Goal: Information Seeking & Learning: Check status

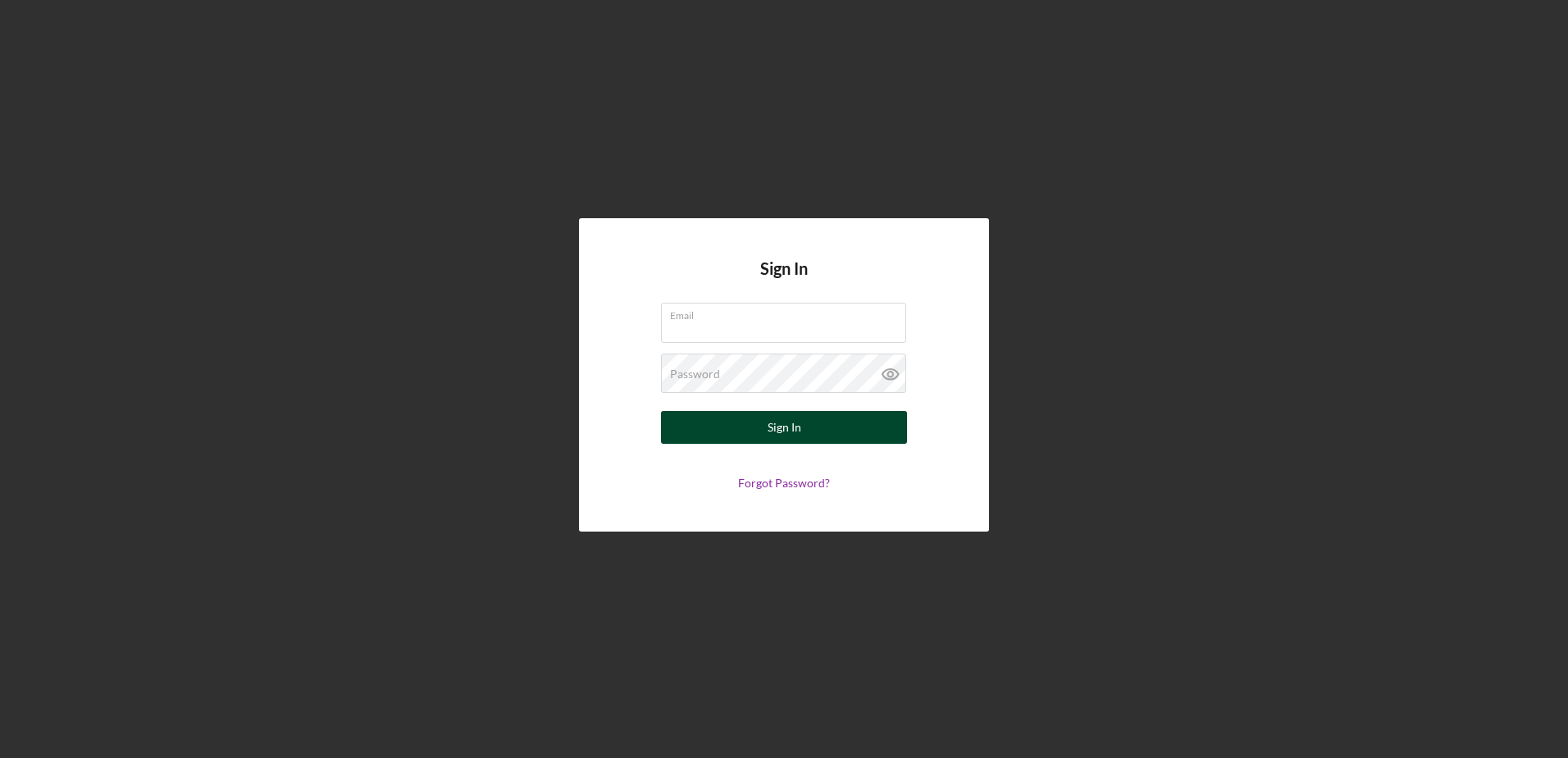
type input "[EMAIL_ADDRESS][DOMAIN_NAME]"
click at [802, 439] on button "Sign In" at bounding box center [784, 427] width 246 height 32
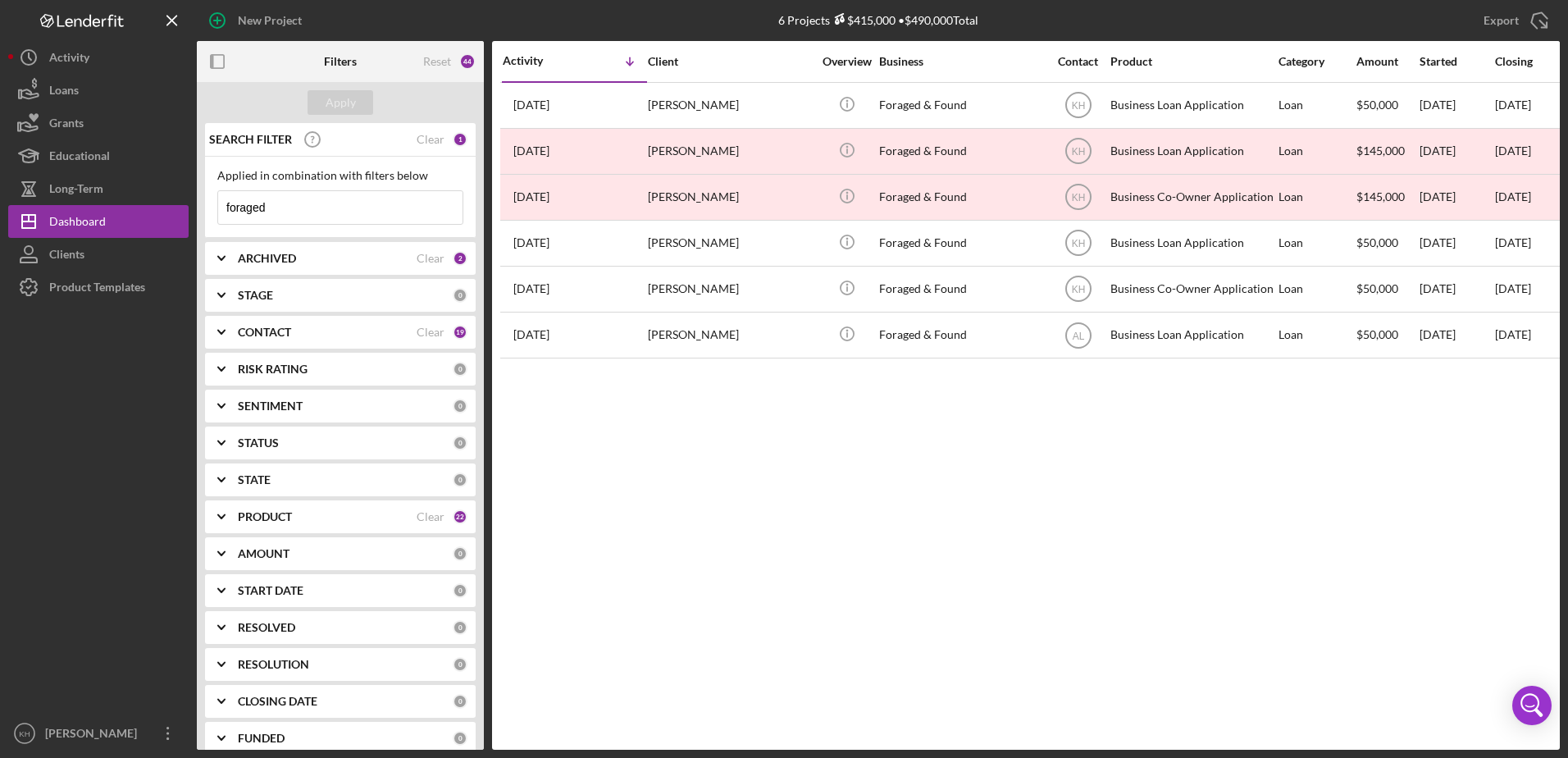
click at [298, 215] on input "foraged" at bounding box center [341, 207] width 244 height 32
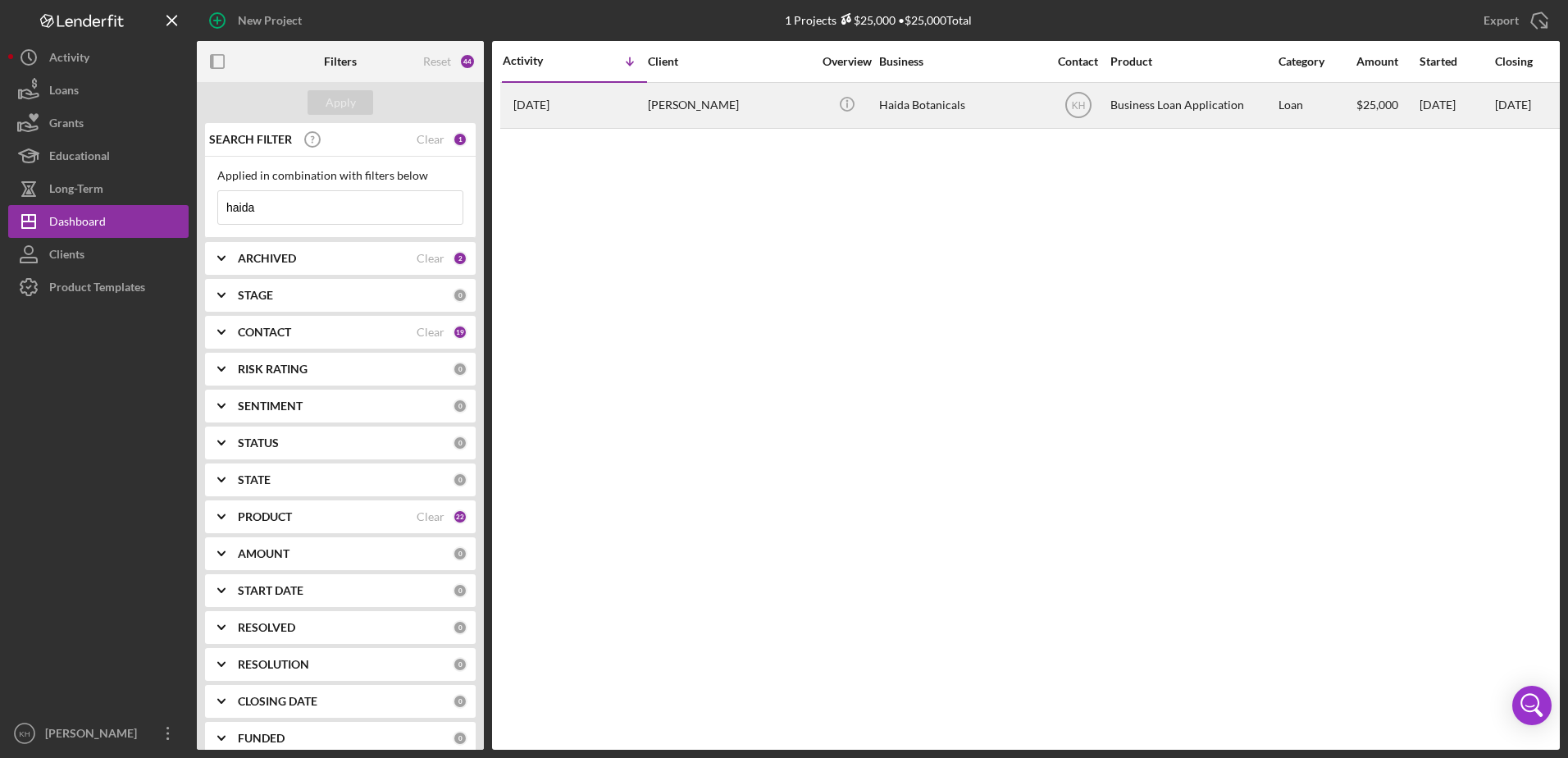
type input "haida"
click at [634, 104] on div "[DATE] [PERSON_NAME]" at bounding box center [574, 105] width 143 height 44
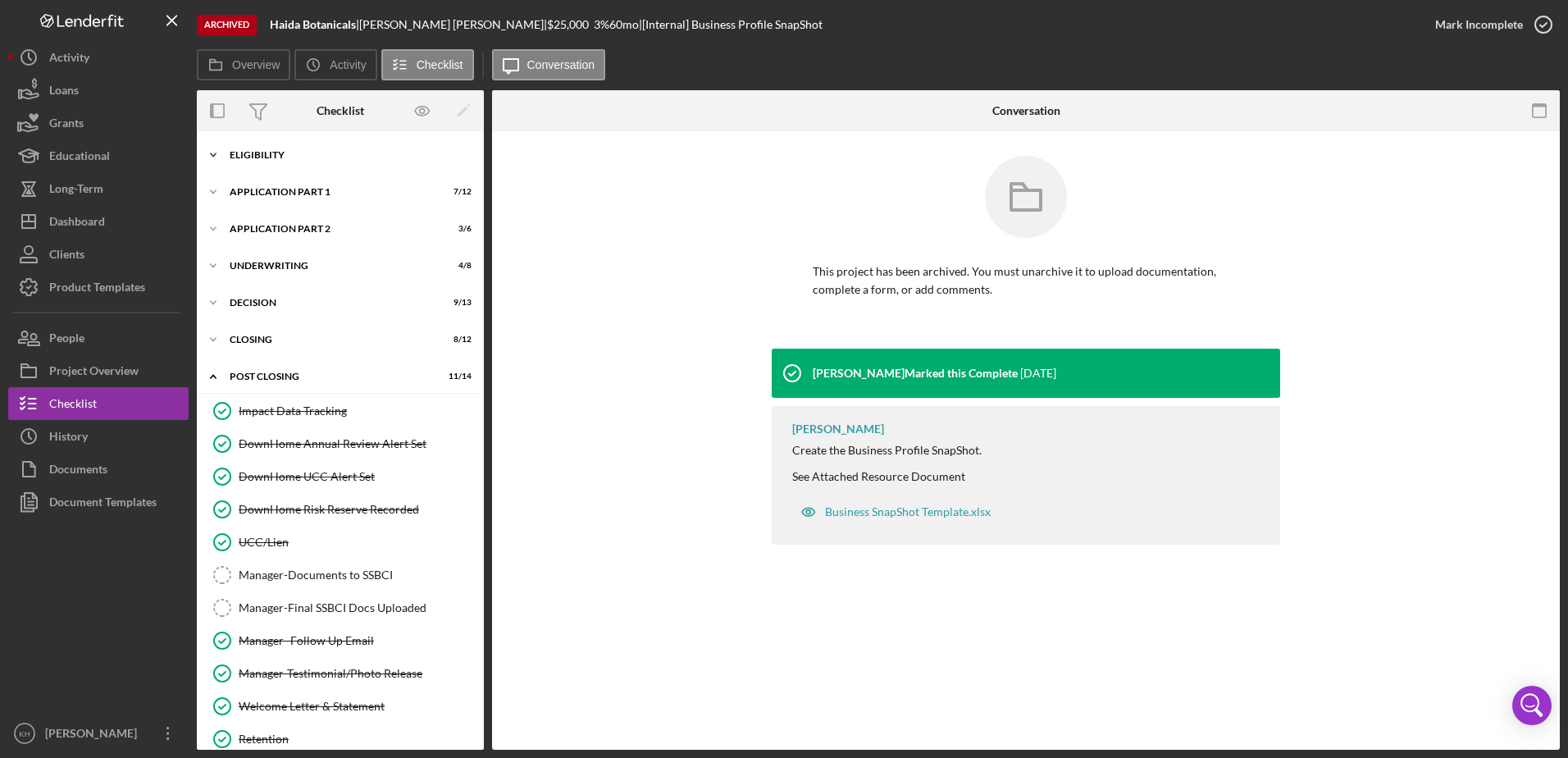
click at [208, 156] on icon "Icon/Expander" at bounding box center [213, 155] width 32 height 32
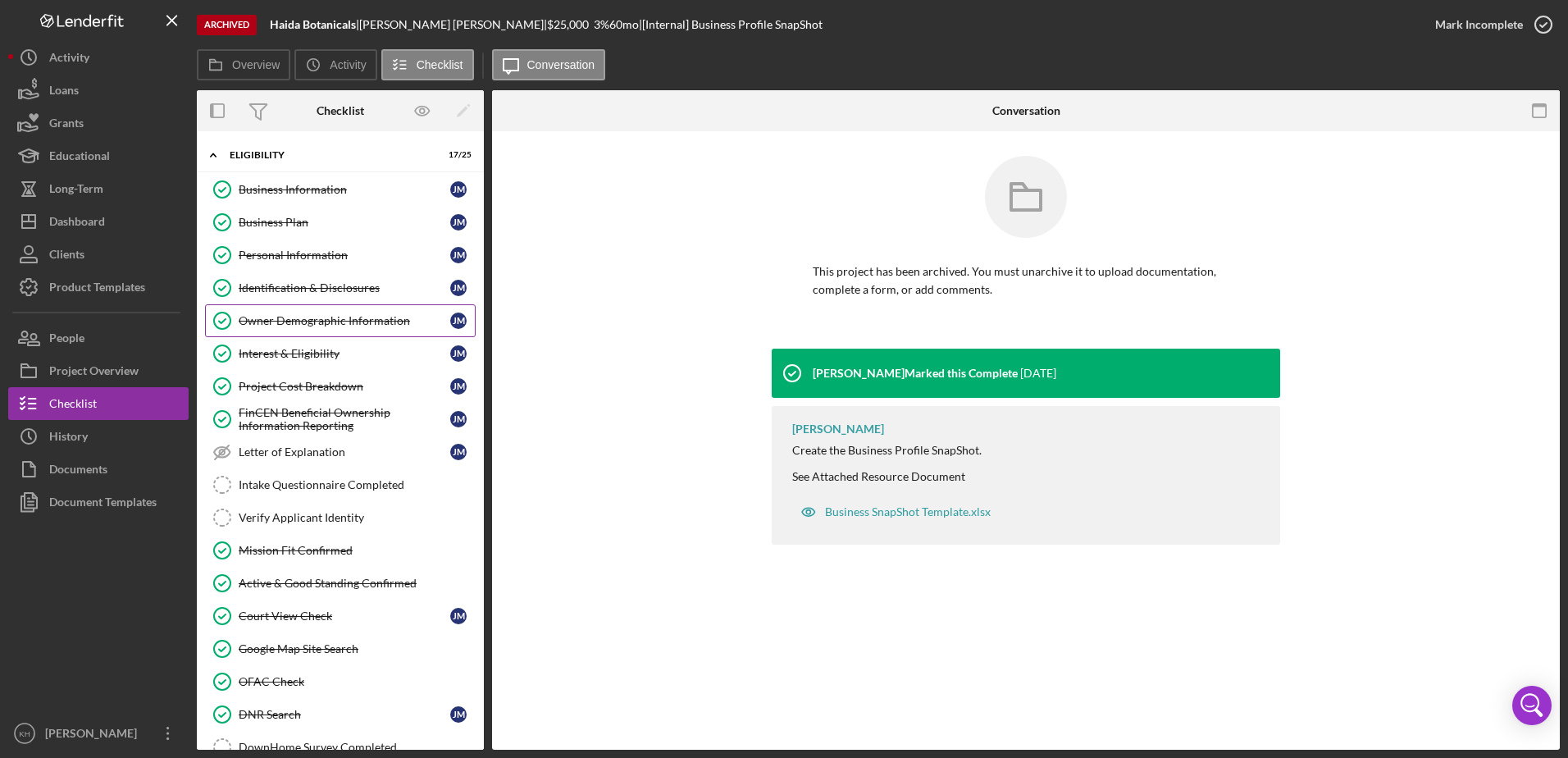
click at [341, 317] on div "Owner Demographic Information" at bounding box center [345, 320] width 212 height 13
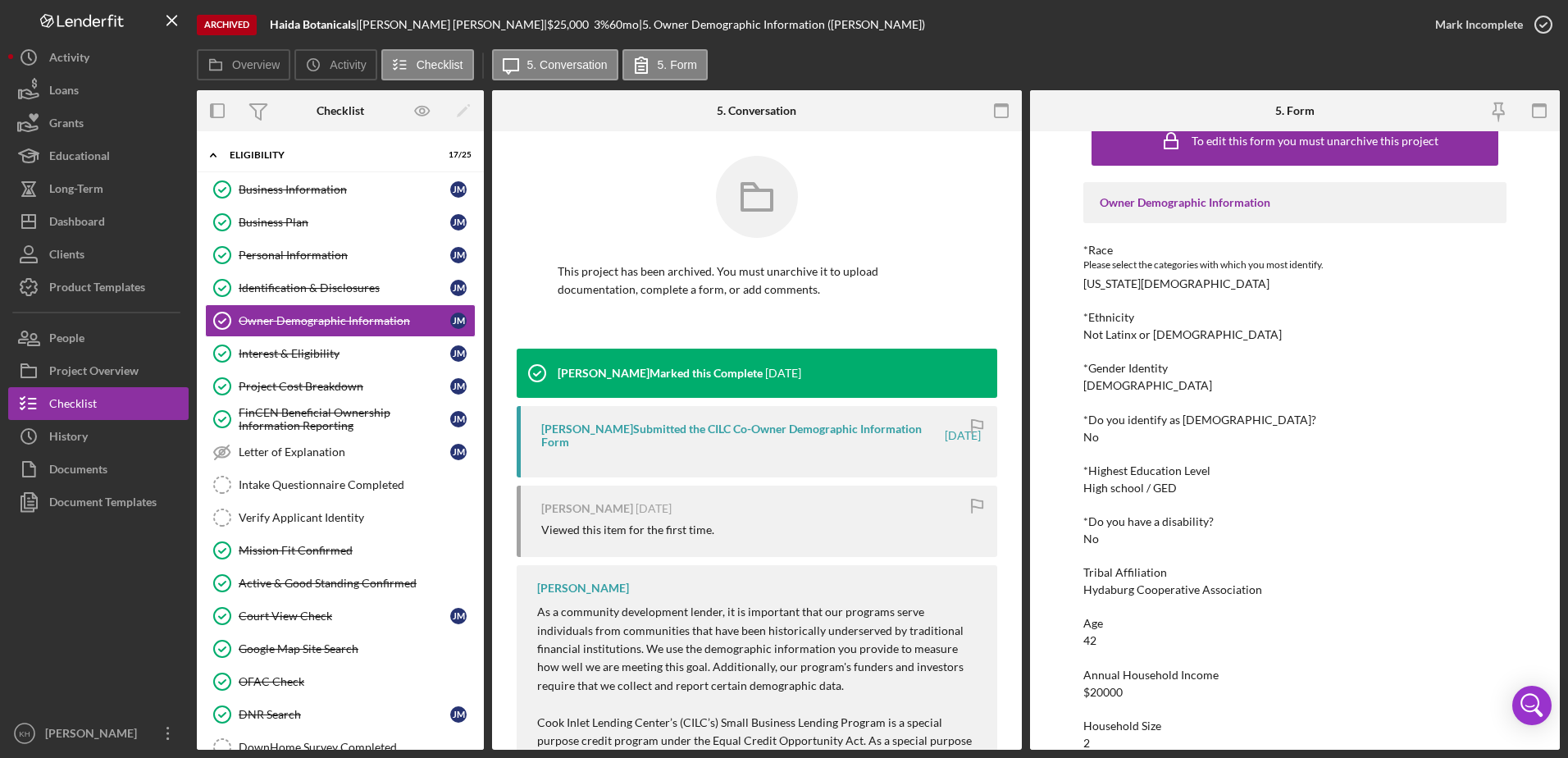
scroll to position [55, 0]
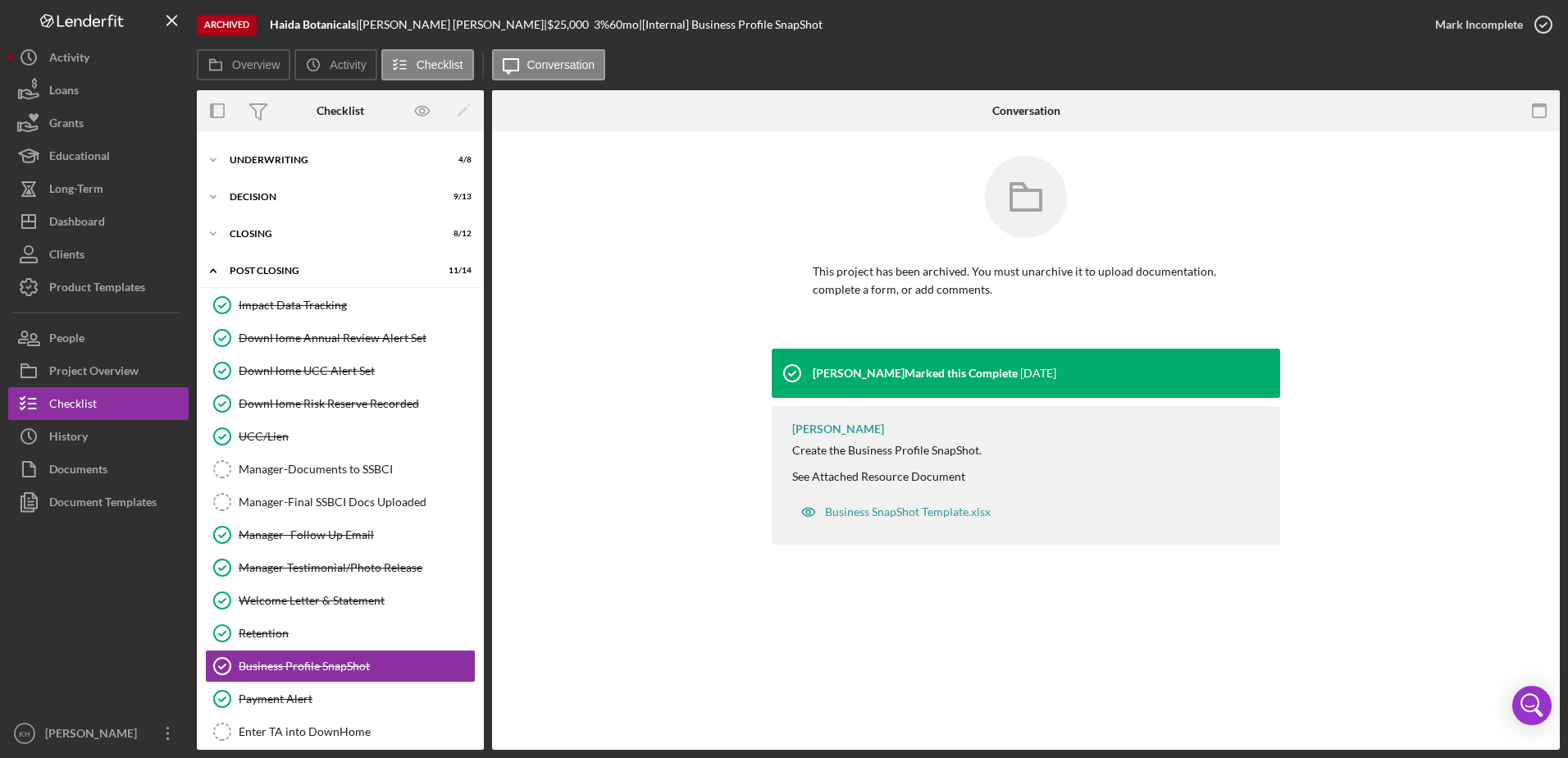
scroll to position [950, 0]
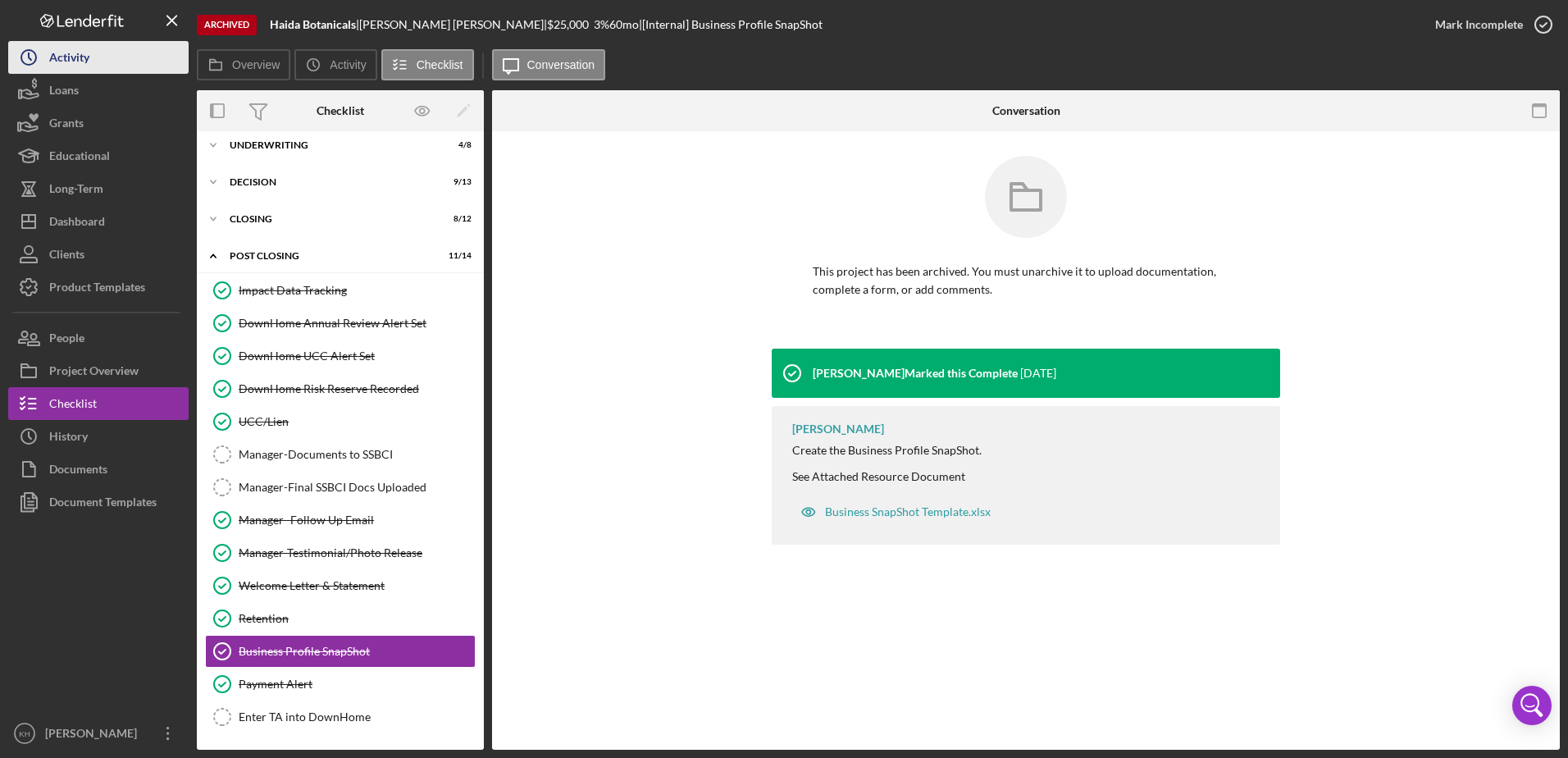
click at [95, 56] on button "Icon/History Activity" at bounding box center [98, 57] width 180 height 32
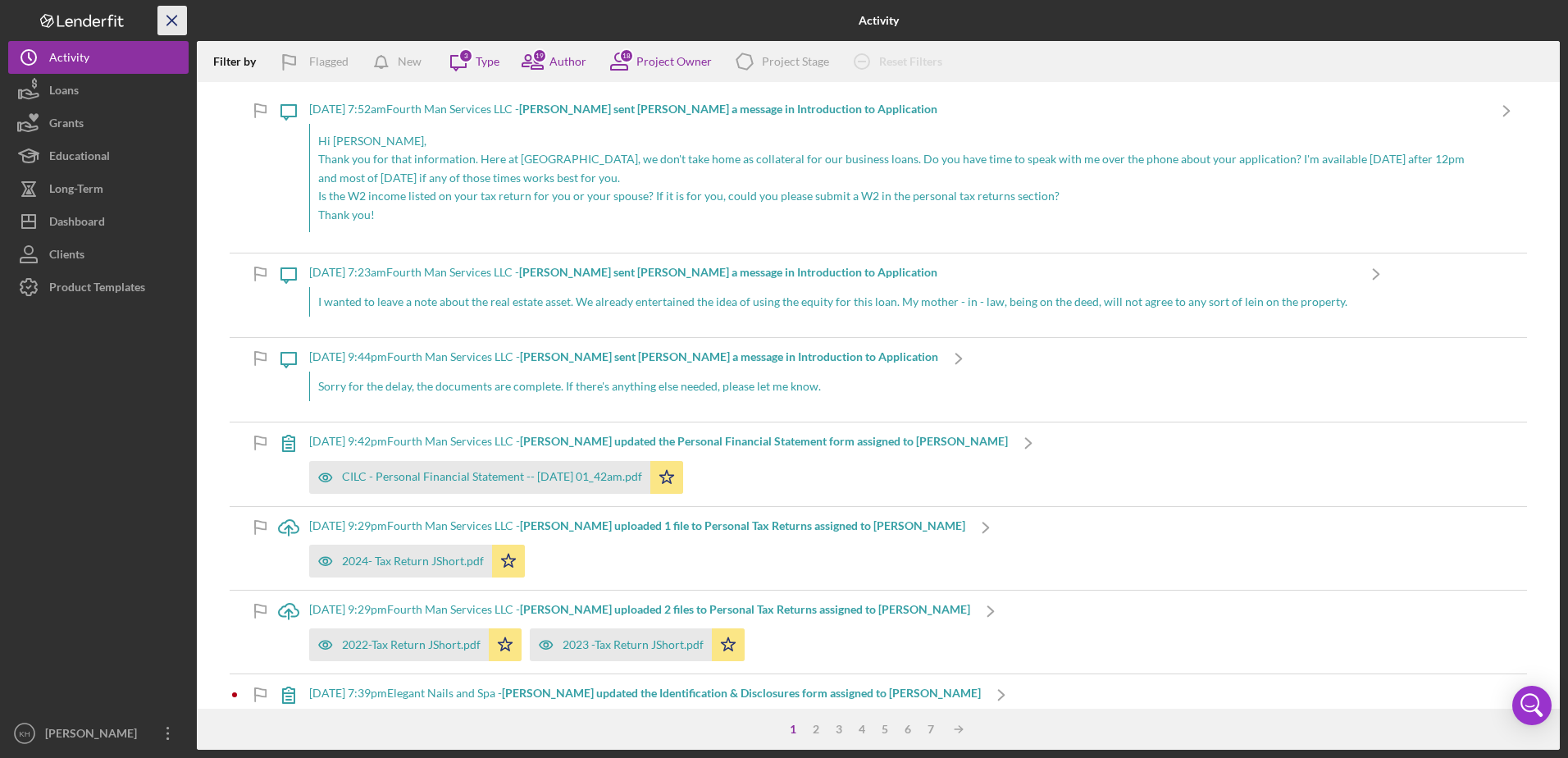
click at [178, 17] on icon "Icon/Menu Close" at bounding box center [172, 20] width 37 height 37
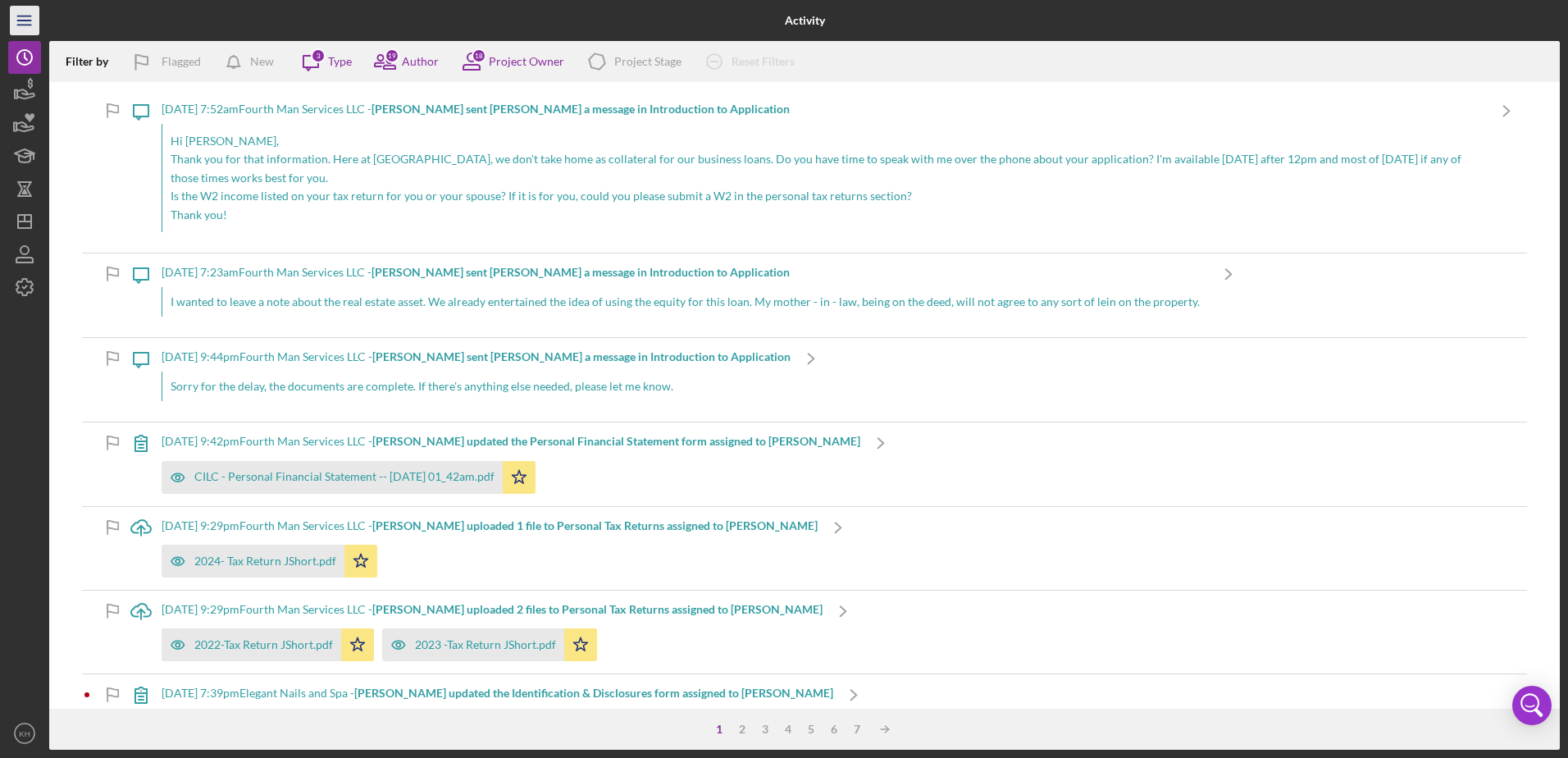
click at [19, 24] on icon "Icon/Menu" at bounding box center [25, 20] width 37 height 37
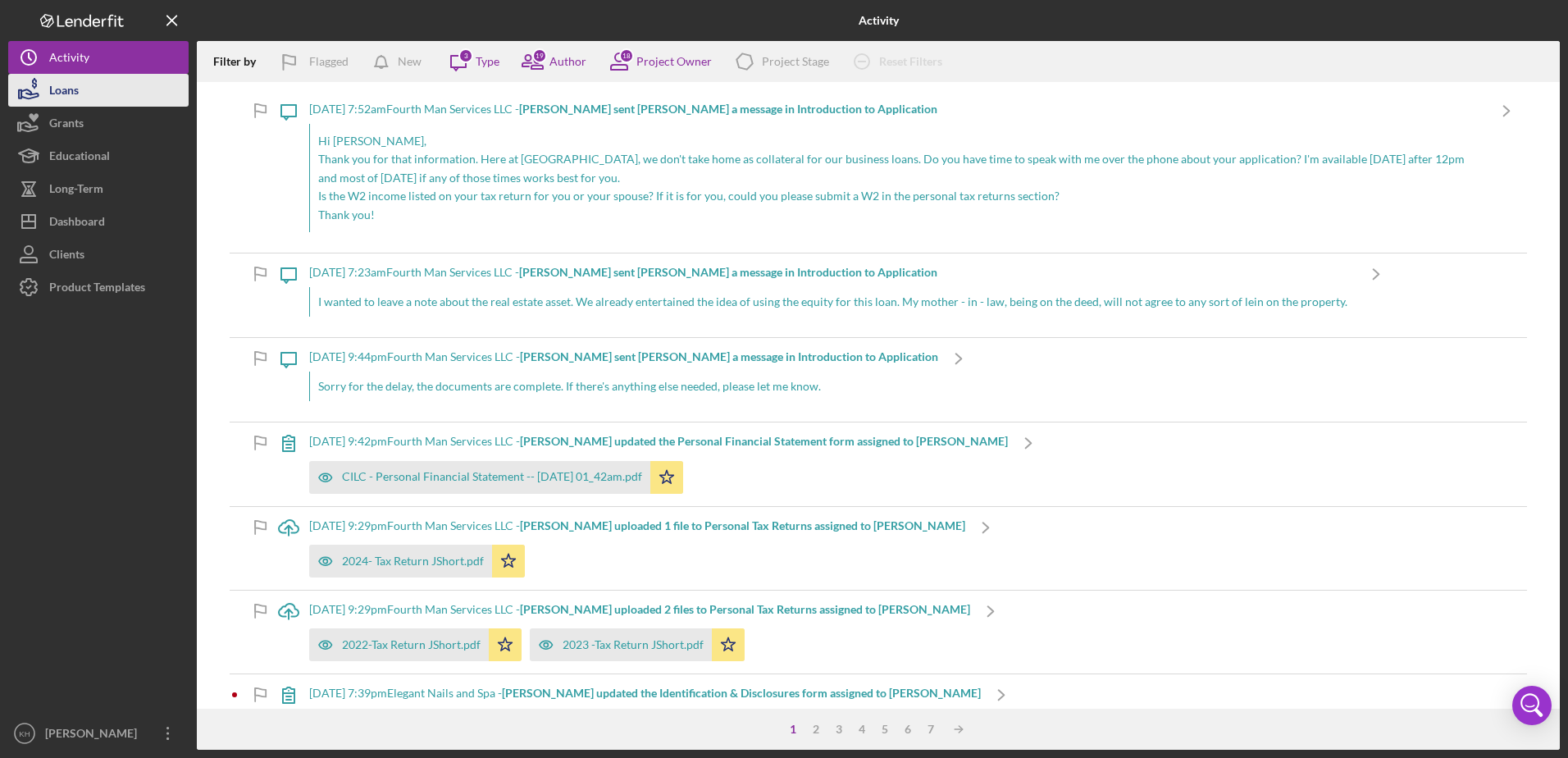
click at [51, 91] on div "Loans" at bounding box center [64, 91] width 30 height 37
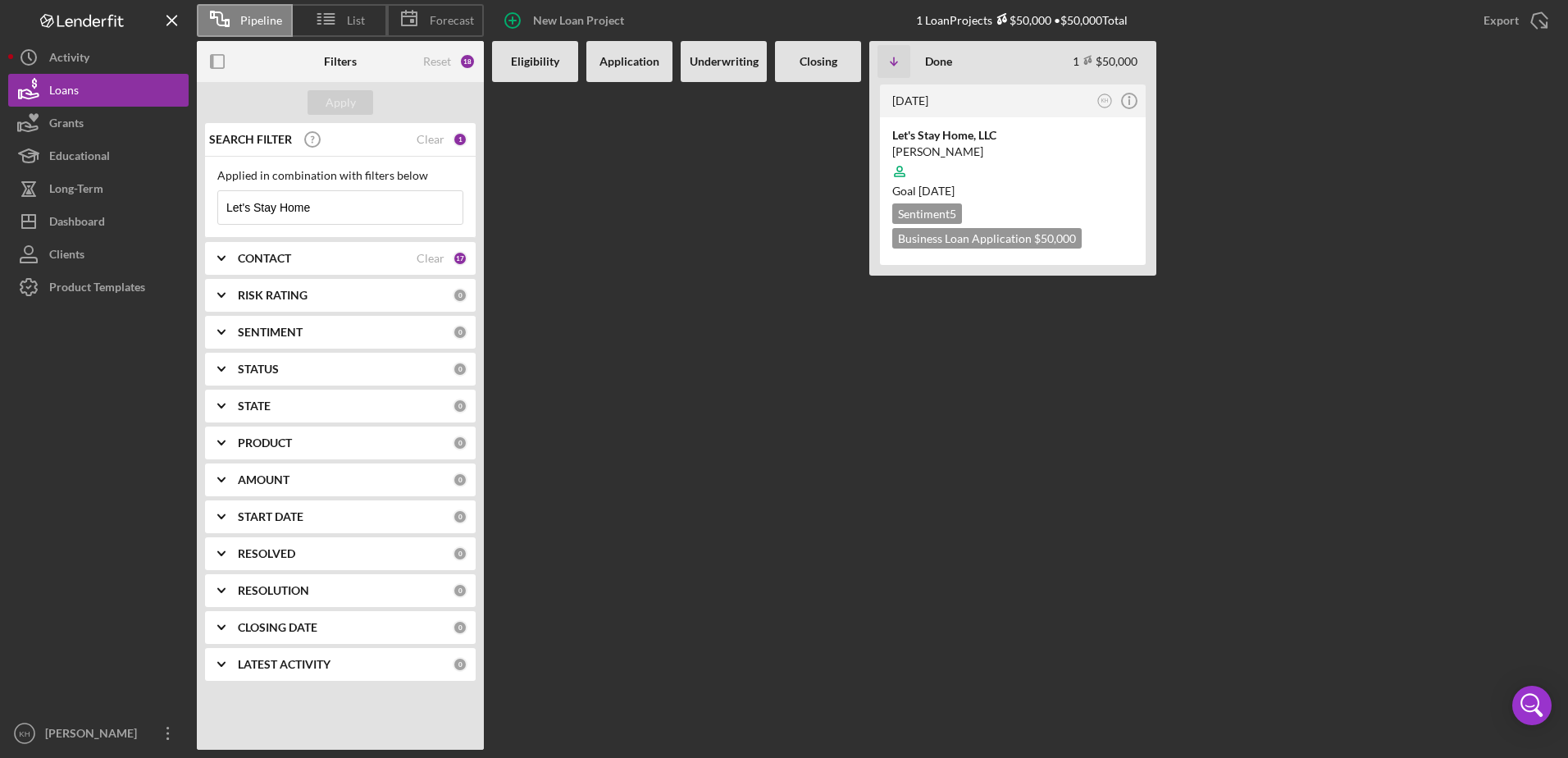
click at [310, 213] on input "Let's Stay Home" at bounding box center [341, 207] width 244 height 32
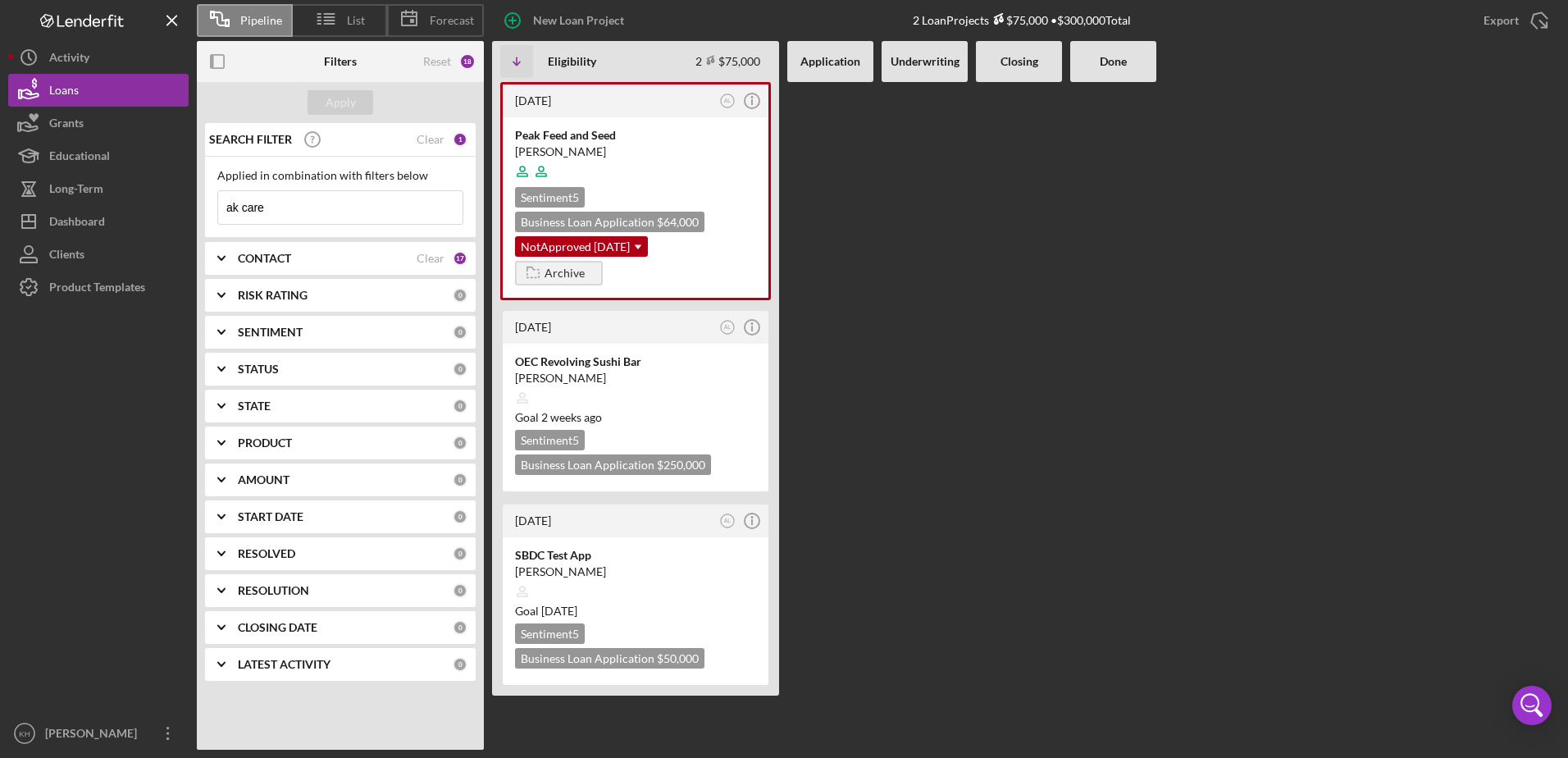
type input "ak care"
click at [1020, 67] on b "Closing" at bounding box center [1019, 61] width 38 height 13
click at [387, 259] on div "CONTACT" at bounding box center [327, 258] width 178 height 13
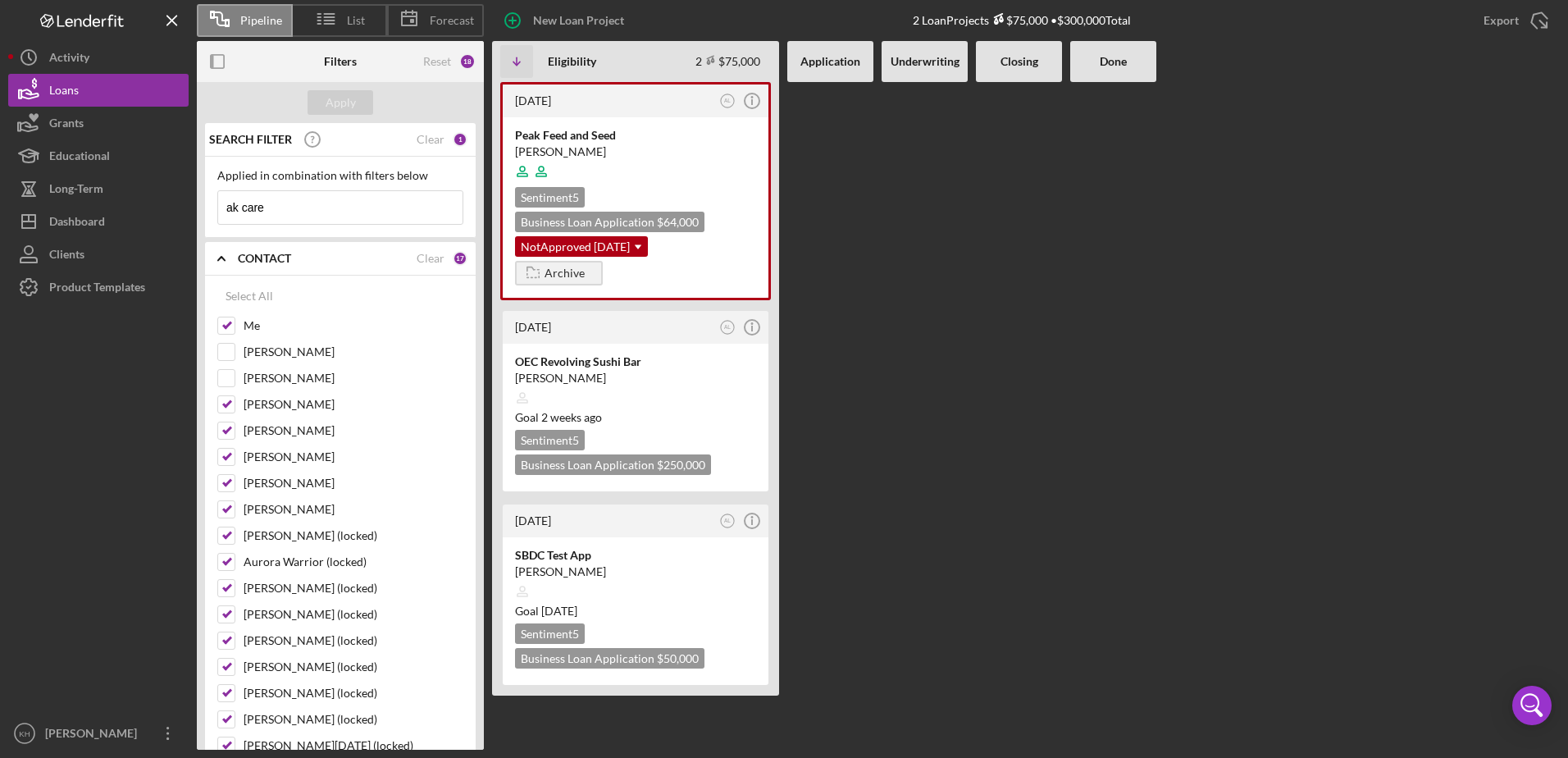
click at [387, 259] on div "CONTACT" at bounding box center [327, 258] width 178 height 13
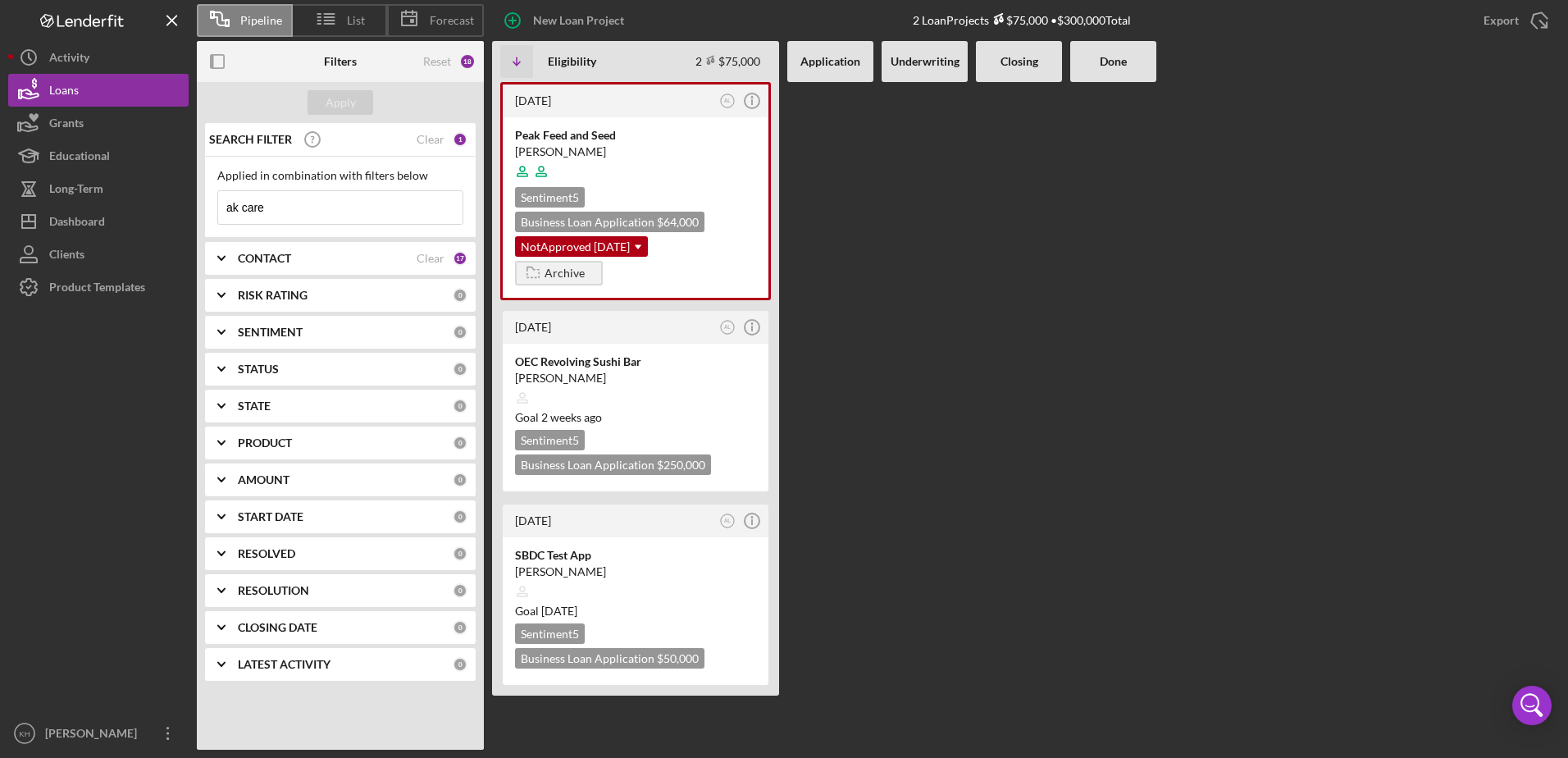
click at [286, 379] on div "STATUS 0" at bounding box center [353, 369] width 230 height 32
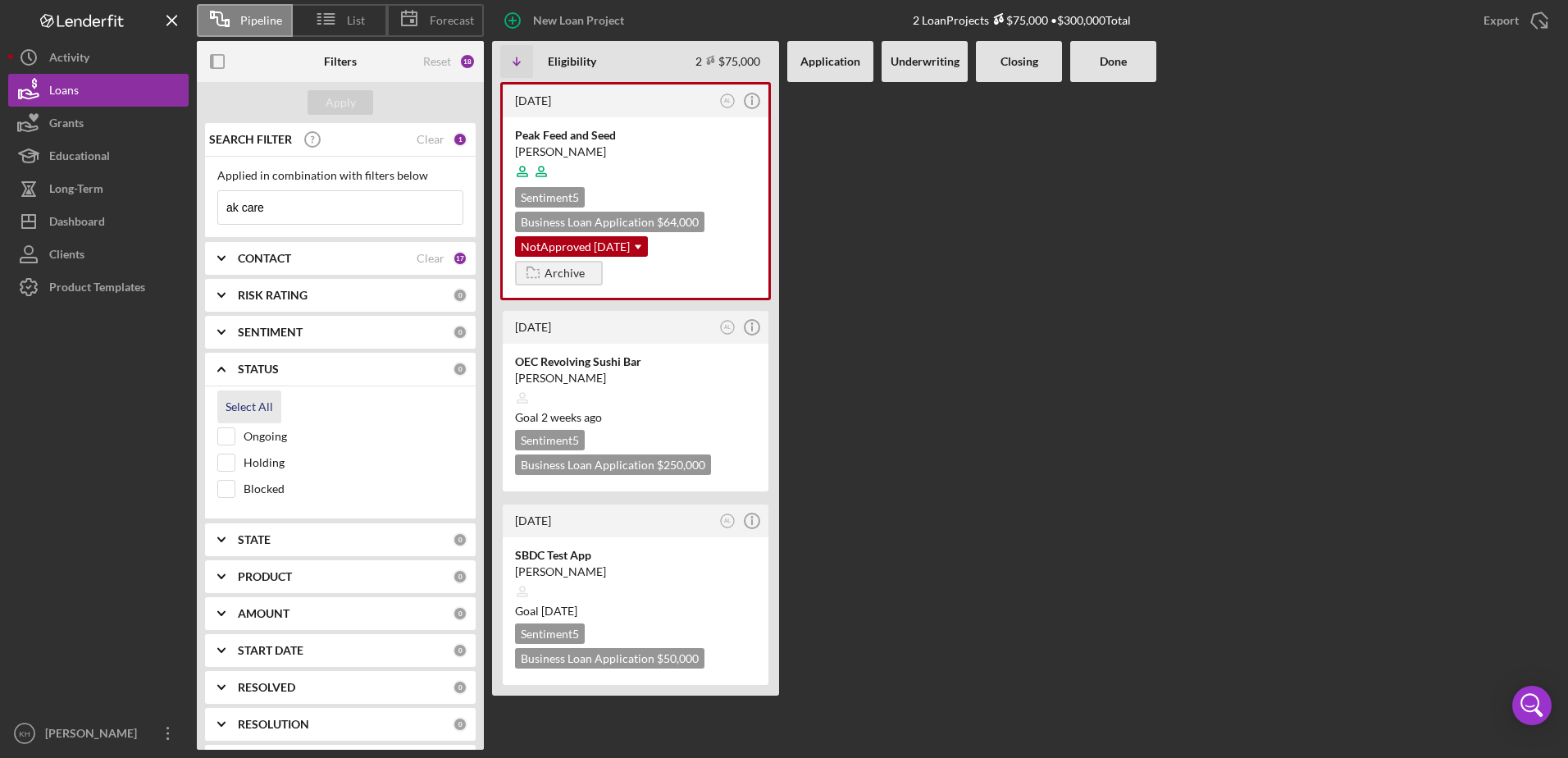
click at [236, 410] on div "Select All" at bounding box center [249, 406] width 48 height 32
checkbox input "true"
click at [383, 336] on div "SENTIMENT" at bounding box center [346, 332] width 215 height 13
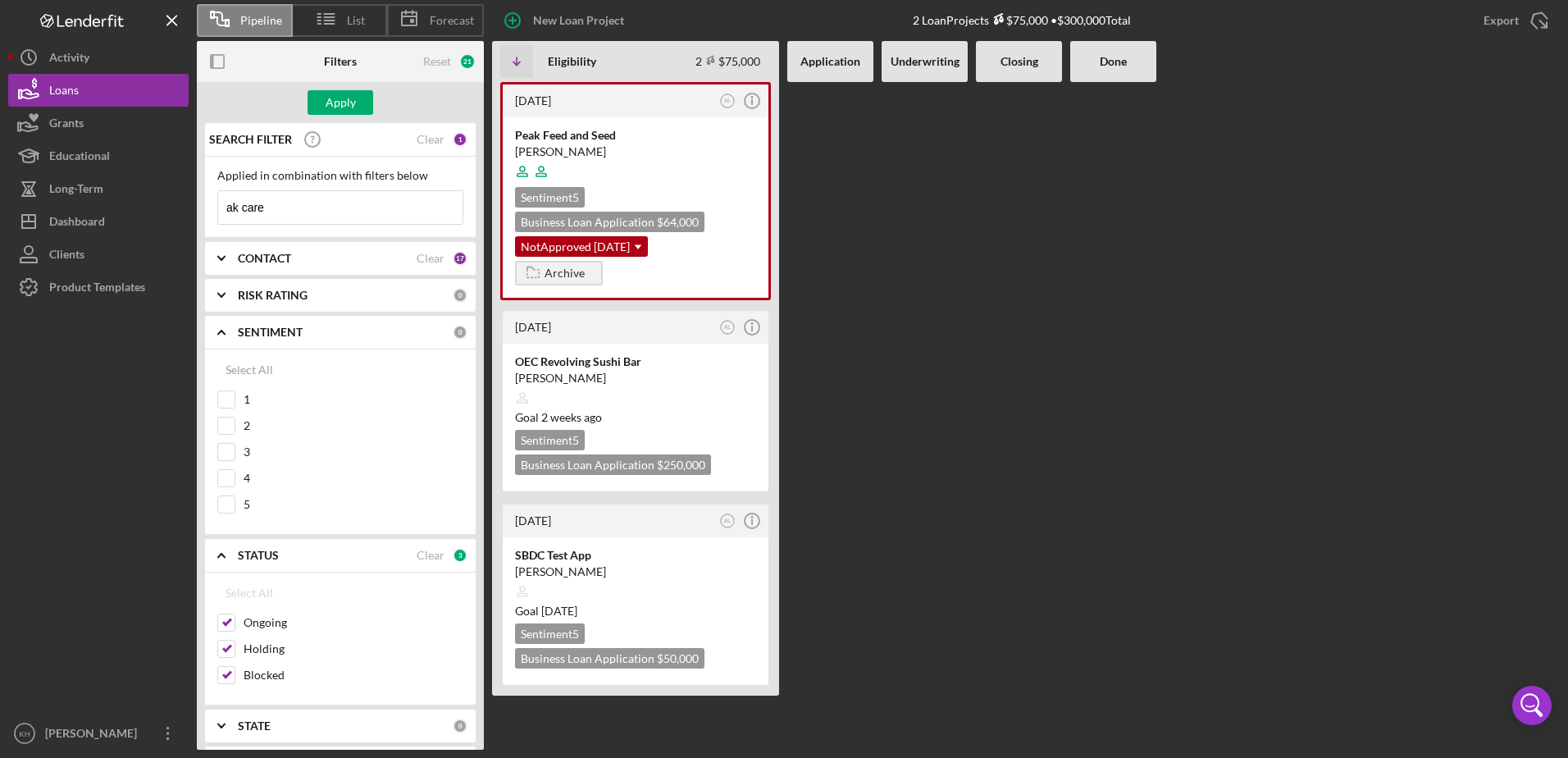
click at [306, 297] on b "RISK RATING" at bounding box center [273, 294] width 70 height 13
click at [222, 289] on icon "Icon/Expander" at bounding box center [221, 295] width 41 height 41
click at [218, 328] on icon "Icon/Expander" at bounding box center [221, 332] width 41 height 41
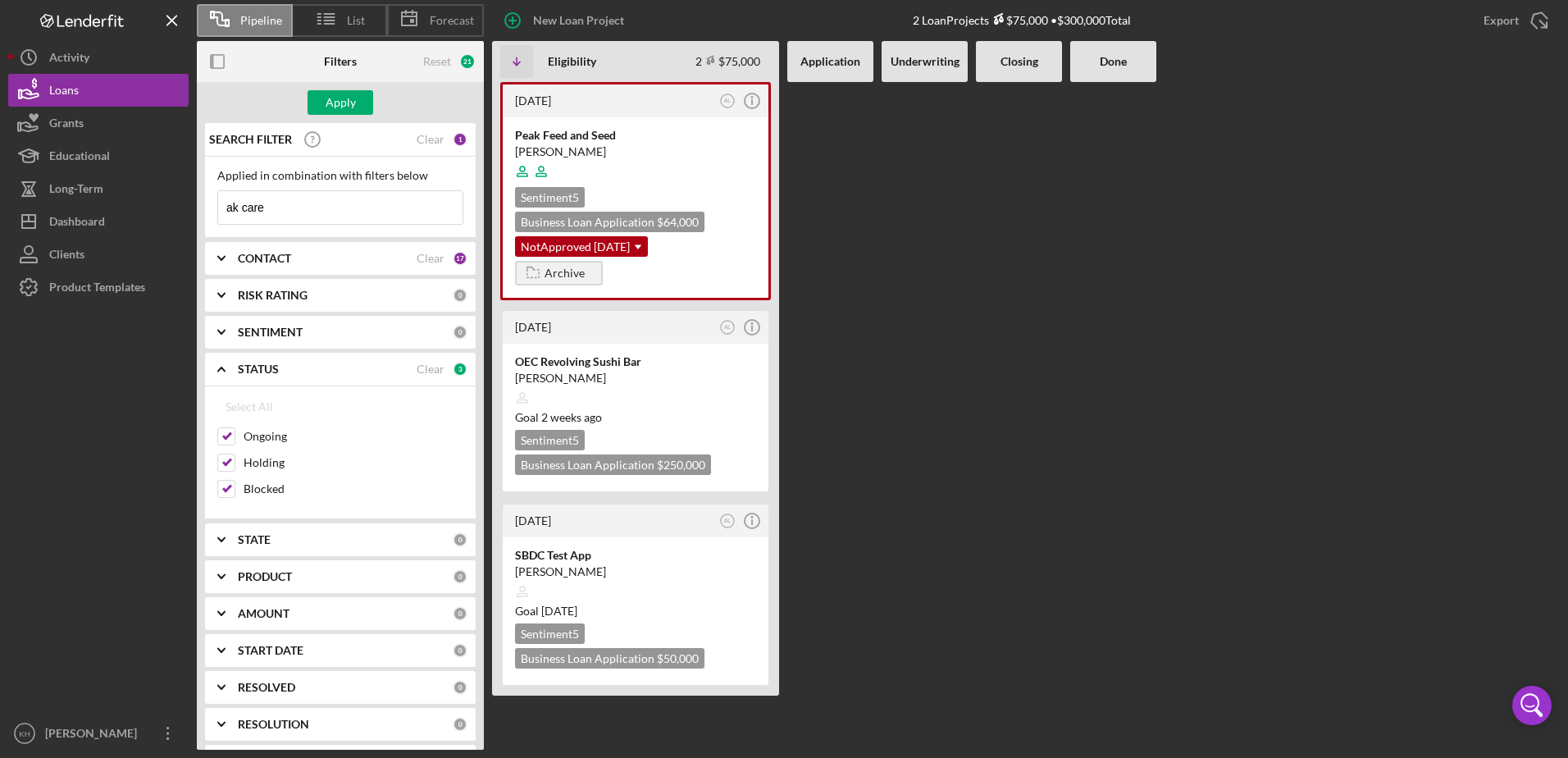
click at [310, 568] on div "PRODUCT 0" at bounding box center [353, 576] width 230 height 32
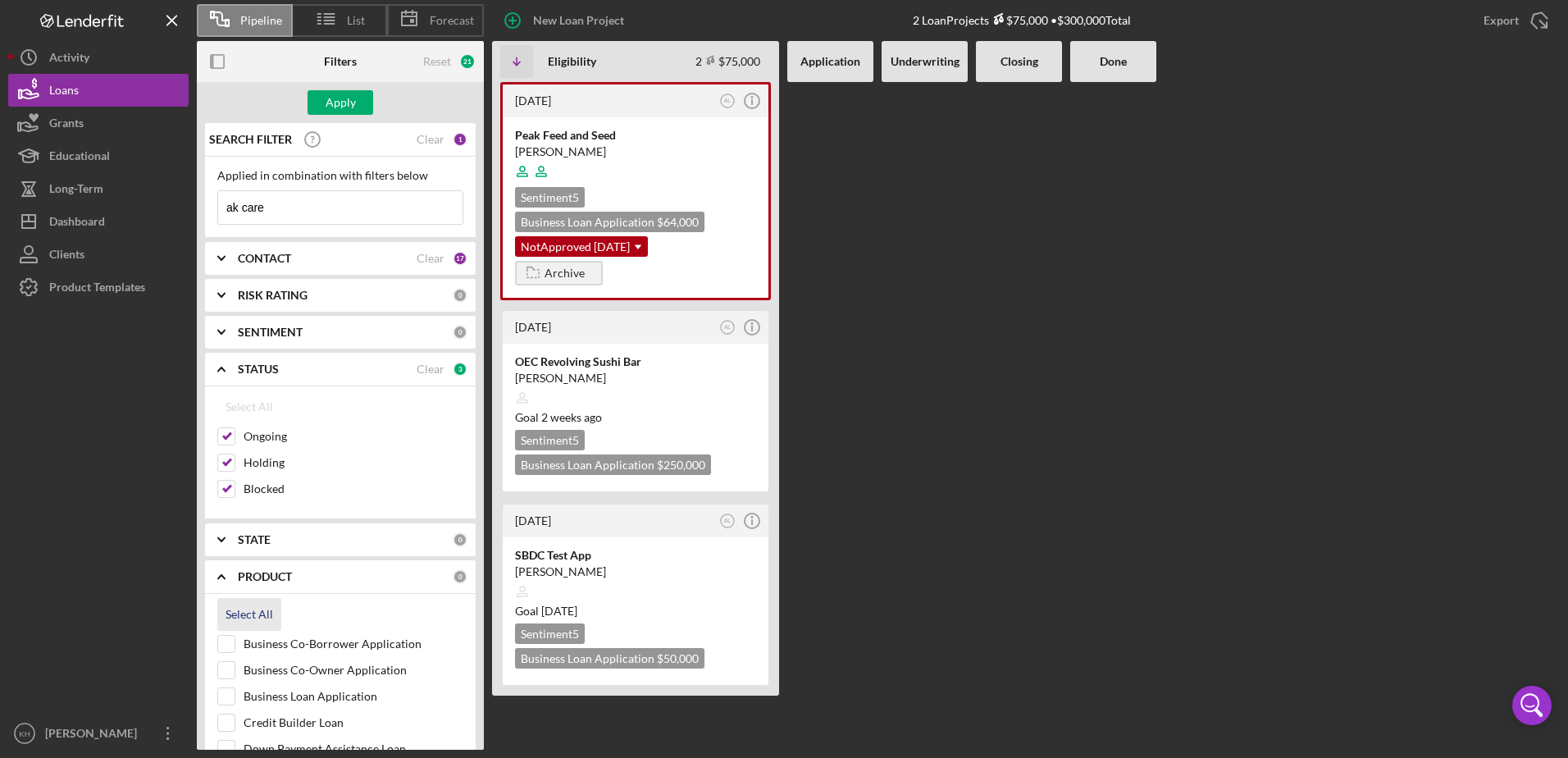
click at [245, 616] on div "Select All" at bounding box center [249, 615] width 48 height 32
checkbox input "true"
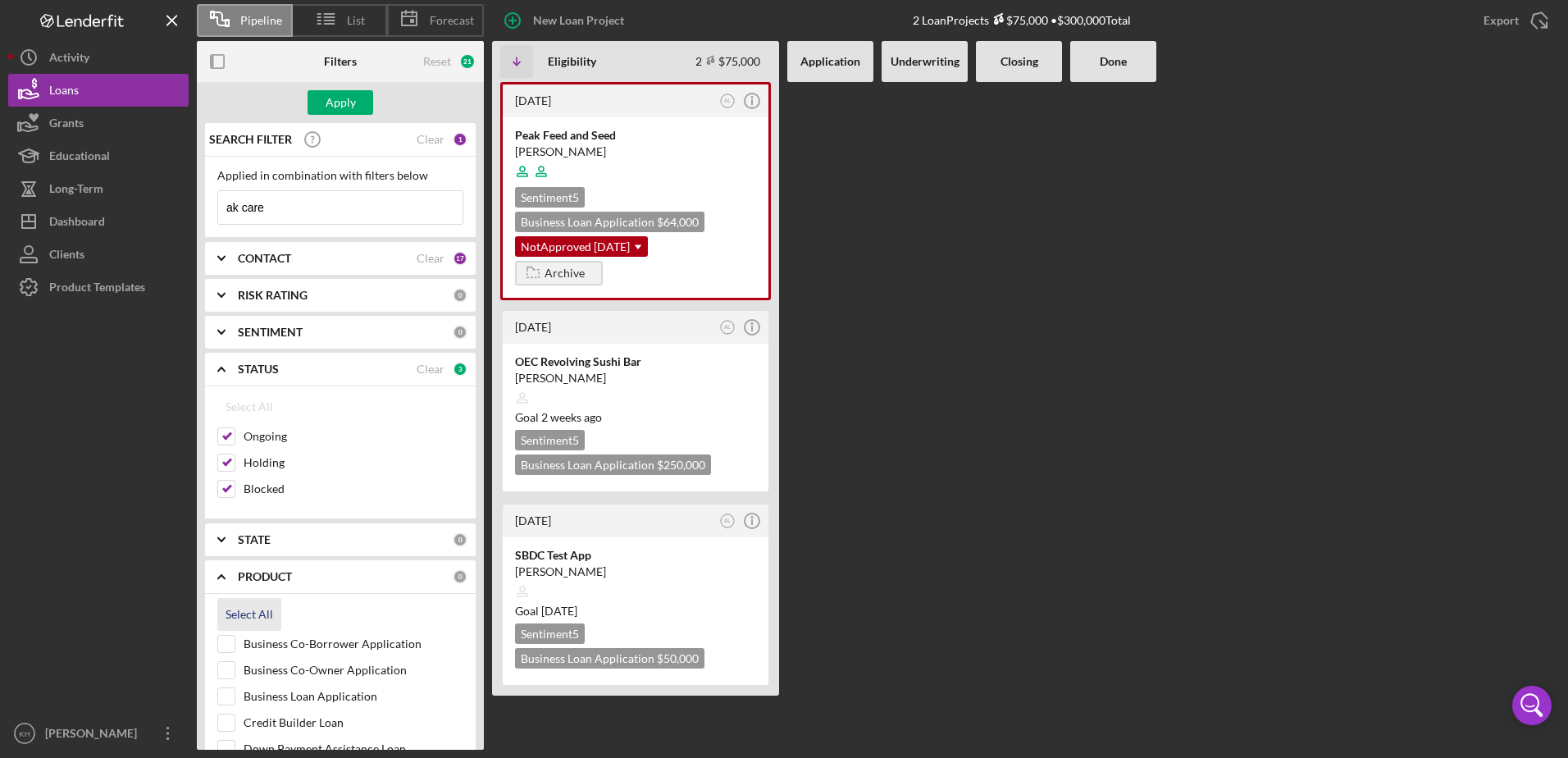
checkbox input "true"
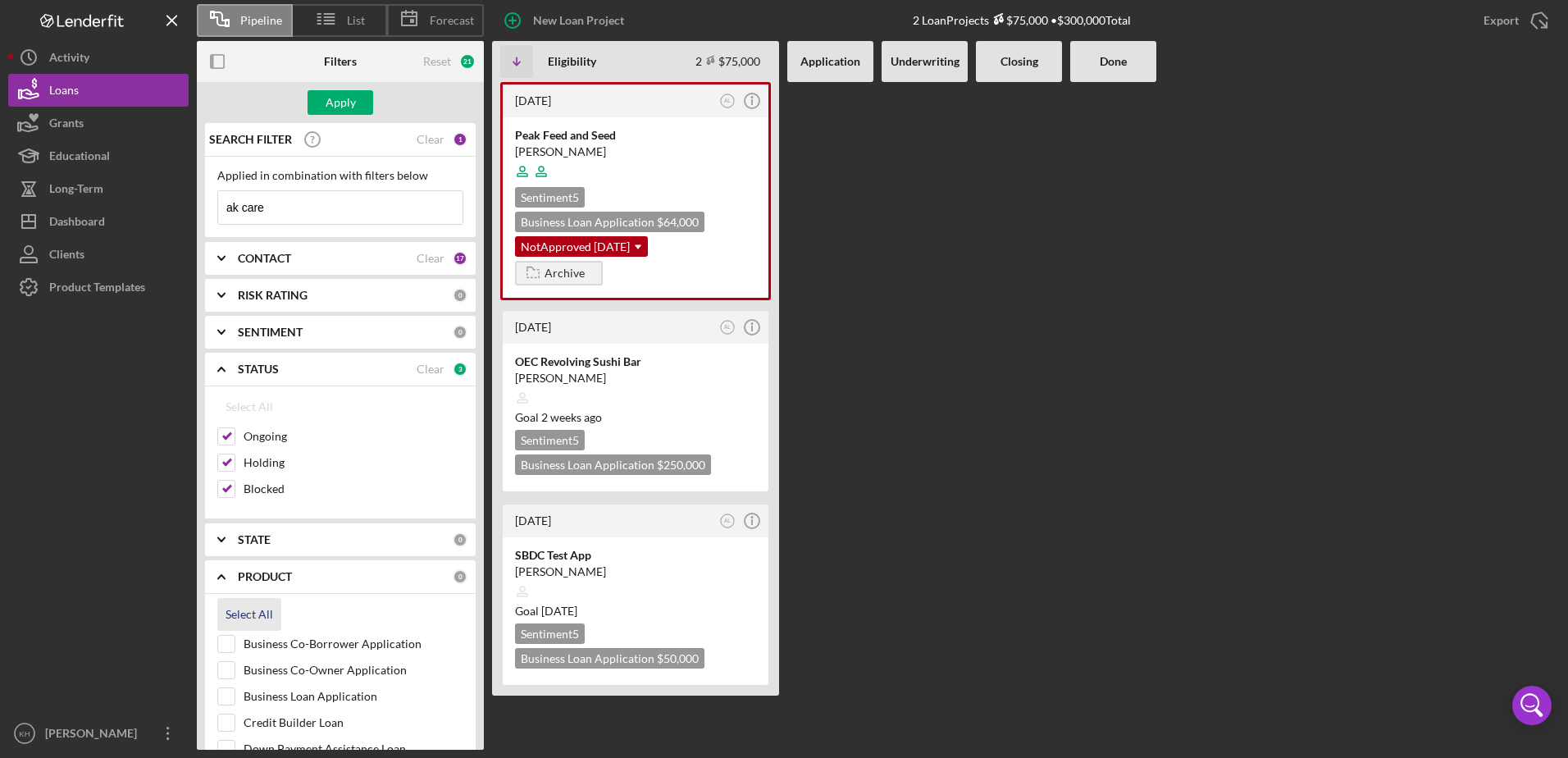
checkbox input "true"
click at [336, 96] on div "Apply" at bounding box center [341, 102] width 31 height 25
click at [1019, 62] on b "Closing" at bounding box center [1019, 61] width 38 height 13
click at [1099, 65] on div "Done" at bounding box center [1114, 61] width 70 height 13
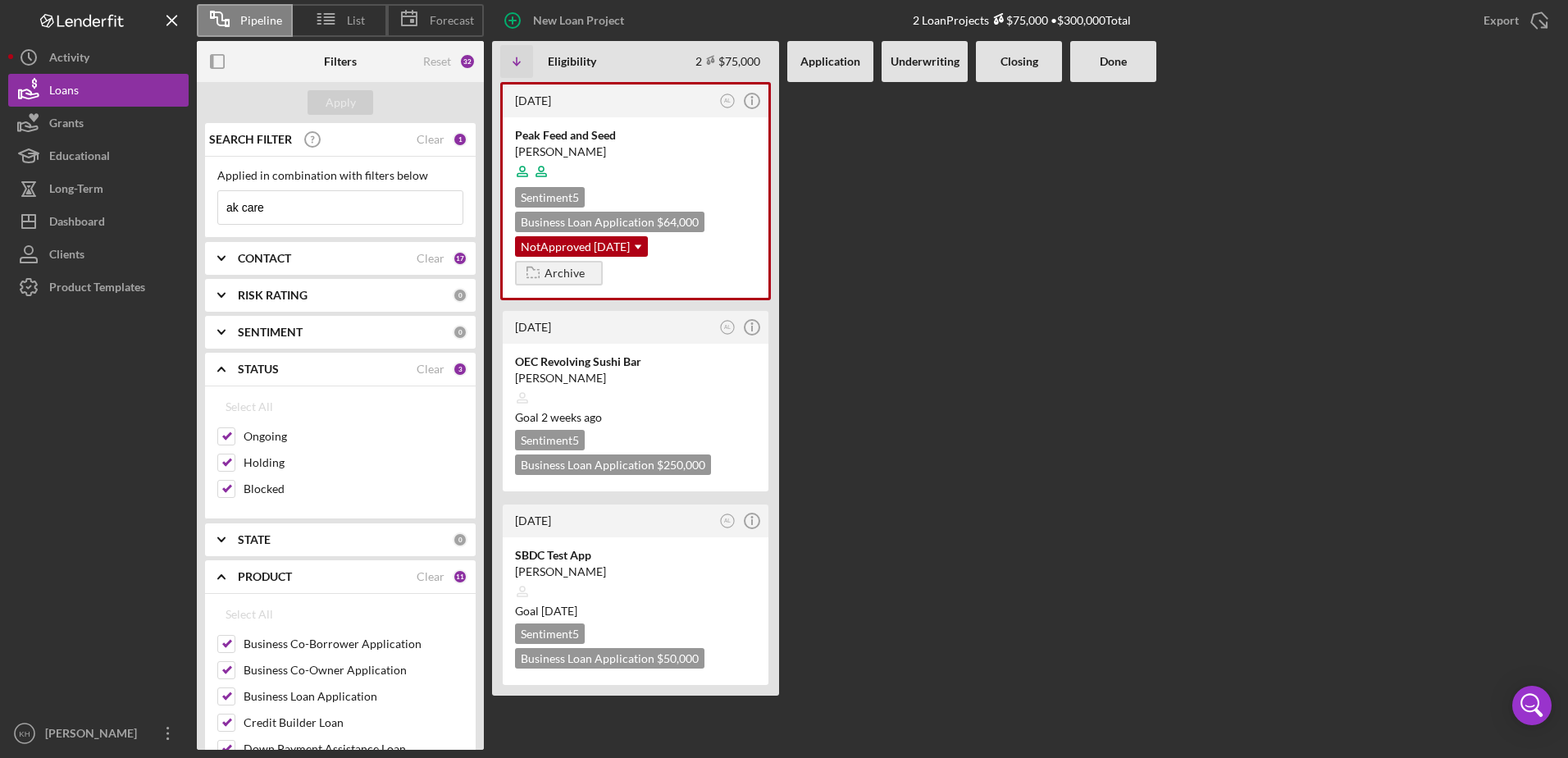
click at [292, 206] on input "ak care" at bounding box center [341, 207] width 244 height 32
drag, startPoint x: 294, startPoint y: 213, endPoint x: 193, endPoint y: 202, distance: 101.6
click at [193, 202] on div "Pipeline List Forecast New Loan Project 2 Loan Projects $75,000 • $300,000 Tota…" at bounding box center [784, 375] width 1552 height 749
type input "comfort"
click at [339, 96] on div "Apply" at bounding box center [341, 102] width 31 height 25
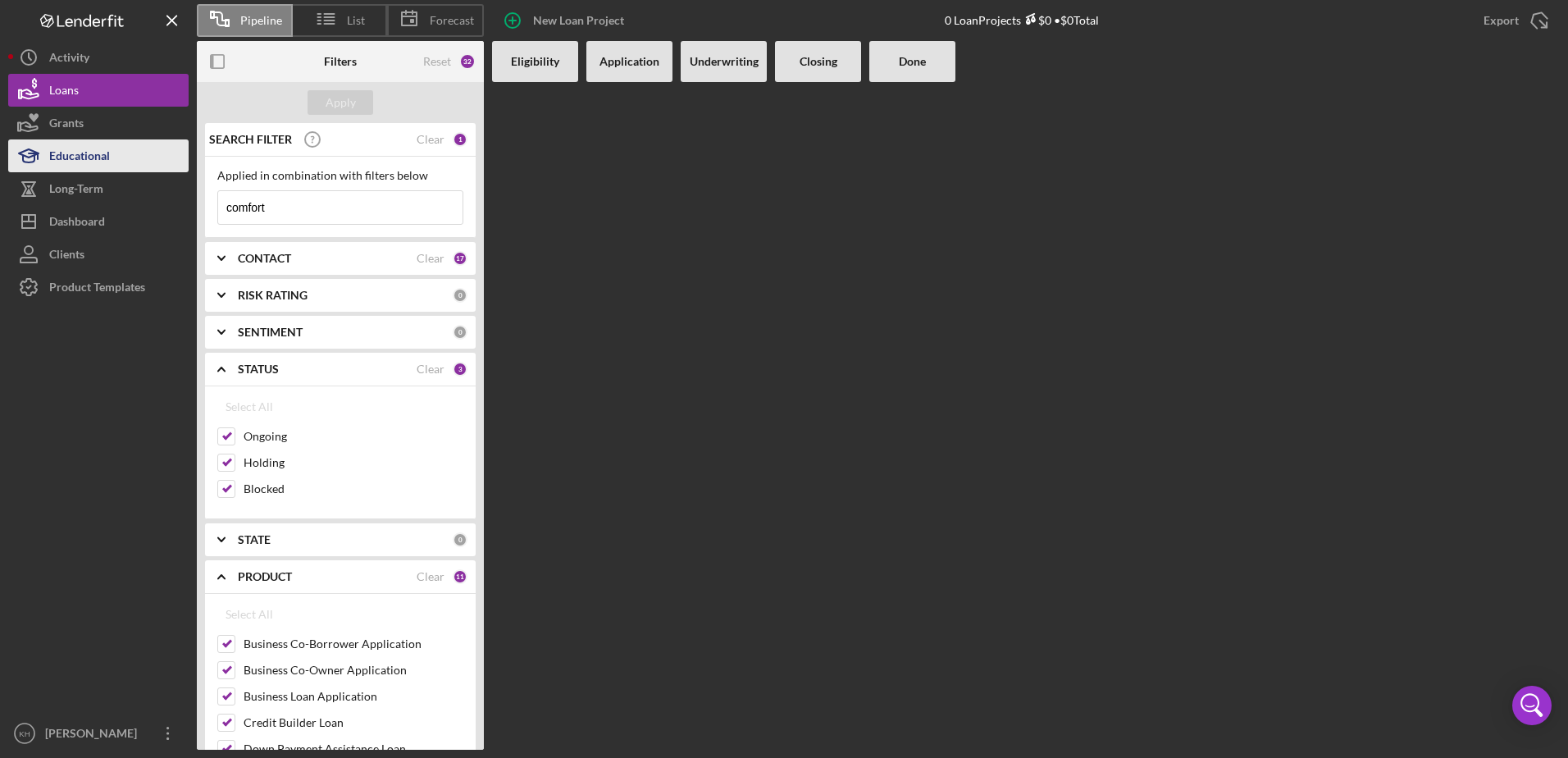
drag, startPoint x: 306, startPoint y: 206, endPoint x: 91, endPoint y: 166, distance: 218.7
click at [91, 166] on div "Pipeline List Forecast New Loan Project 0 Loan Projects $0 • $0 Total Export Ic…" at bounding box center [784, 375] width 1552 height 749
click at [283, 217] on input at bounding box center [341, 207] width 244 height 32
type input "[PERSON_NAME]"
click at [348, 111] on div "Apply" at bounding box center [341, 102] width 31 height 25
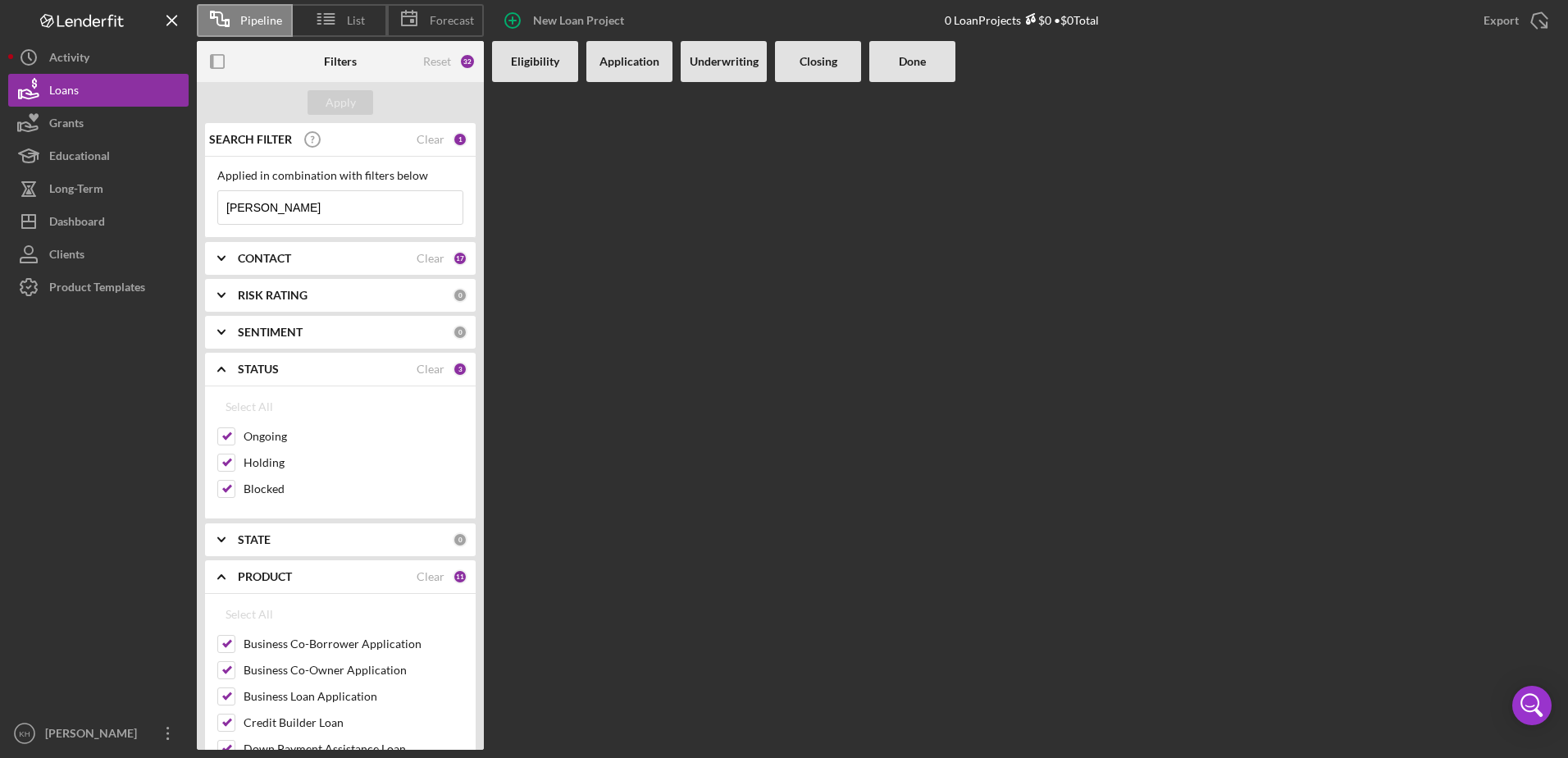
click at [269, 213] on input "[PERSON_NAME]" at bounding box center [341, 207] width 244 height 32
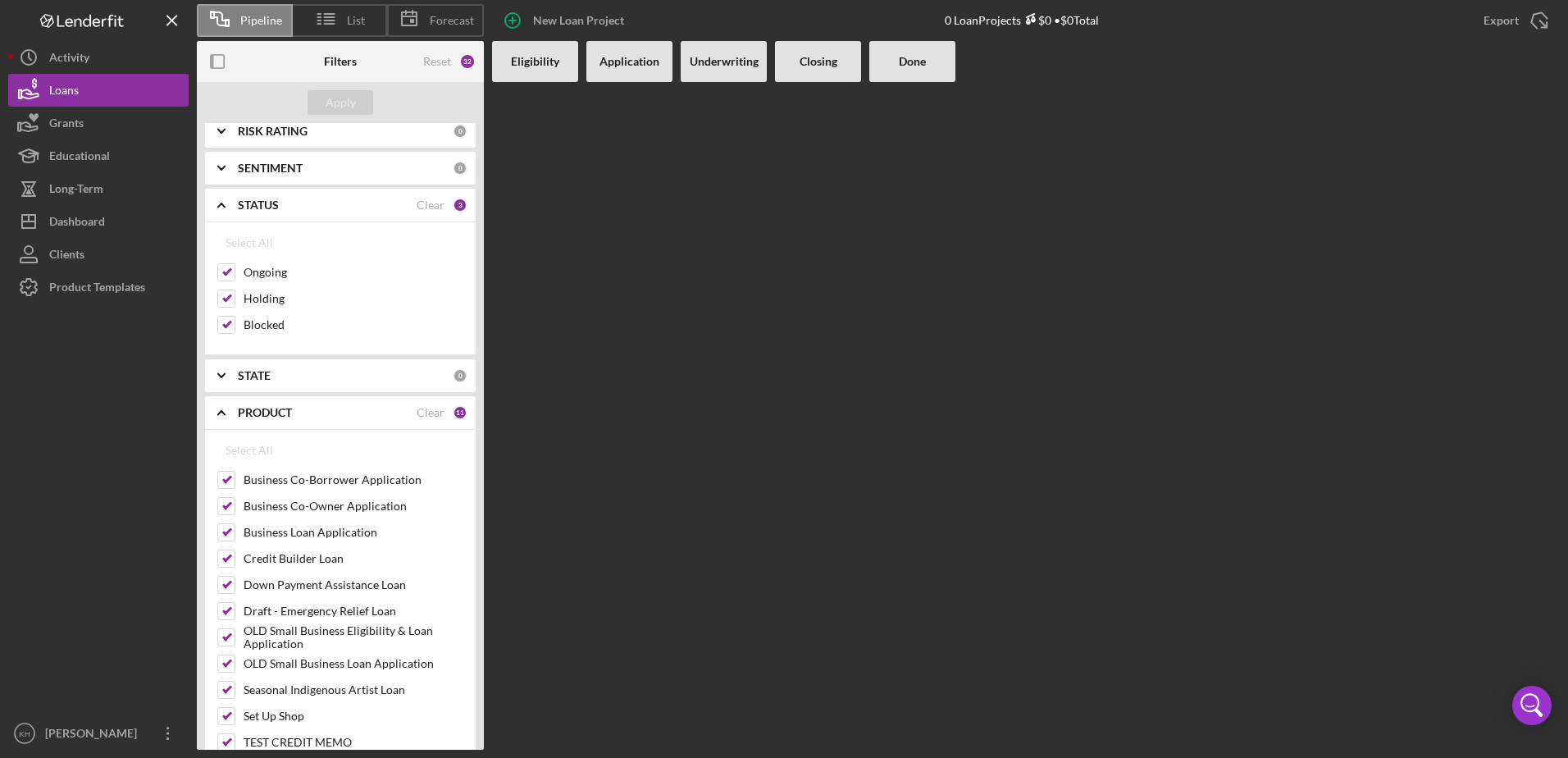
scroll to position [246, 0]
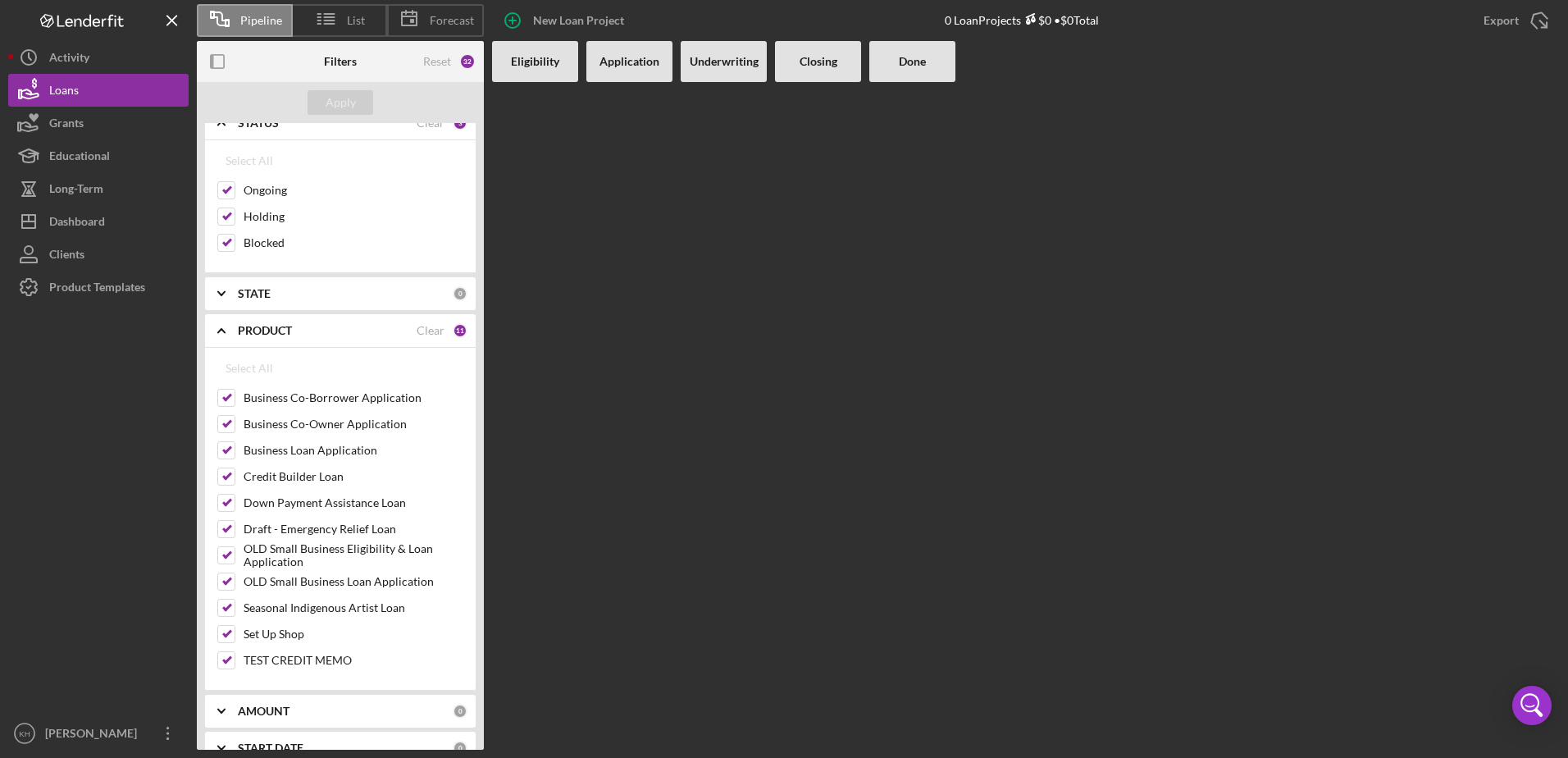
click at [251, 287] on b "STATE" at bounding box center [254, 293] width 32 height 13
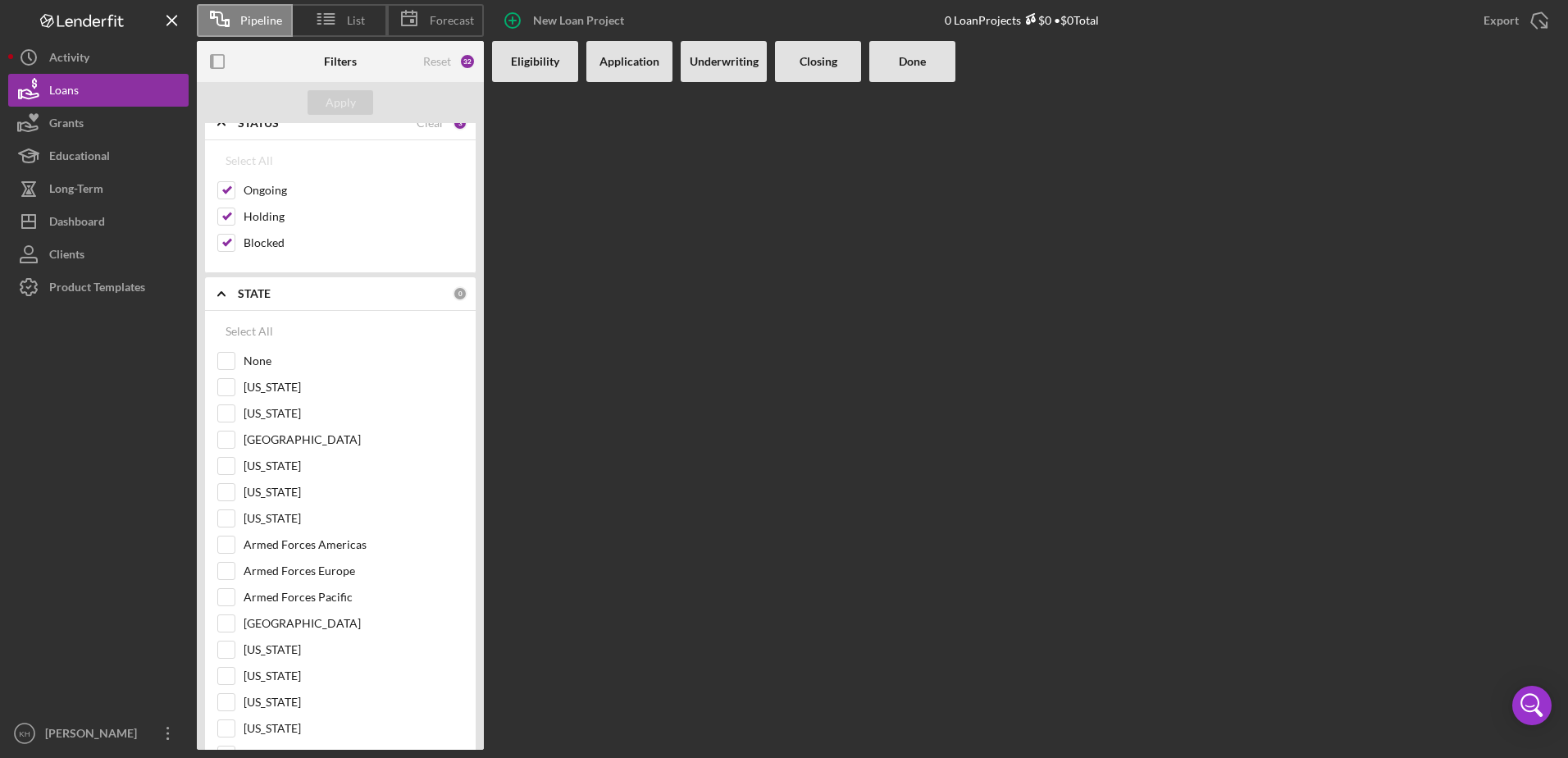
click at [250, 287] on b "STATE" at bounding box center [254, 293] width 32 height 13
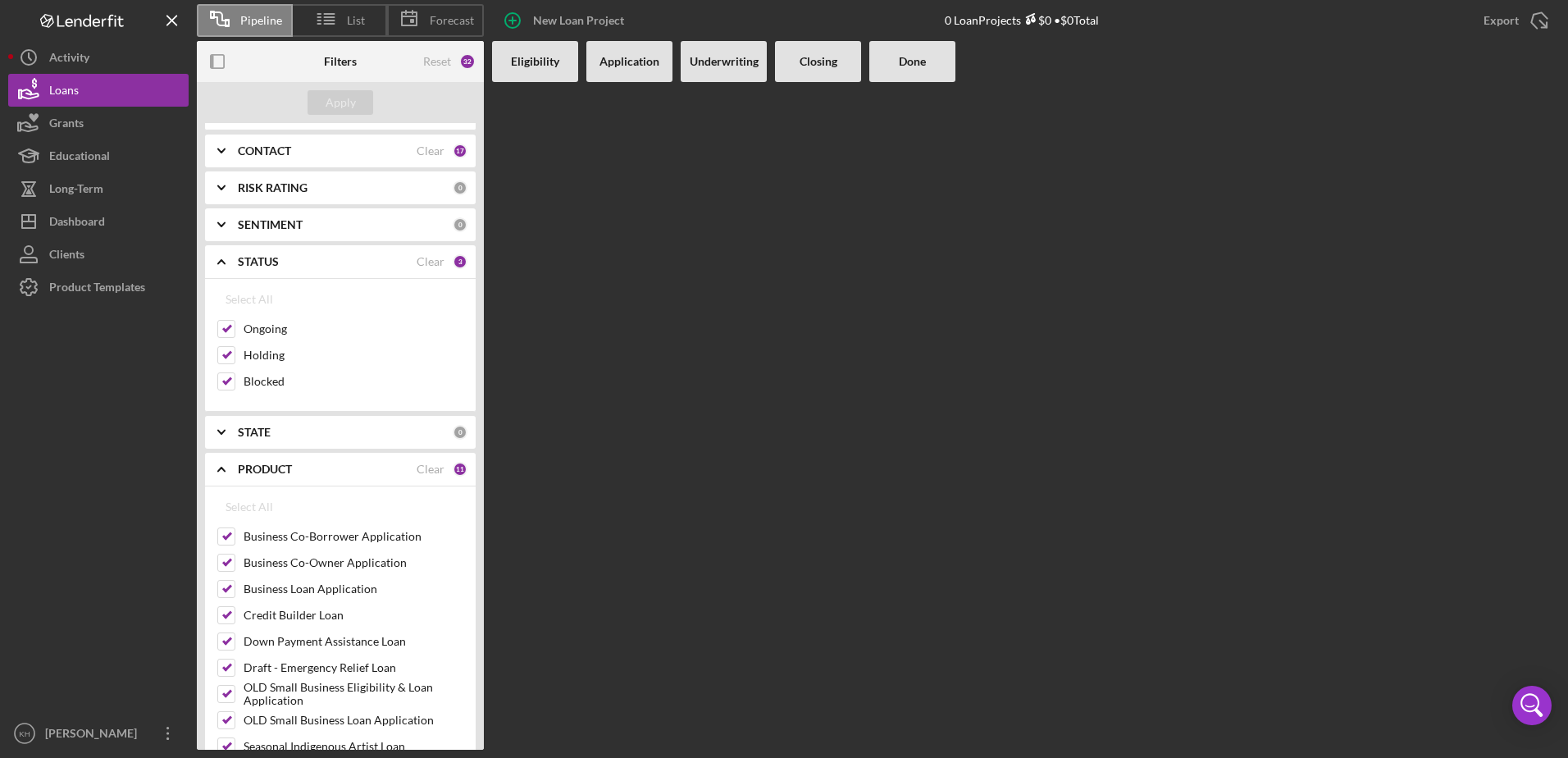
scroll to position [82, 0]
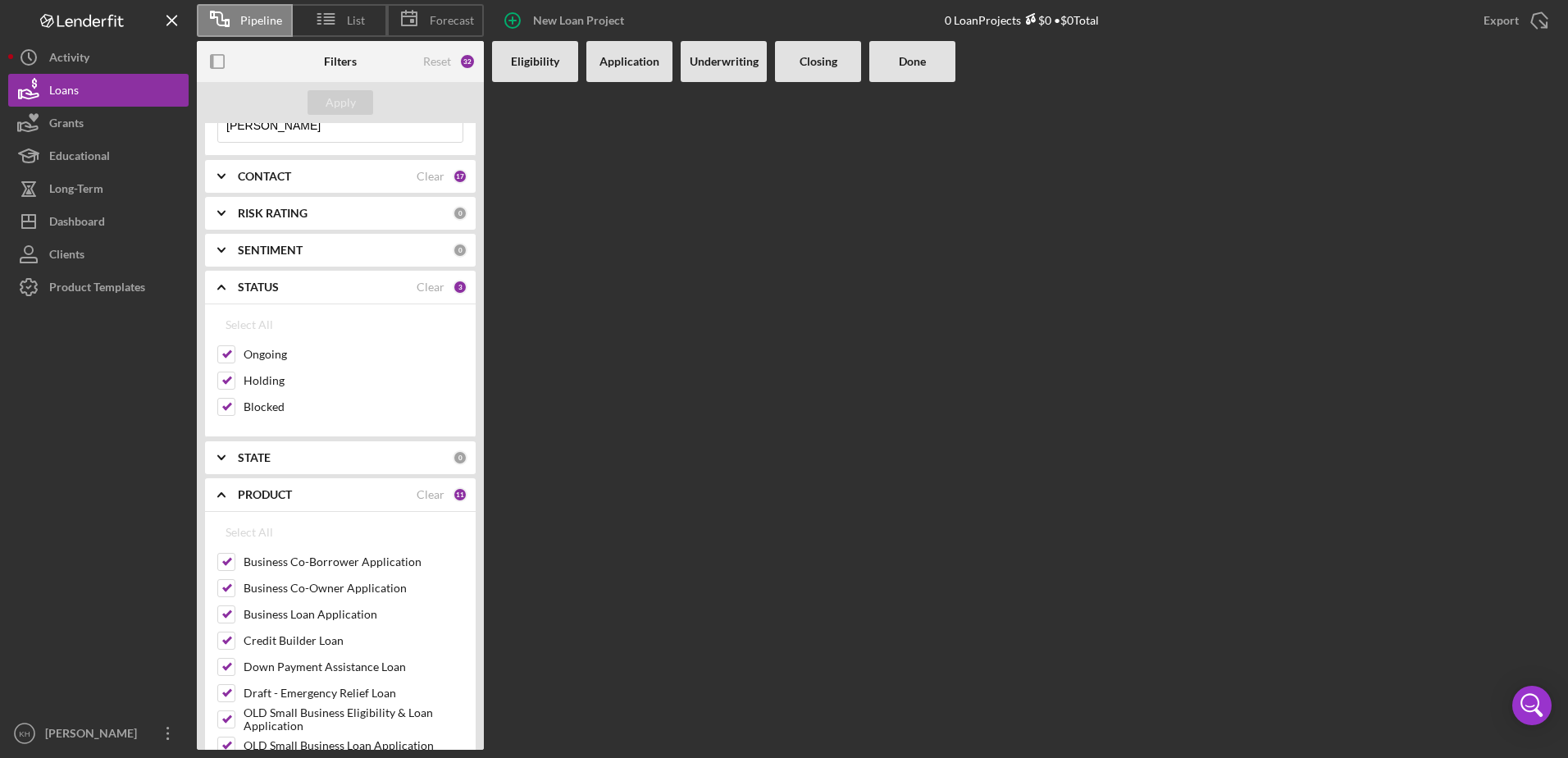
click at [217, 278] on icon "Icon/Expander" at bounding box center [221, 287] width 41 height 41
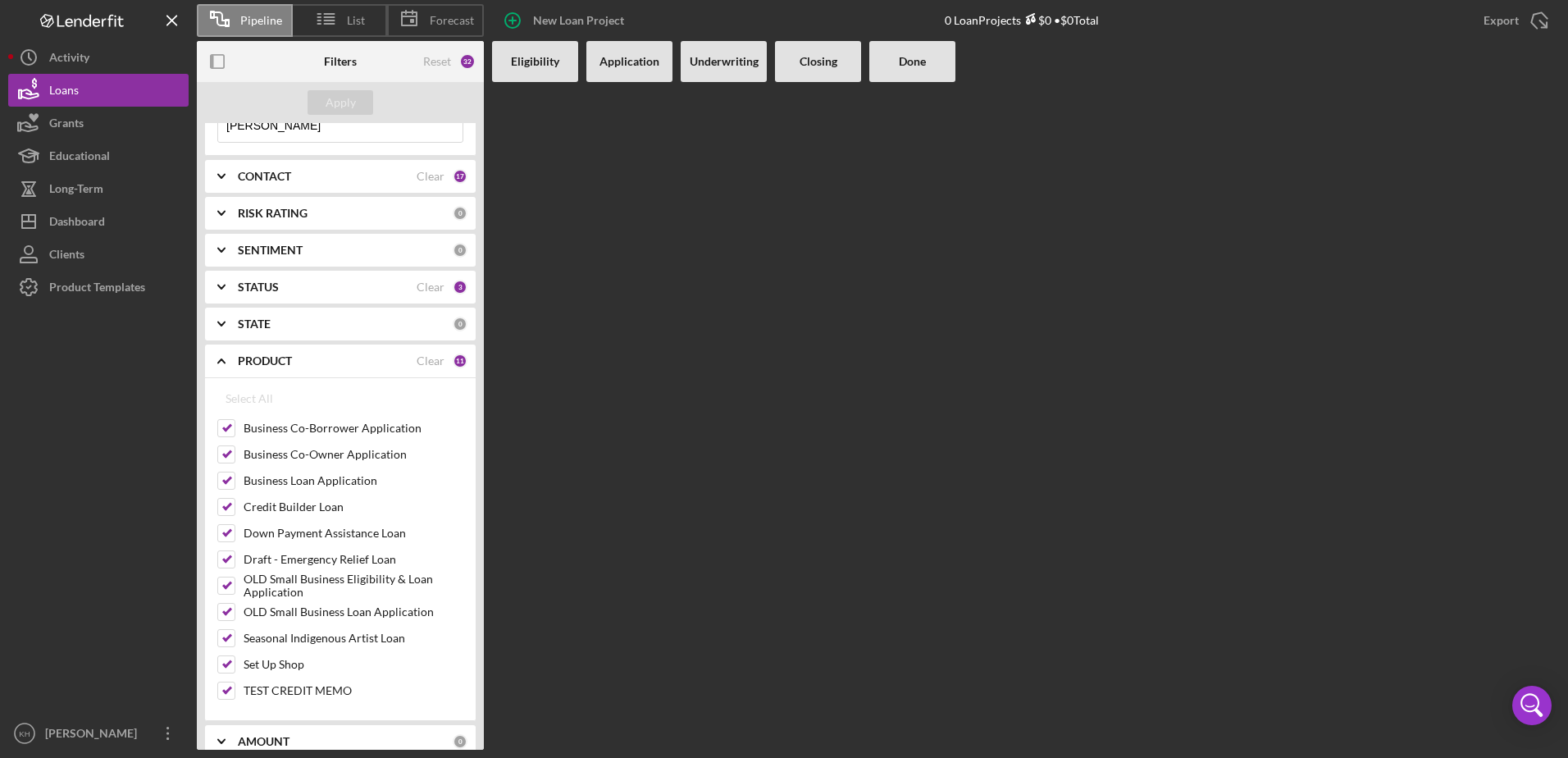
click at [221, 257] on icon "Icon/Expander" at bounding box center [221, 250] width 41 height 41
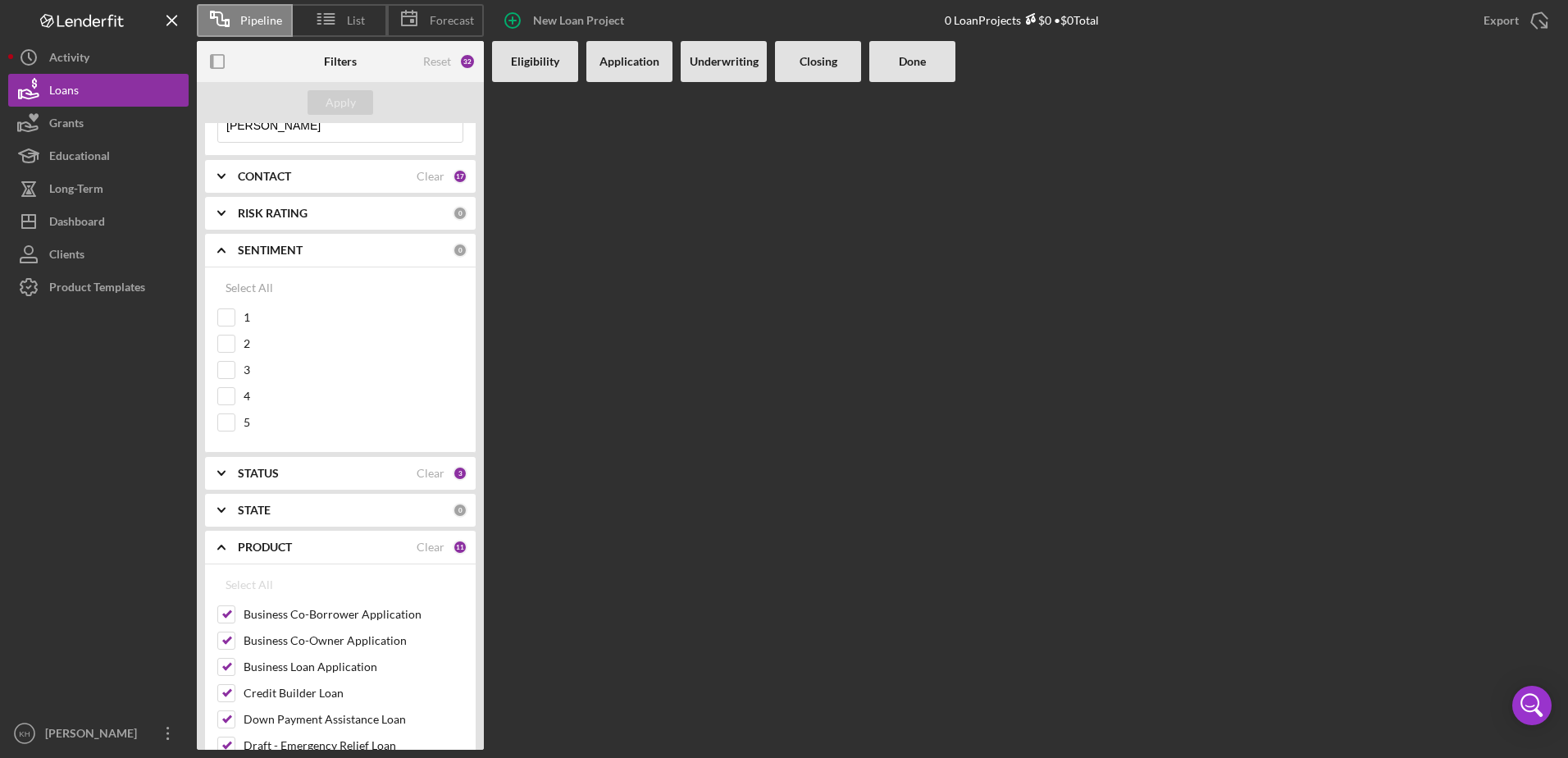
click at [221, 256] on icon "Icon/Expander" at bounding box center [221, 250] width 41 height 41
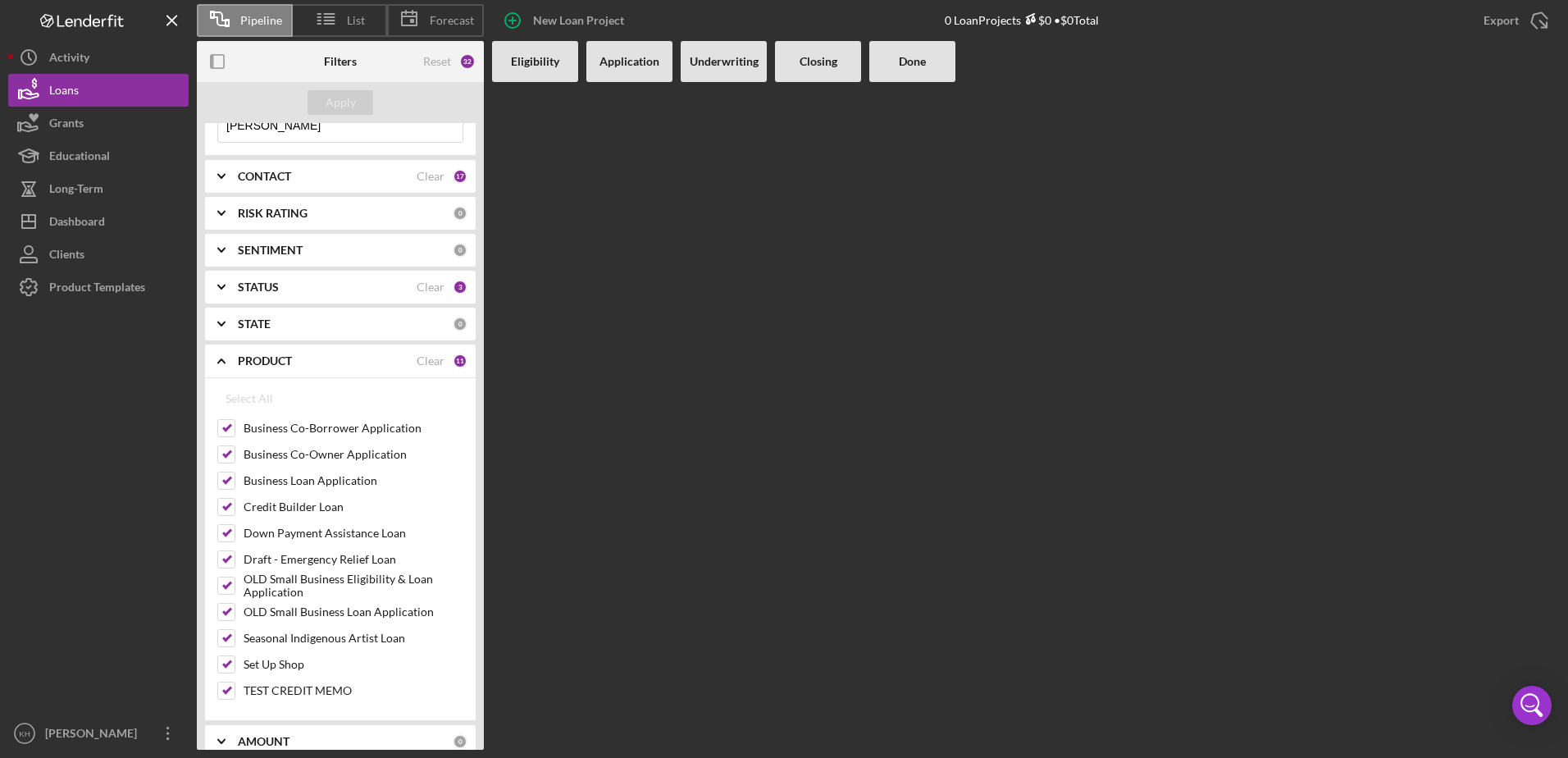
click at [221, 224] on icon "Icon/Expander" at bounding box center [221, 213] width 41 height 41
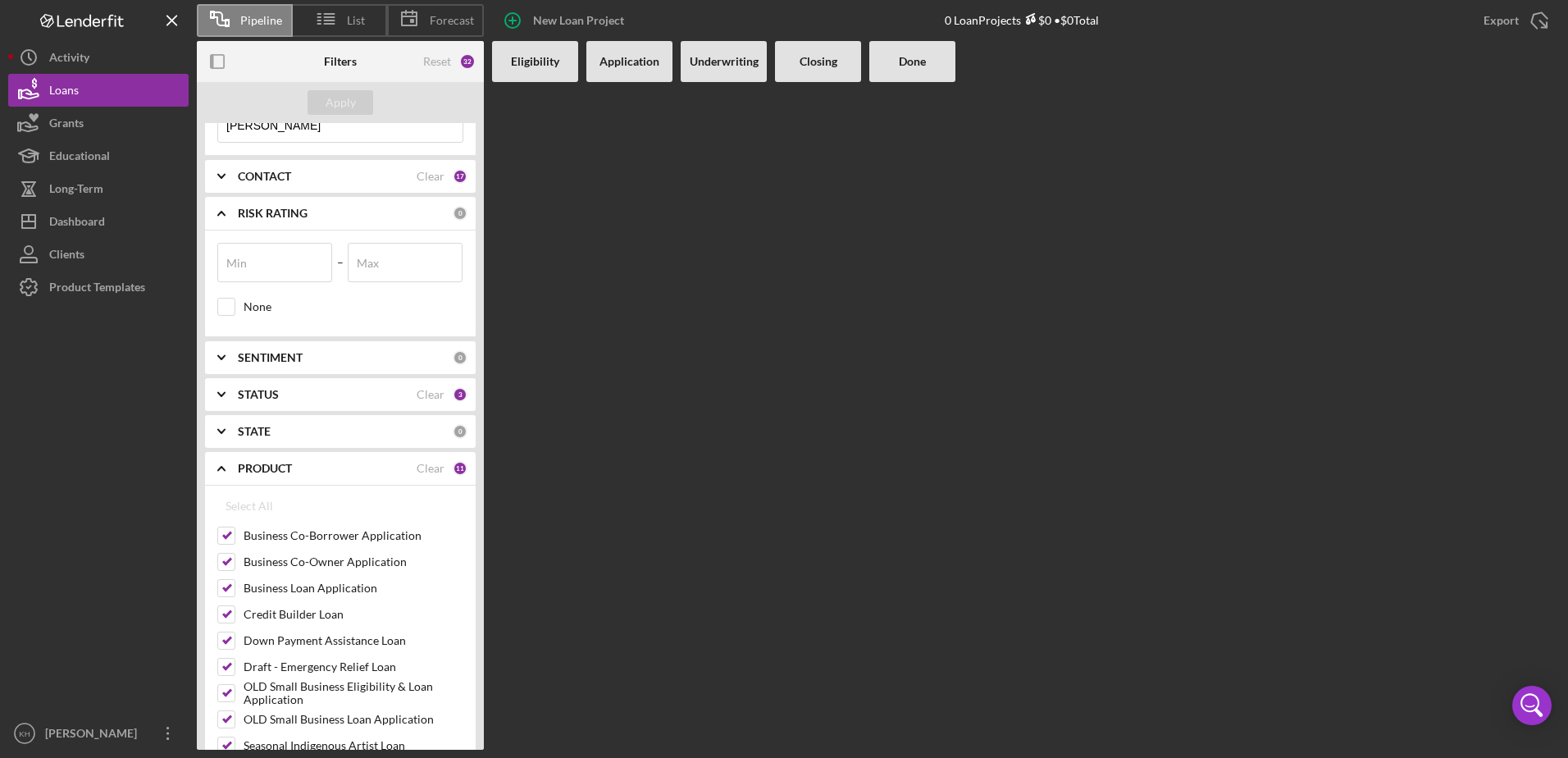
click at [221, 221] on icon "Icon/Expander" at bounding box center [221, 213] width 41 height 41
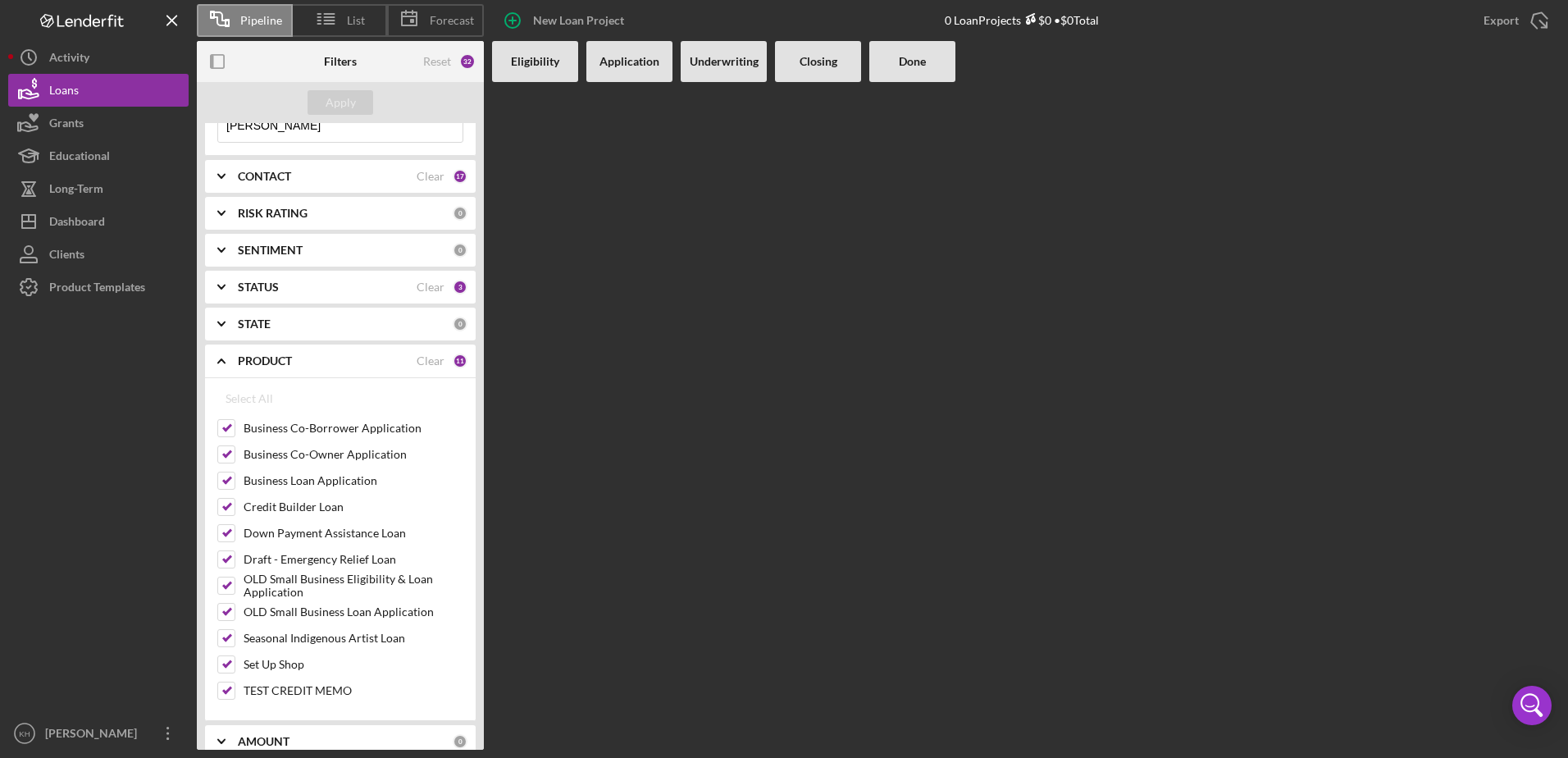
click at [223, 356] on icon "Icon/Expander" at bounding box center [221, 361] width 41 height 41
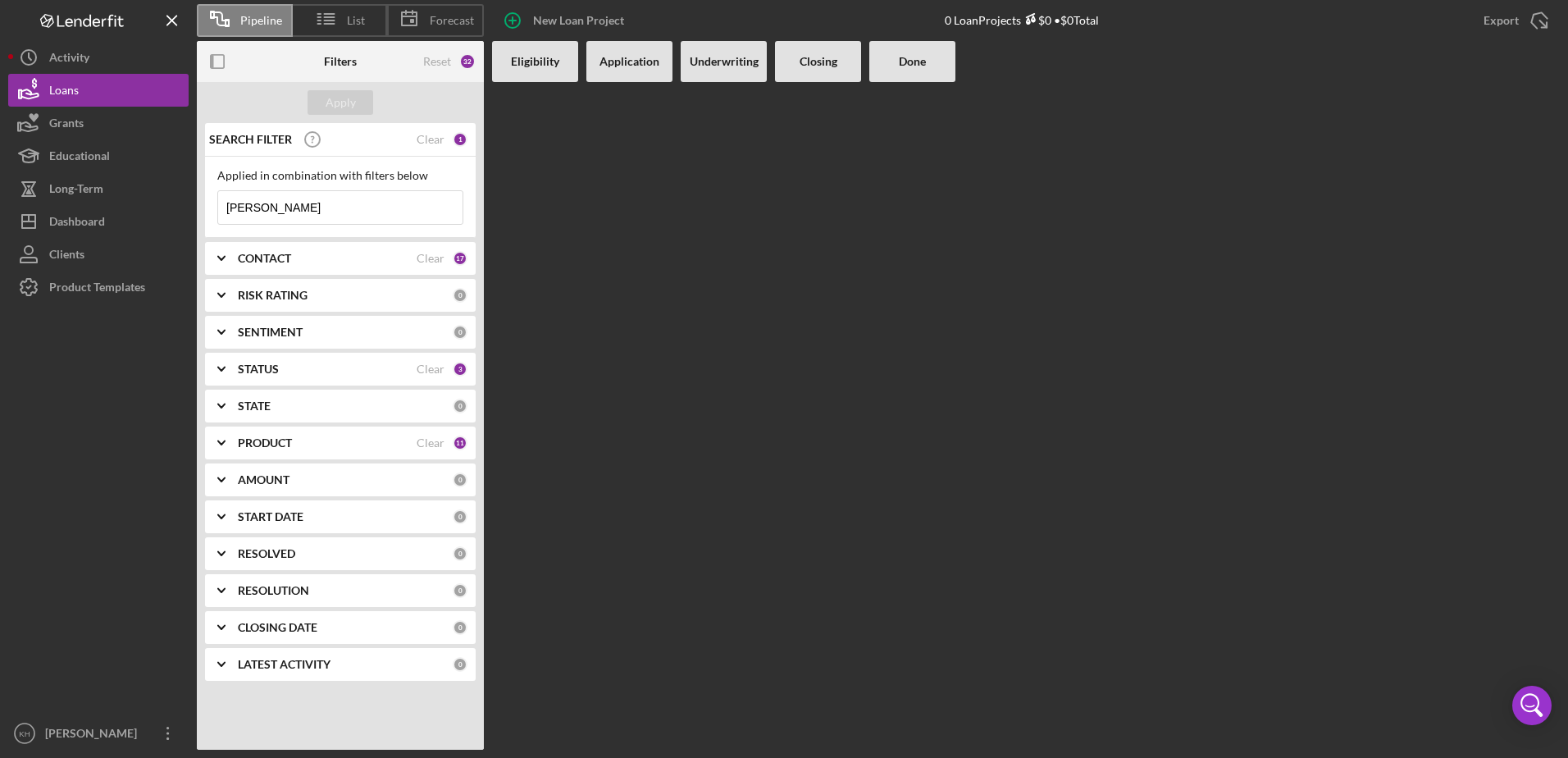
scroll to position [0, 0]
click at [302, 671] on b "LATEST ACTIVITY" at bounding box center [284, 664] width 93 height 13
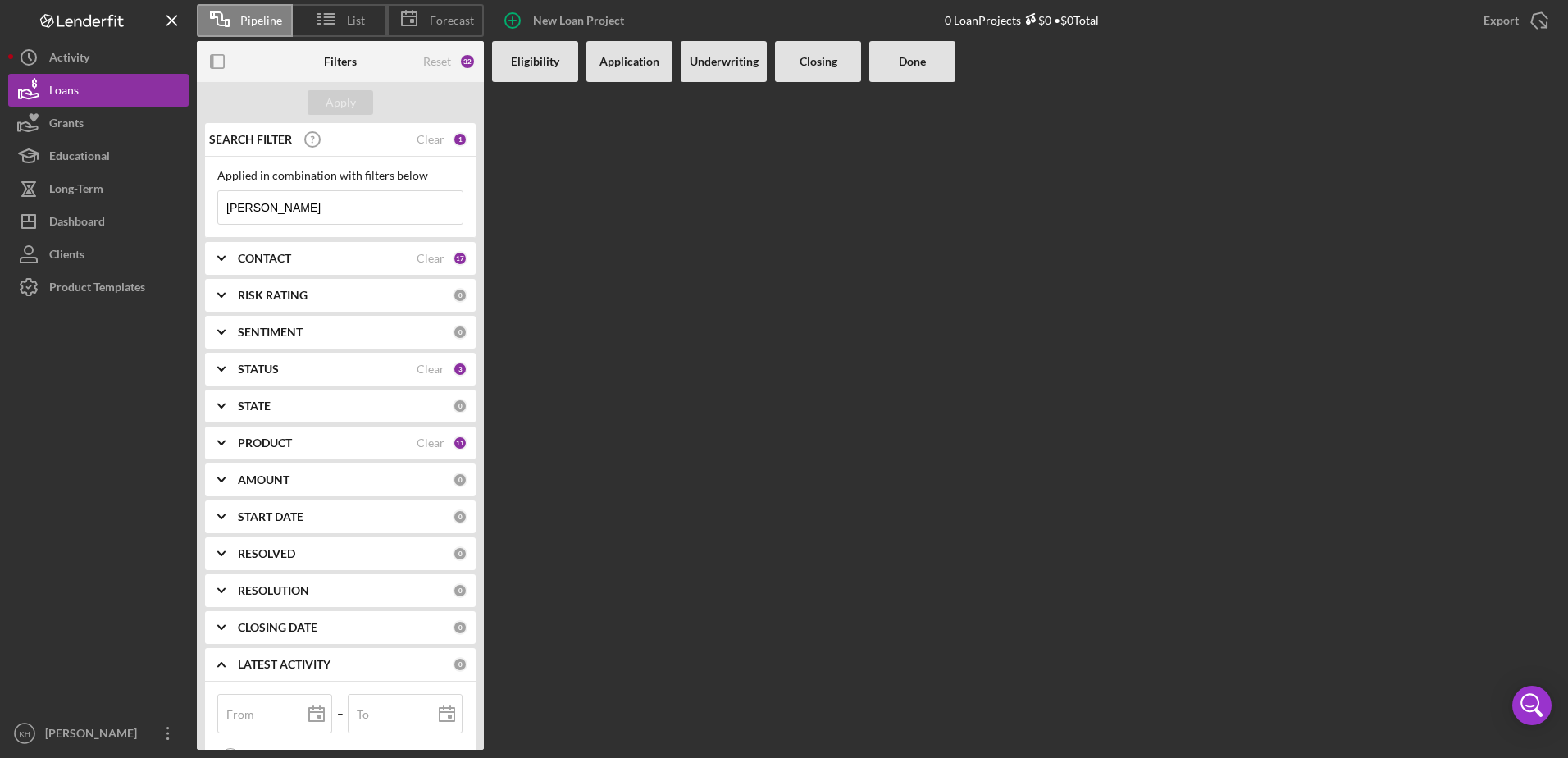
click at [302, 668] on b "LATEST ACTIVITY" at bounding box center [284, 664] width 93 height 13
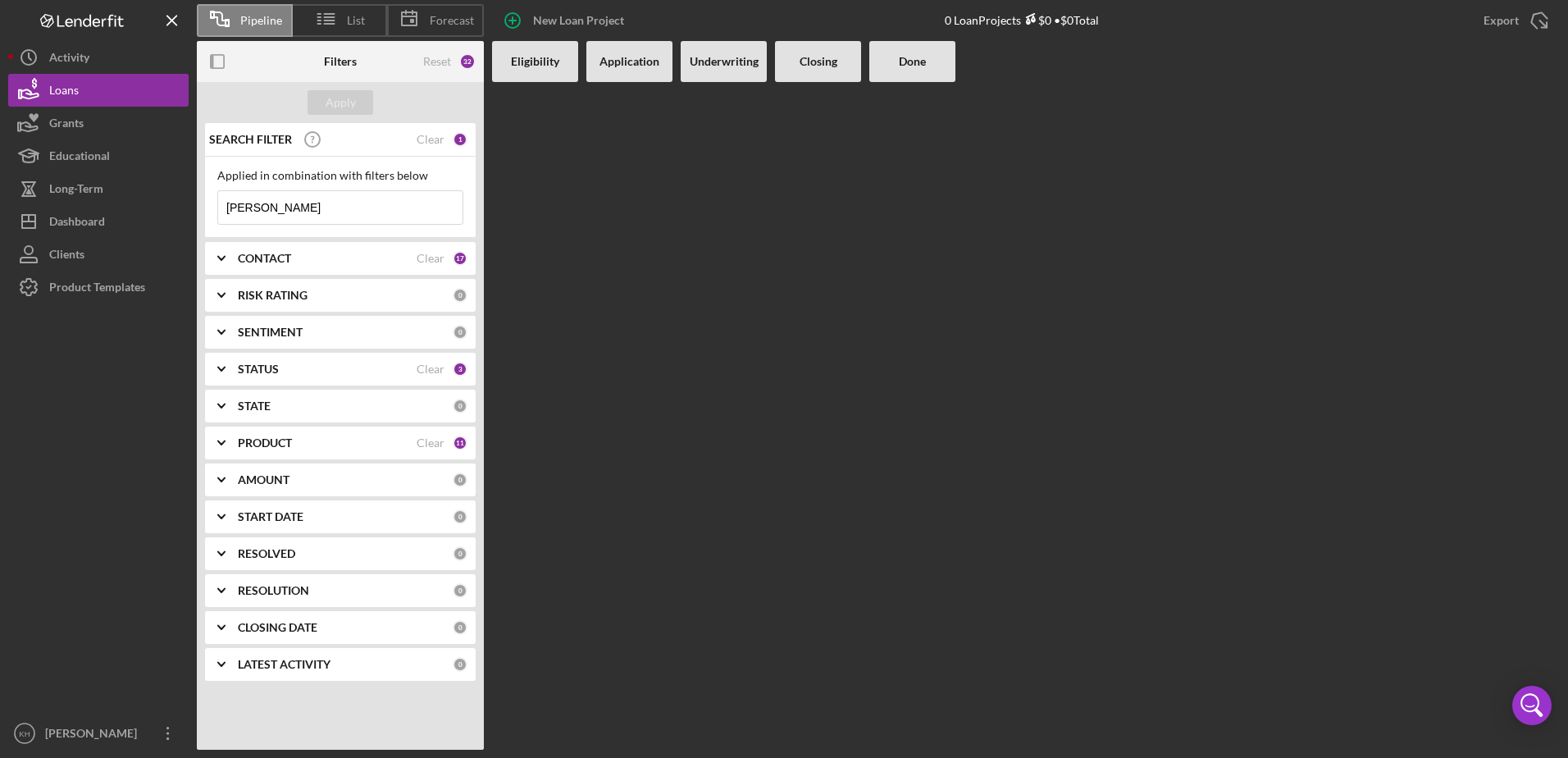
click at [292, 631] on b "CLOSING DATE" at bounding box center [277, 627] width 79 height 13
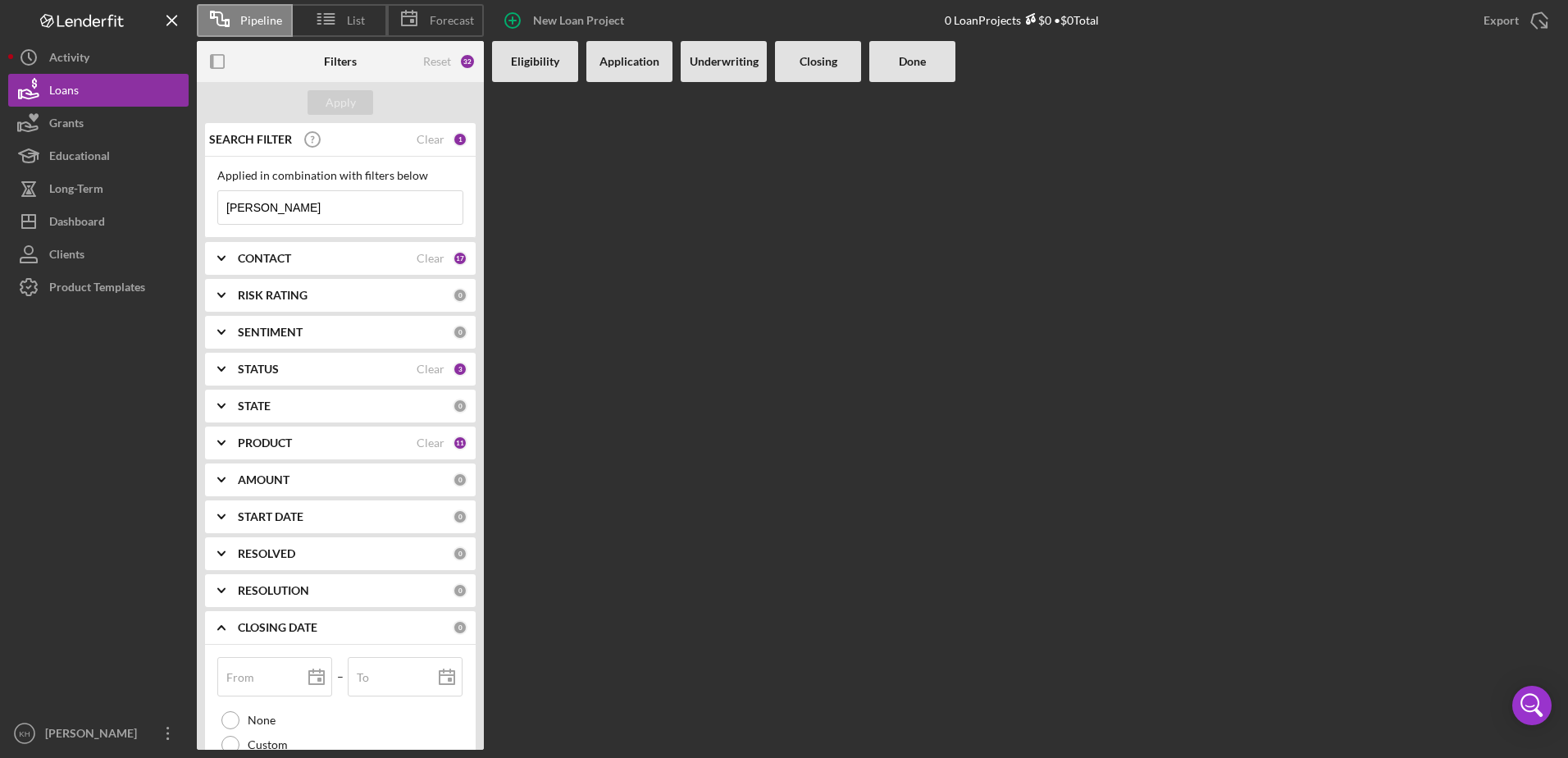
click at [292, 631] on b "CLOSING DATE" at bounding box center [277, 627] width 79 height 13
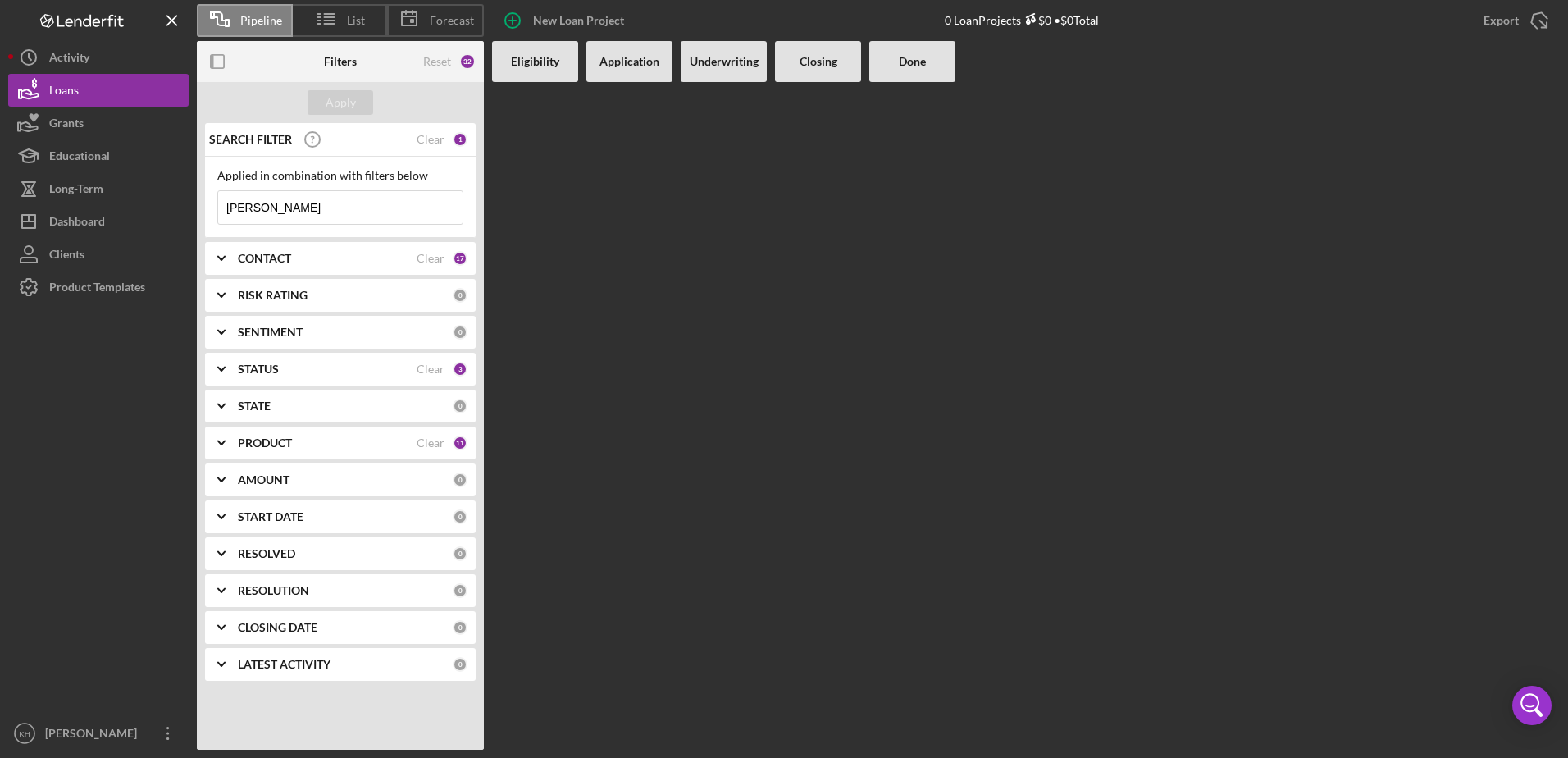
click at [284, 595] on b "RESOLUTION" at bounding box center [274, 590] width 72 height 13
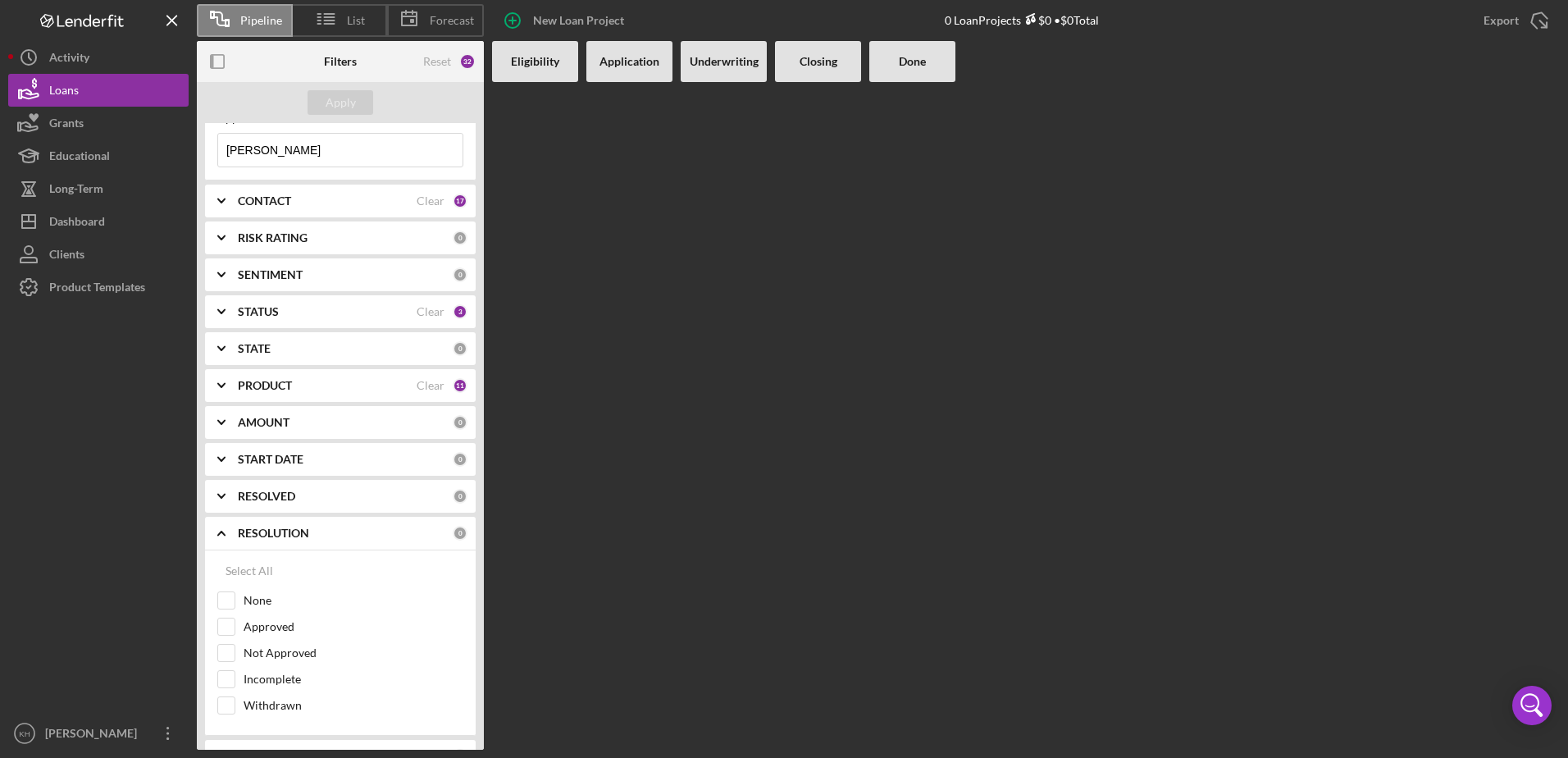
scroll to position [82, 0]
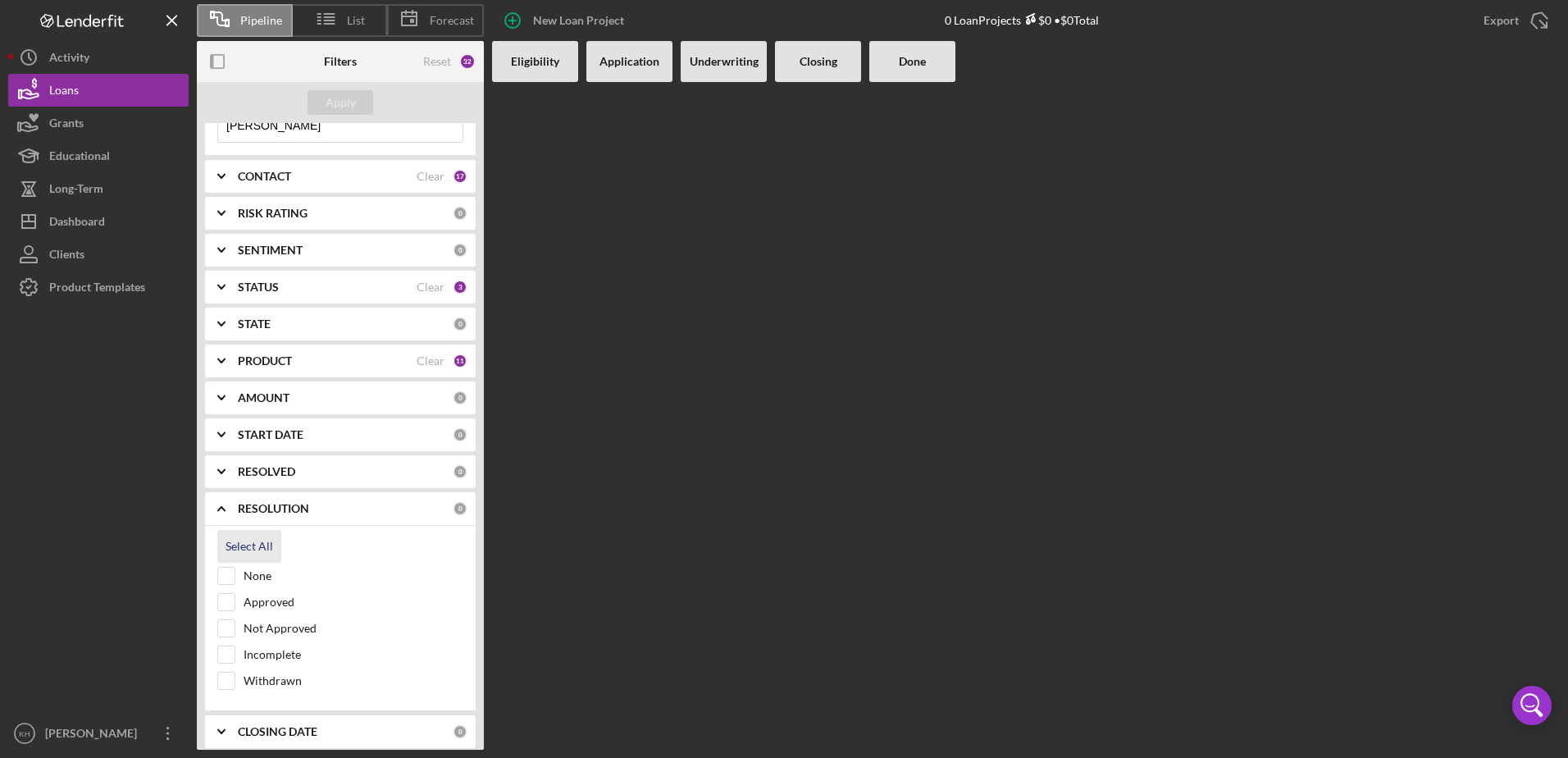
click at [250, 548] on div "Select All" at bounding box center [249, 546] width 48 height 32
checkbox input "true"
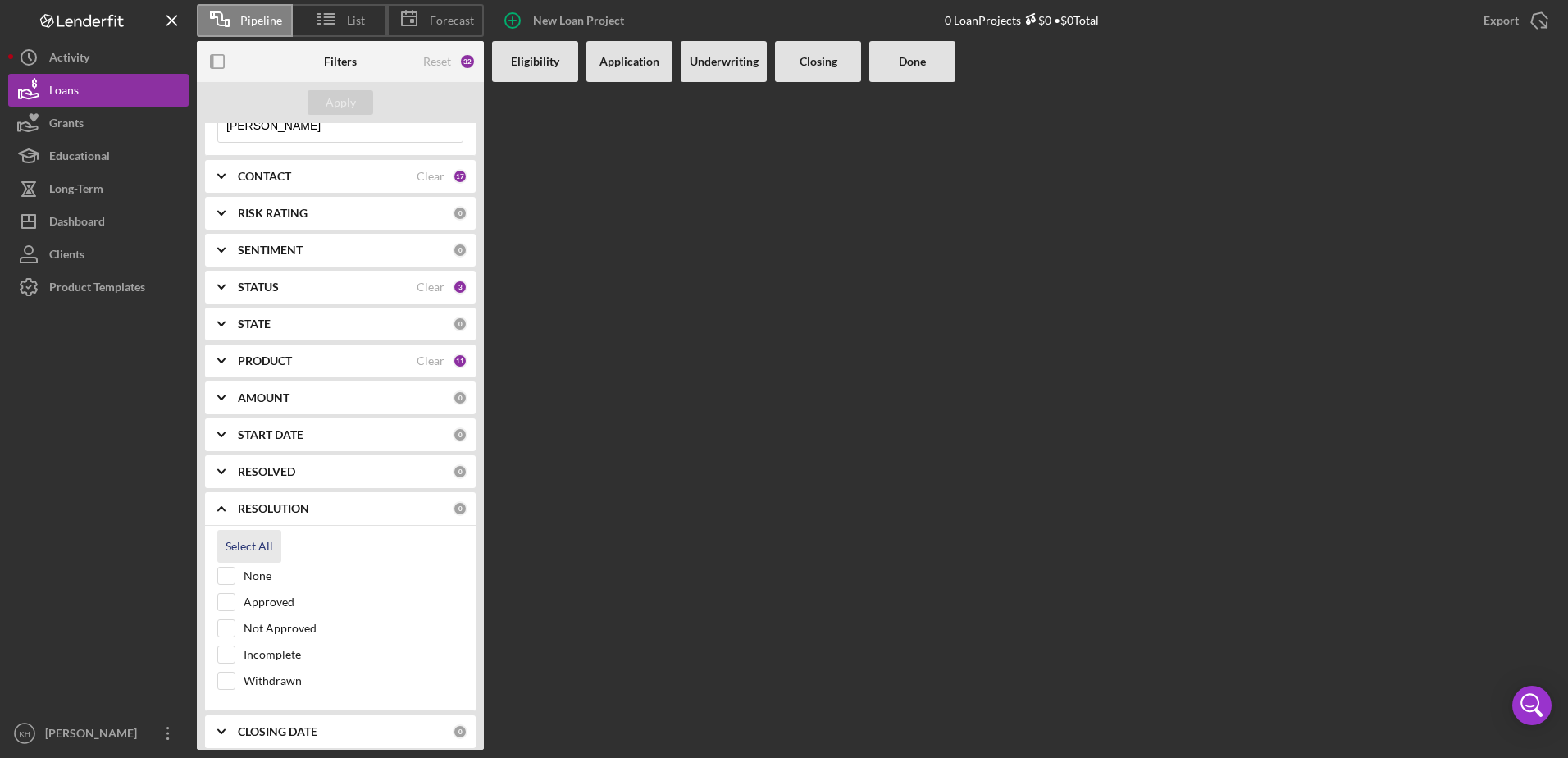
checkbox input "true"
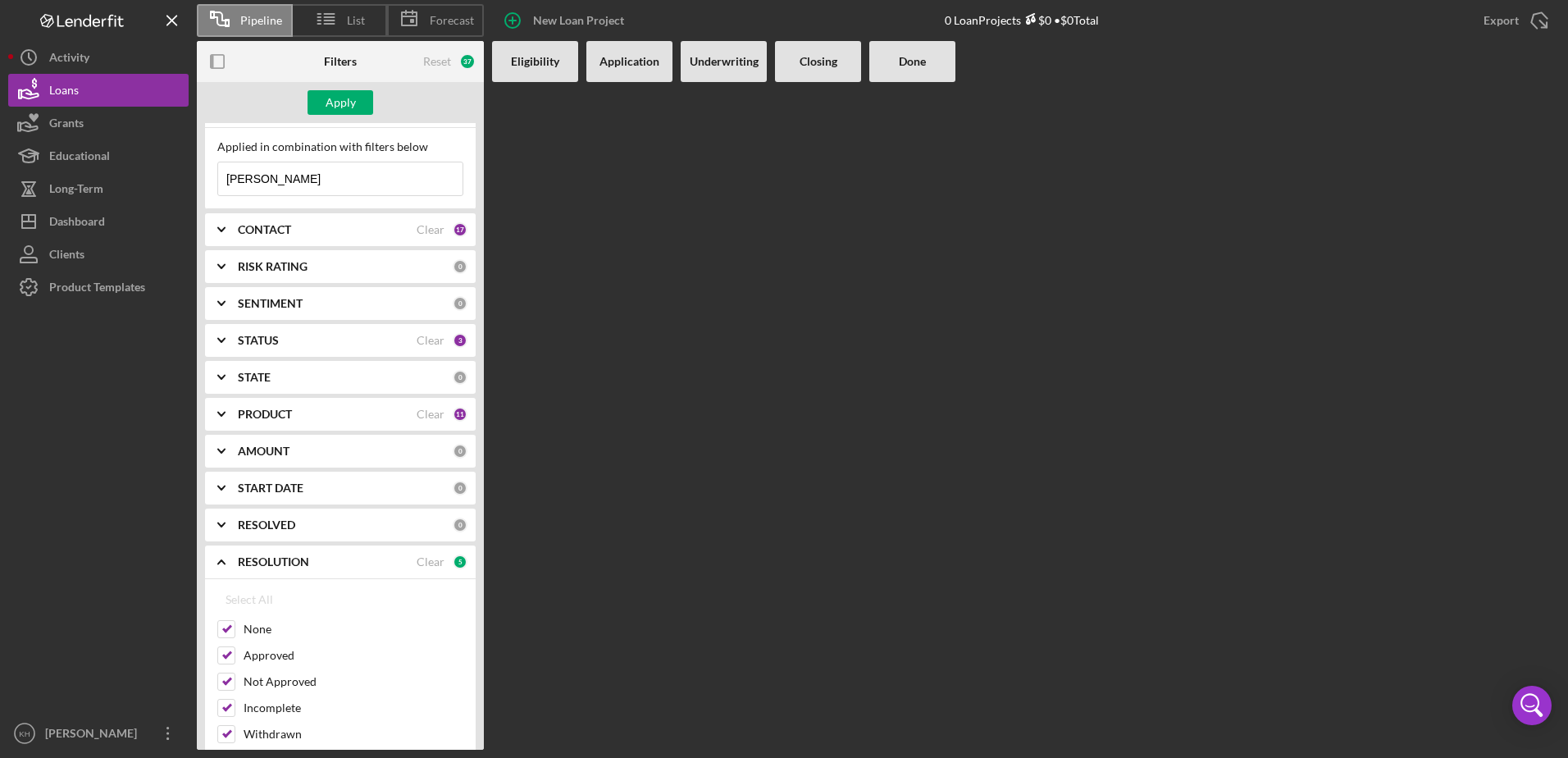
scroll to position [0, 0]
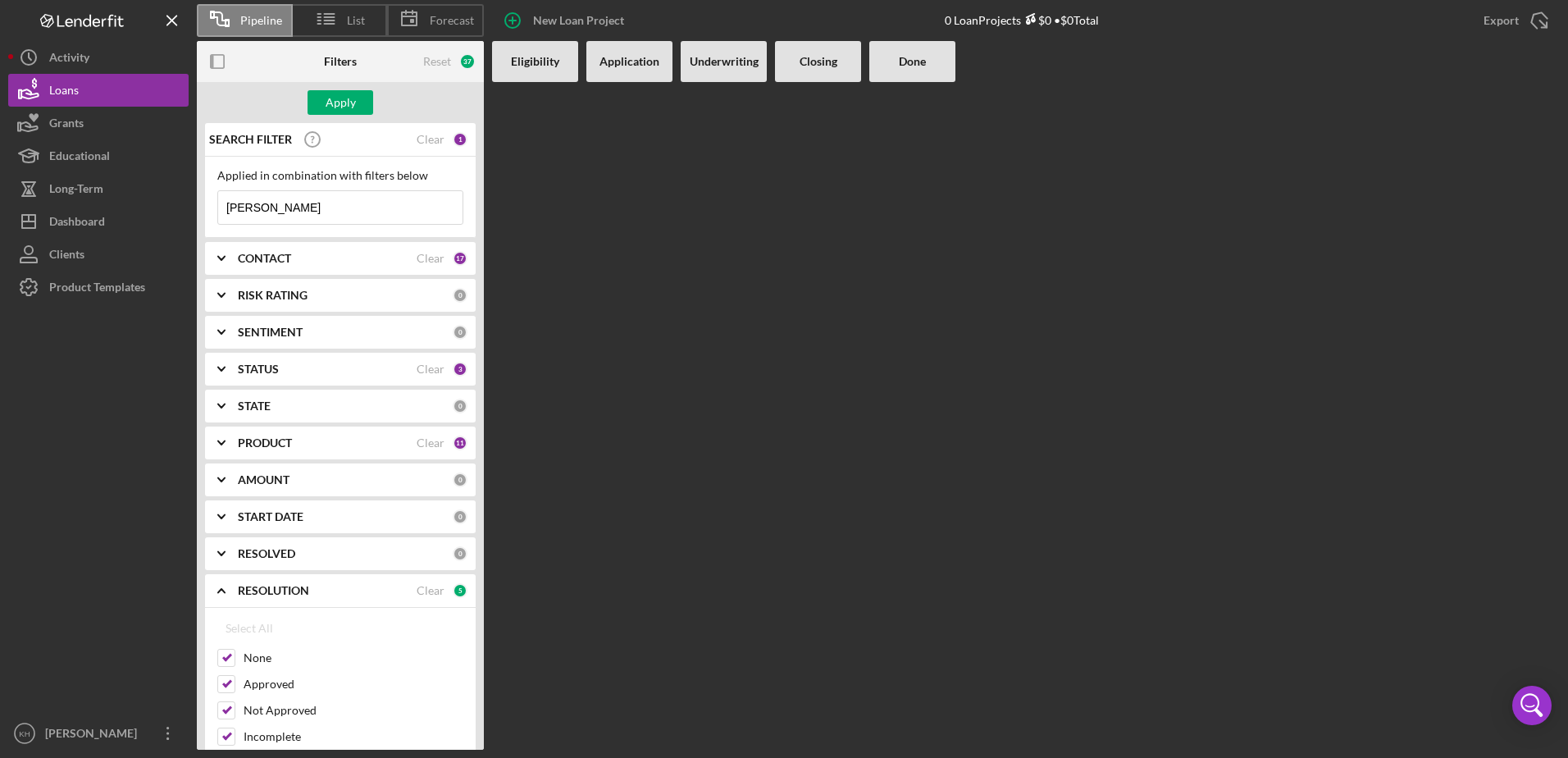
click at [240, 589] on icon "Icon/Expander" at bounding box center [221, 591] width 41 height 41
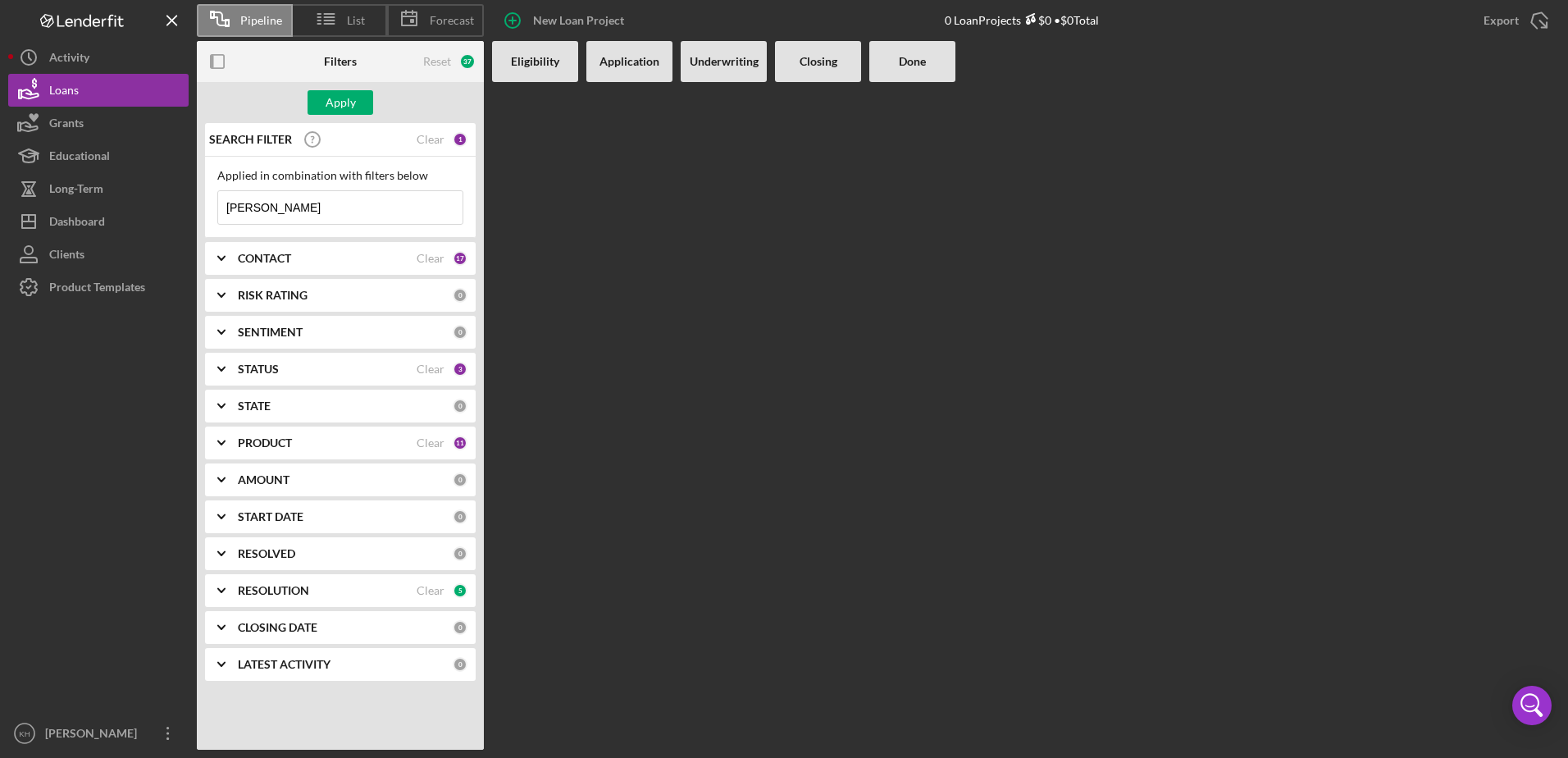
click at [252, 551] on b "RESOLVED" at bounding box center [266, 553] width 57 height 13
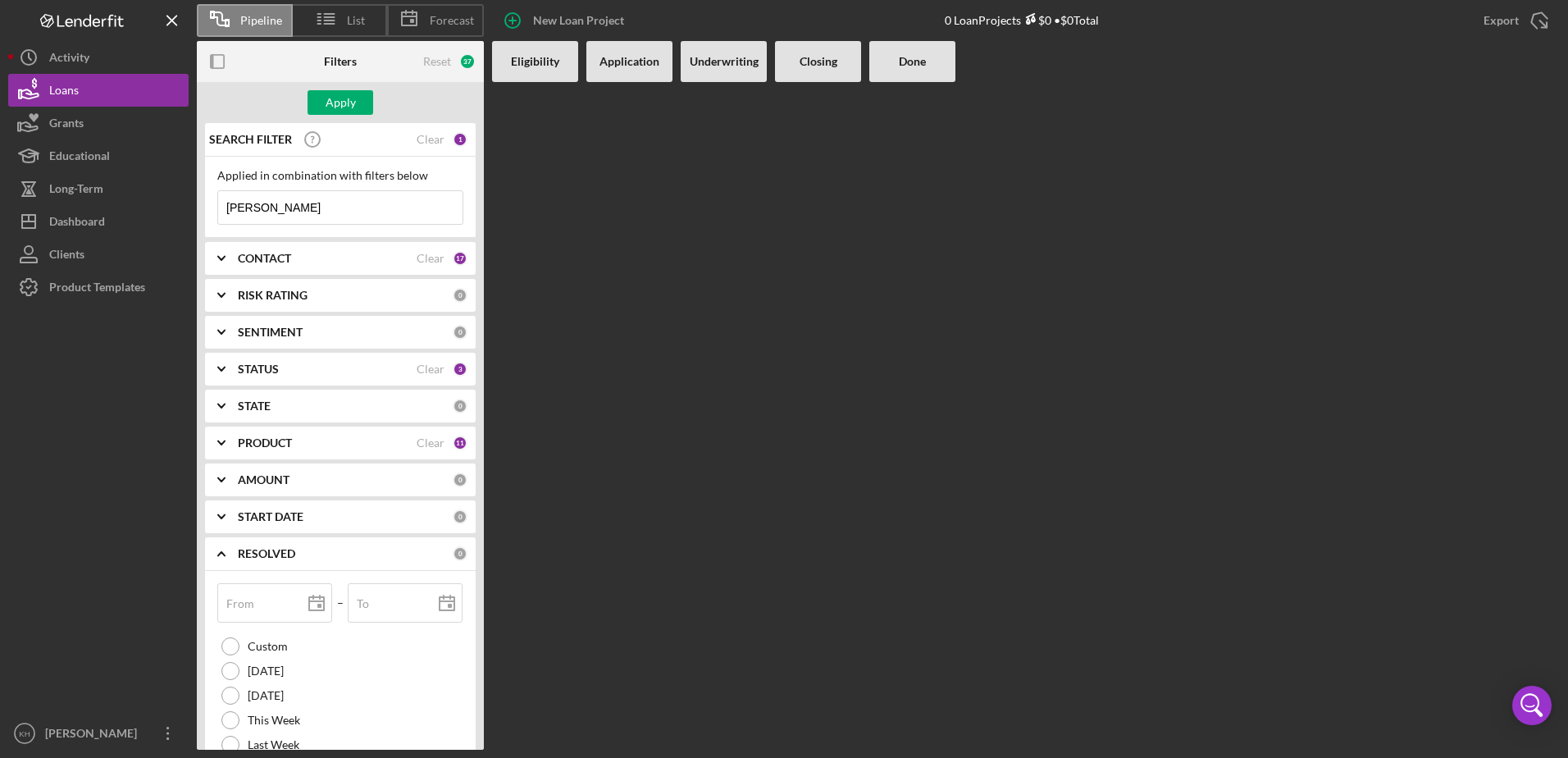
click at [253, 547] on b "RESOLVED" at bounding box center [266, 553] width 57 height 13
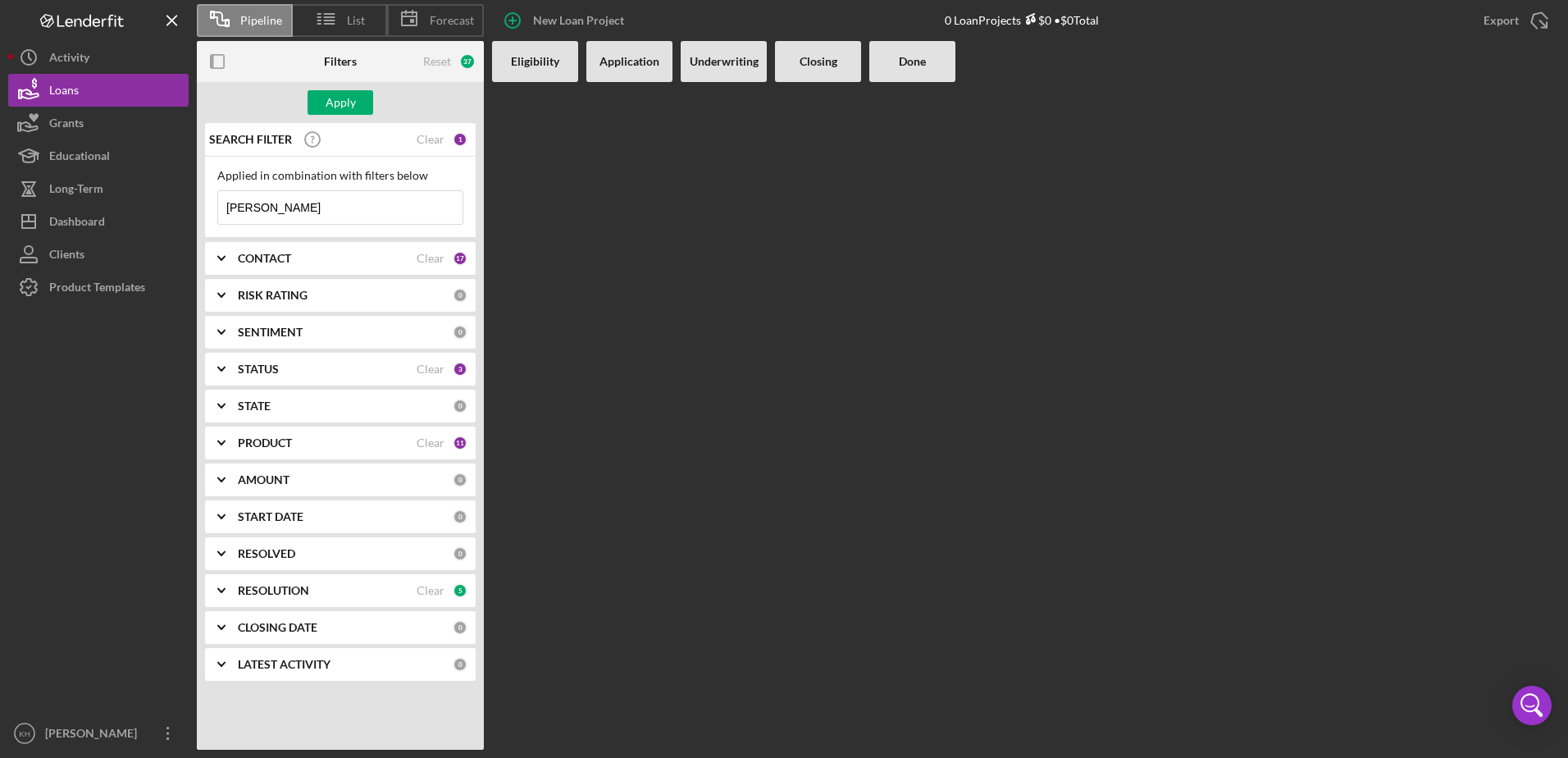
click at [256, 509] on div "START DATE 0" at bounding box center [353, 516] width 230 height 32
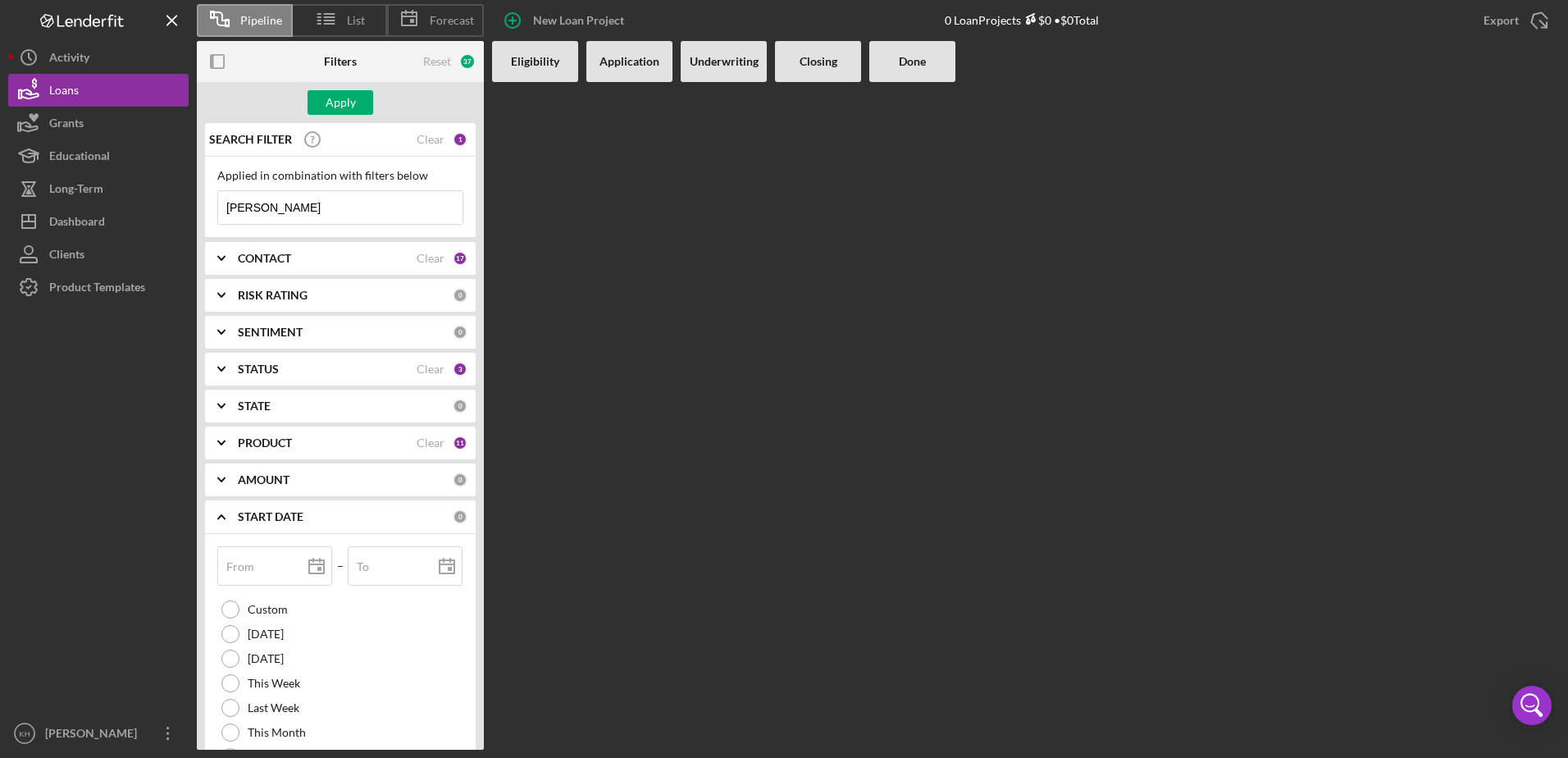
click at [255, 509] on div "START DATE 0" at bounding box center [353, 516] width 230 height 32
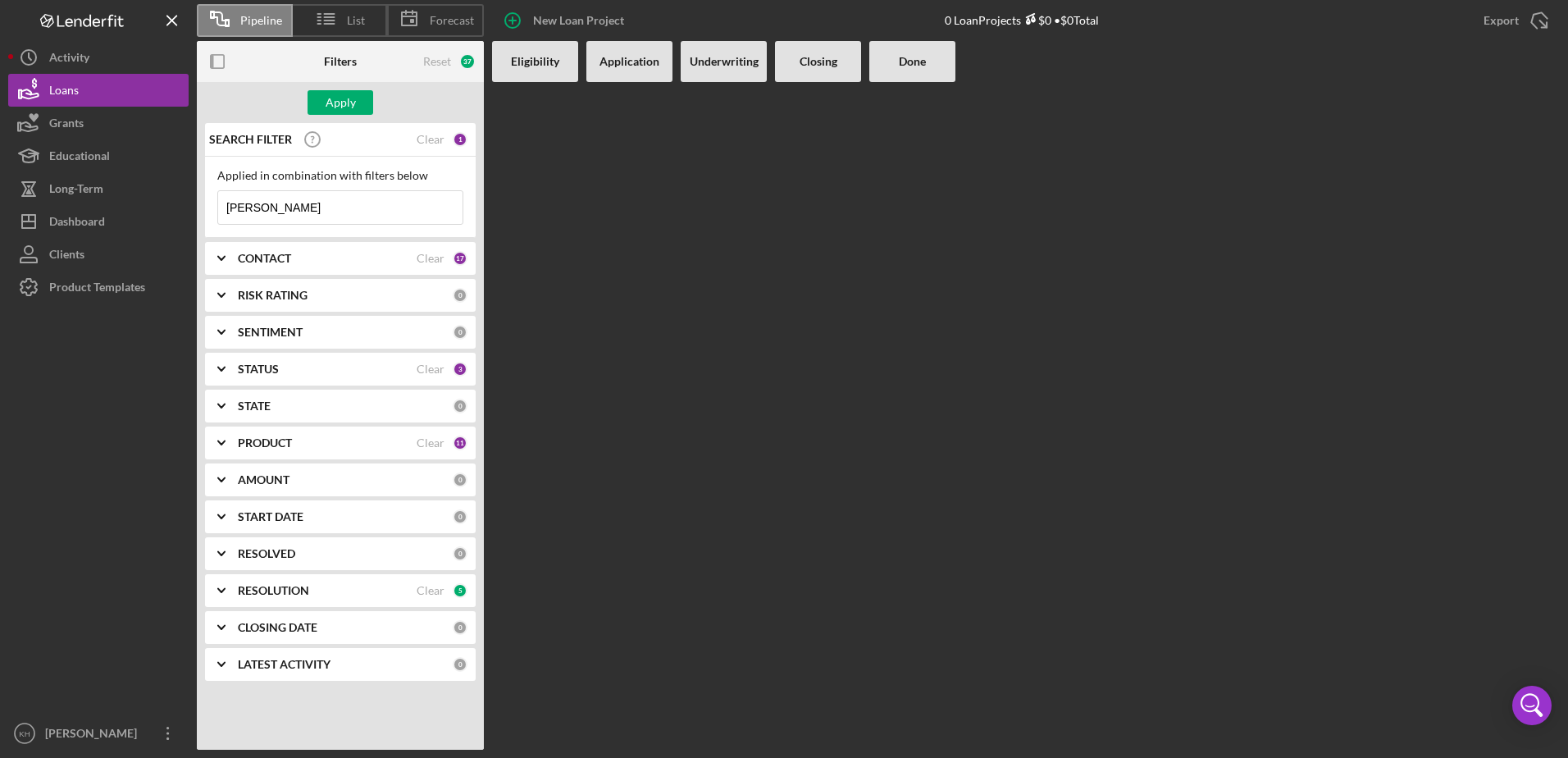
click at [254, 481] on b "AMOUNT" at bounding box center [264, 479] width 52 height 13
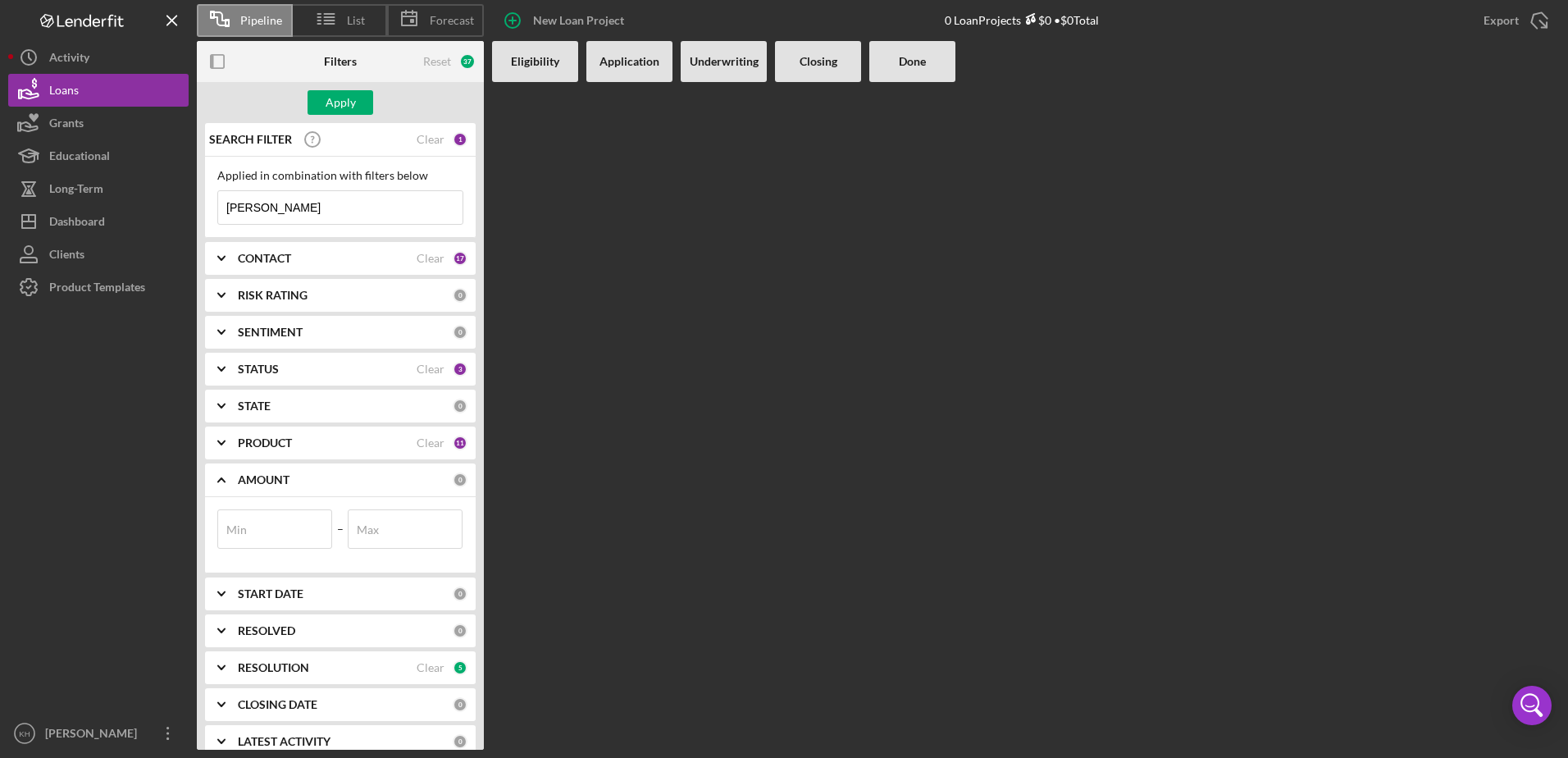
click at [254, 480] on b "AMOUNT" at bounding box center [264, 479] width 52 height 13
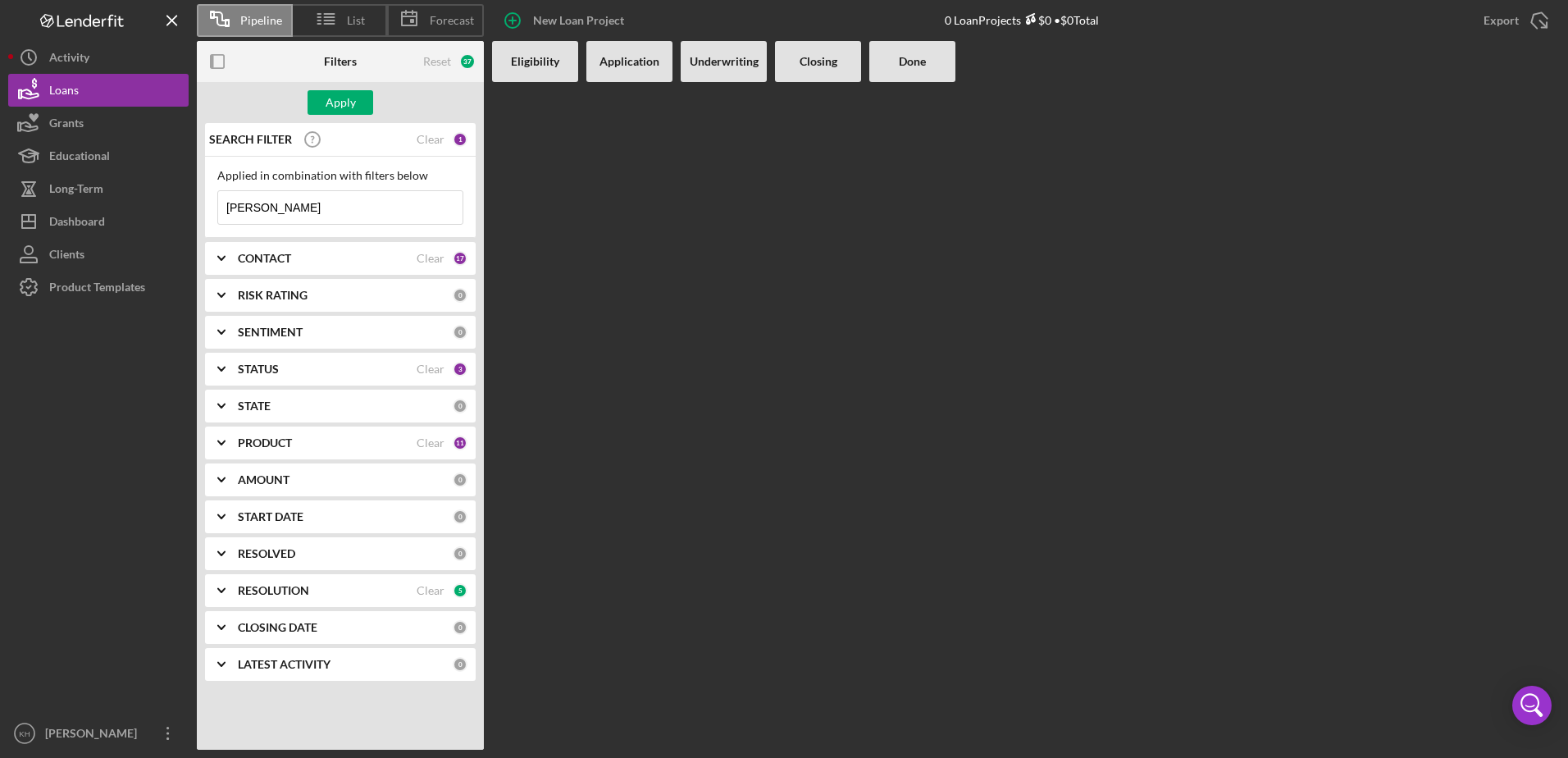
click at [257, 441] on b "PRODUCT" at bounding box center [265, 442] width 54 height 13
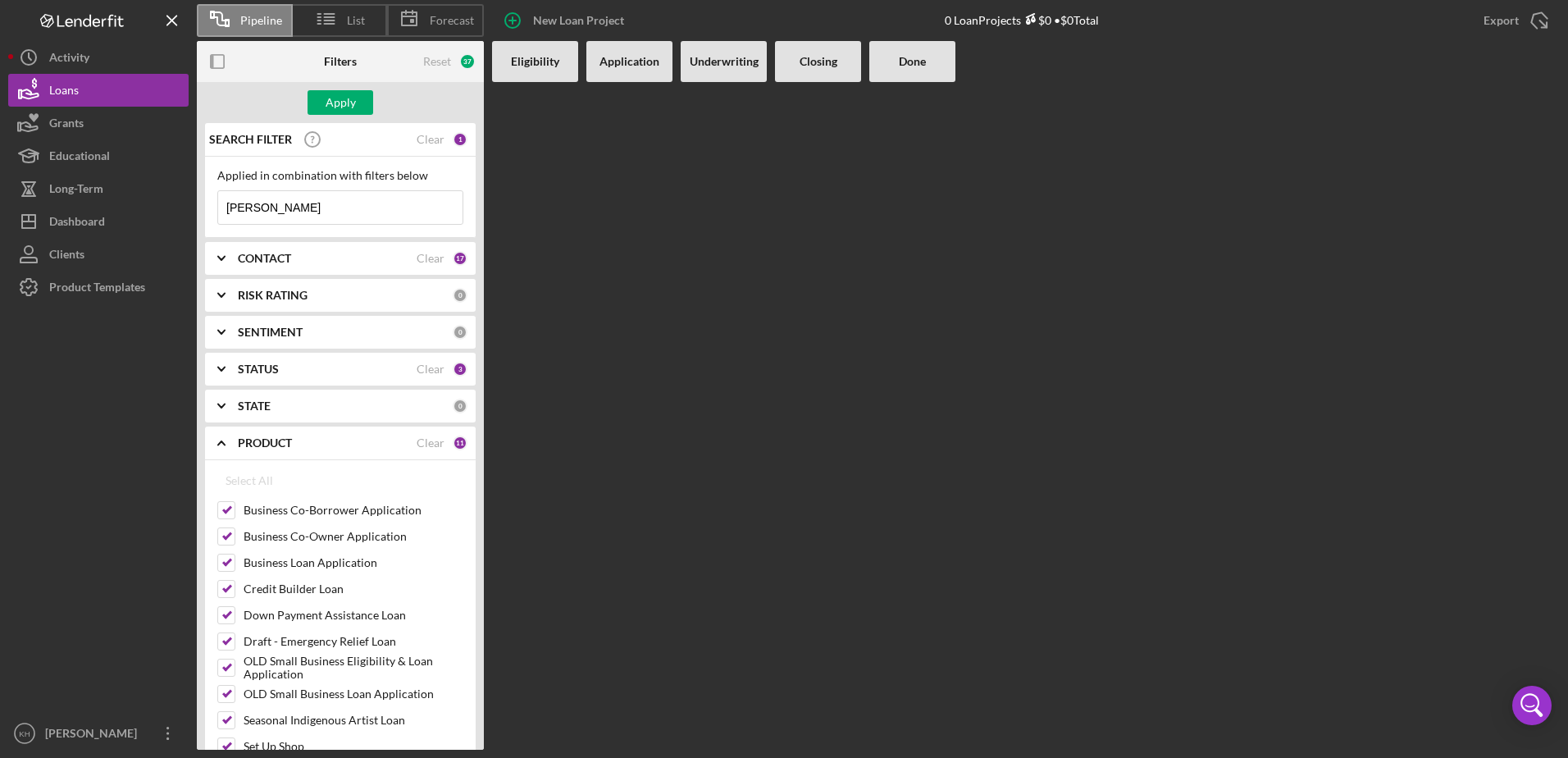
drag, startPoint x: 257, startPoint y: 441, endPoint x: 259, endPoint y: 416, distance: 25.1
click at [259, 440] on b "PRODUCT" at bounding box center [265, 442] width 54 height 13
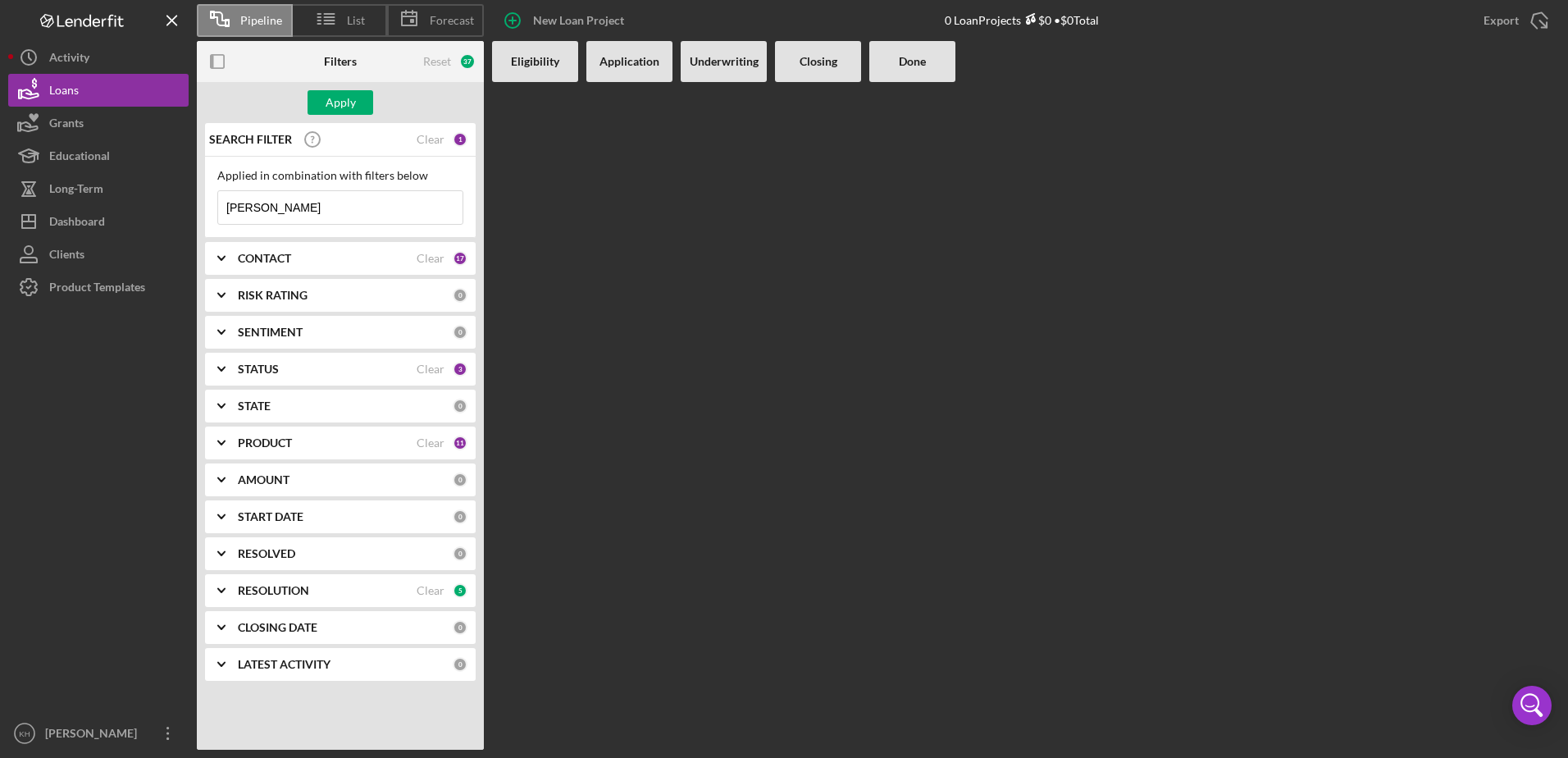
click at [259, 400] on b "STATE" at bounding box center [254, 405] width 32 height 13
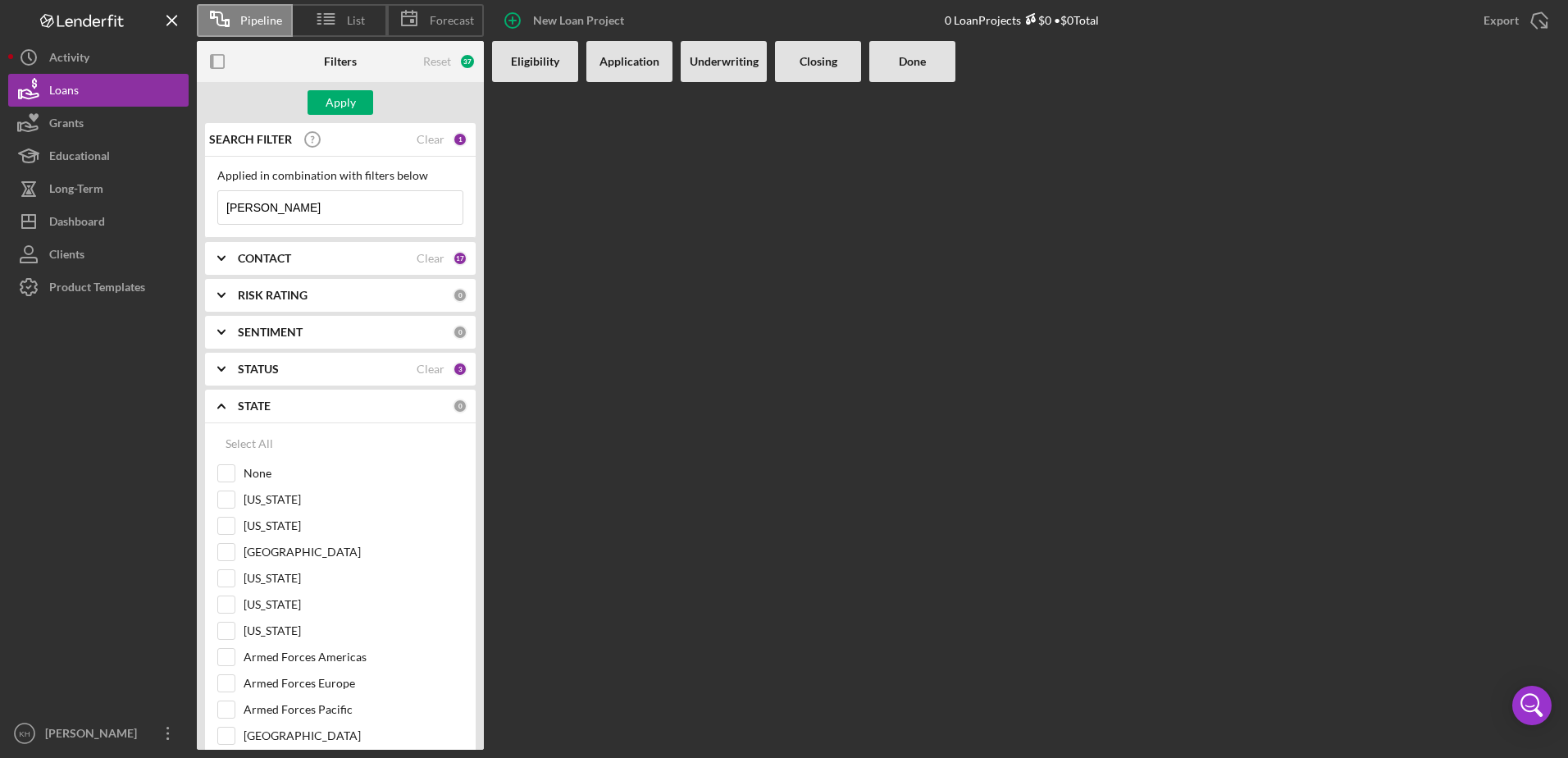
click at [259, 399] on b "STATE" at bounding box center [254, 405] width 32 height 13
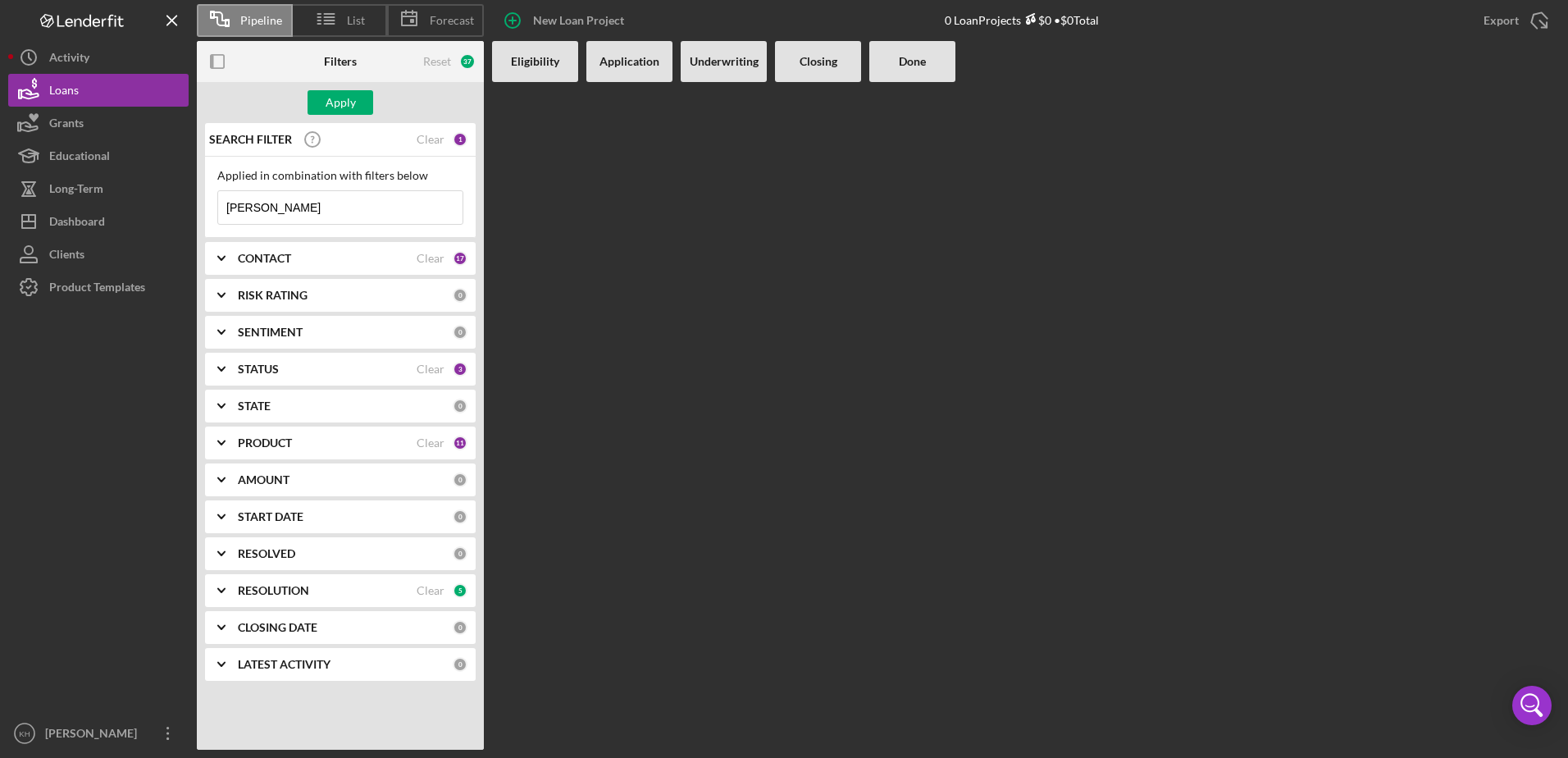
click at [263, 368] on b "STATUS" at bounding box center [259, 369] width 41 height 13
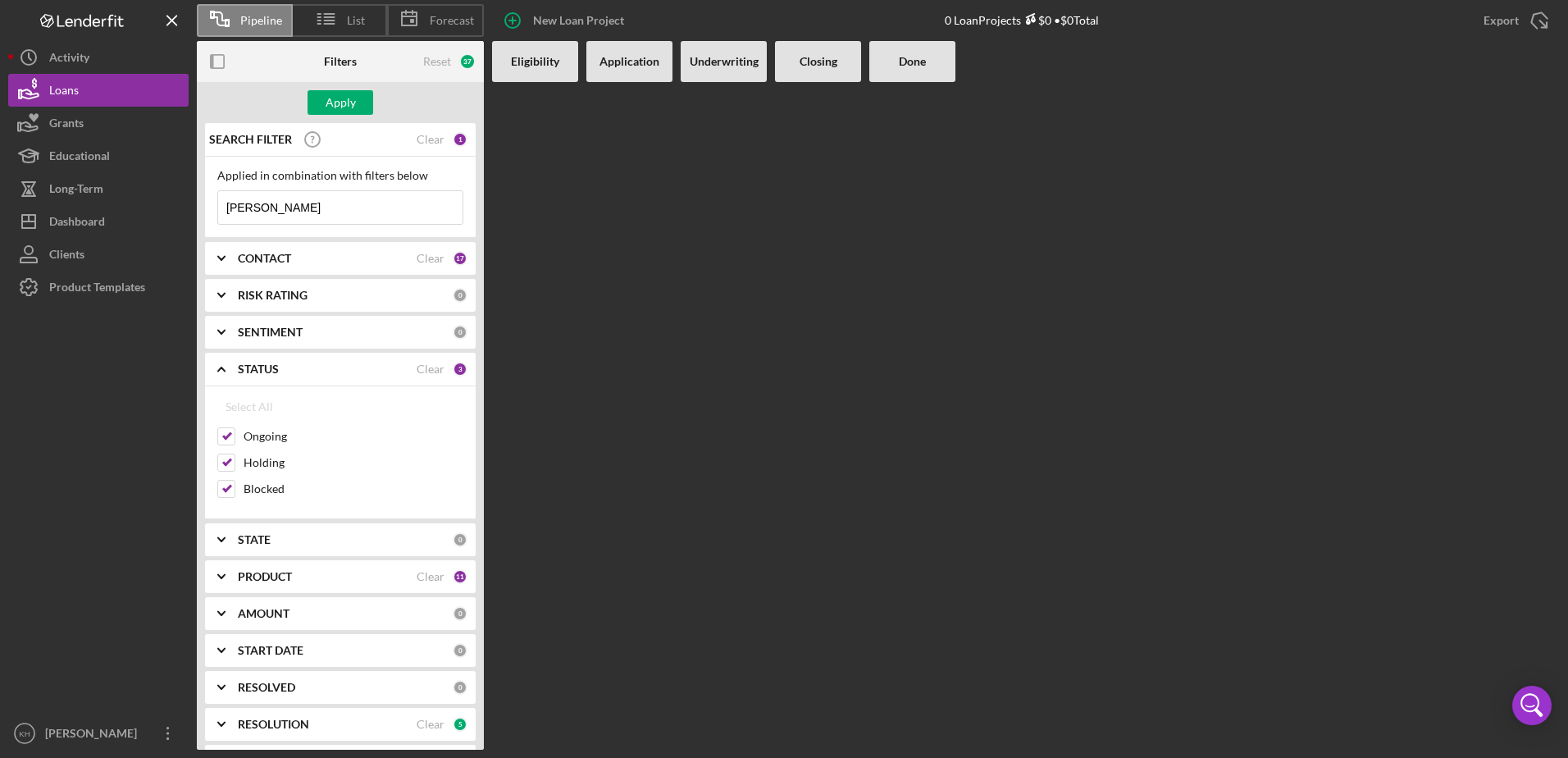
click at [263, 368] on b "STATUS" at bounding box center [259, 369] width 41 height 13
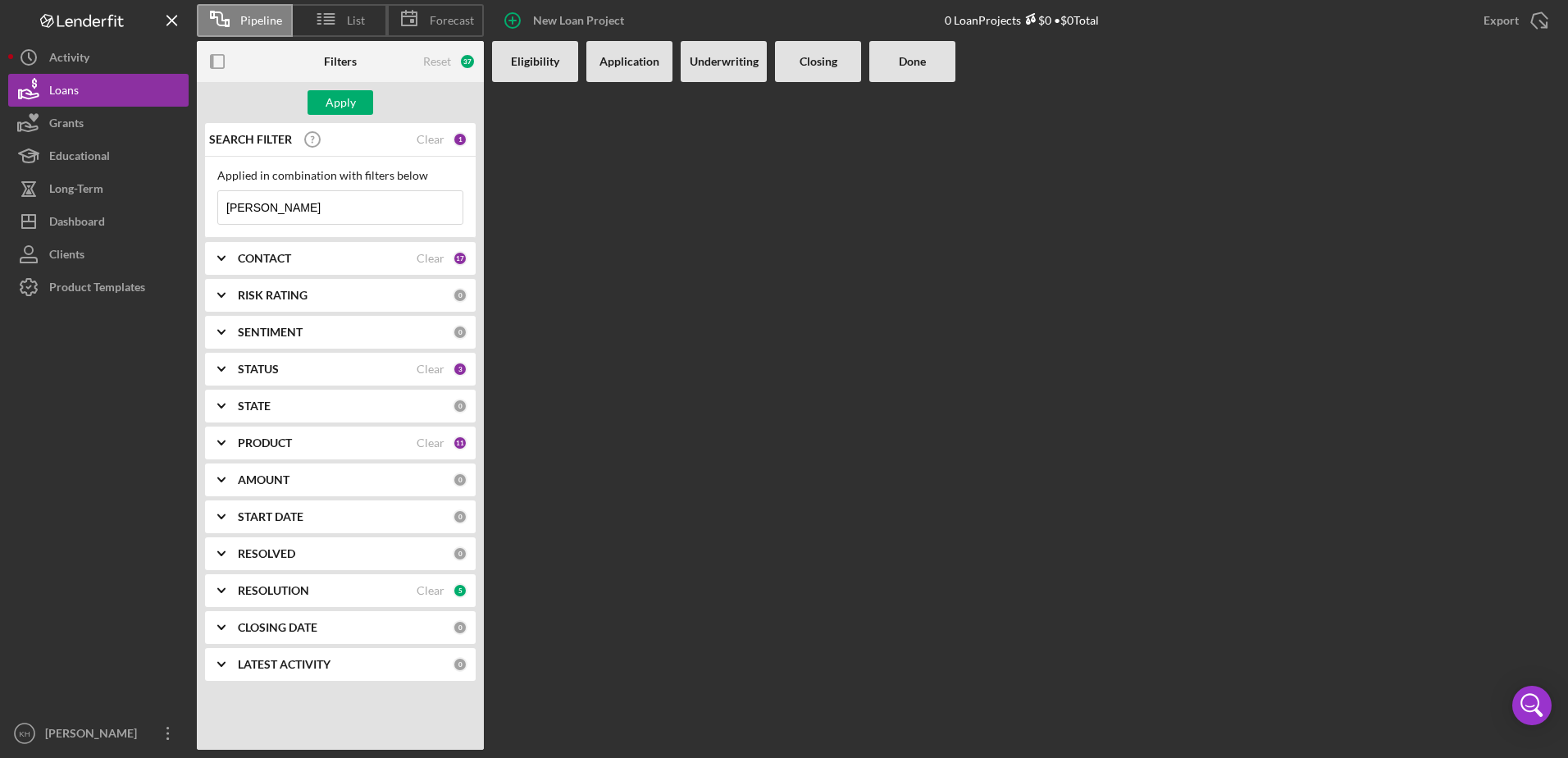
click at [276, 334] on b "SENTIMENT" at bounding box center [271, 332] width 65 height 13
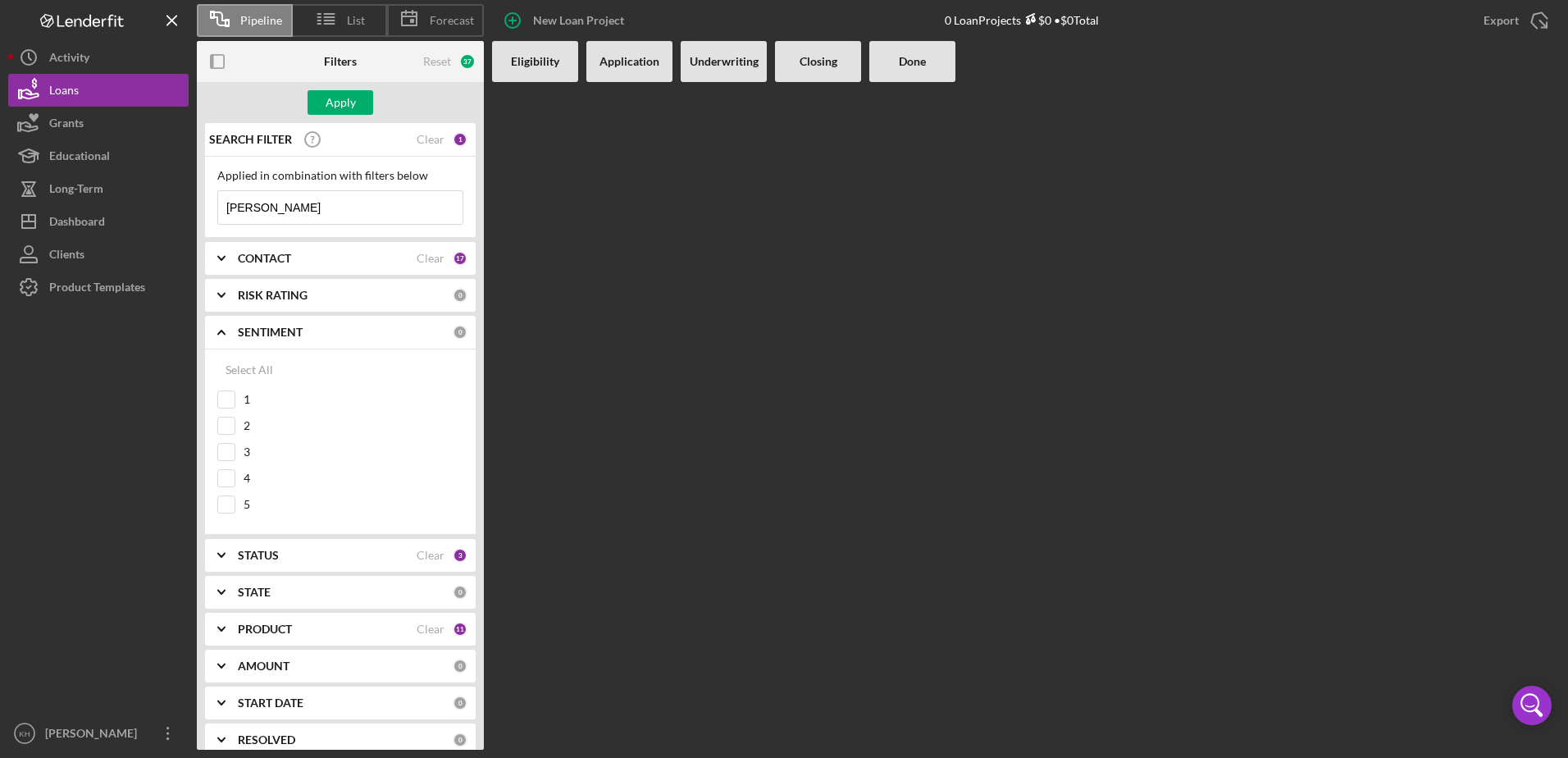
click at [276, 334] on b "SENTIMENT" at bounding box center [271, 332] width 65 height 13
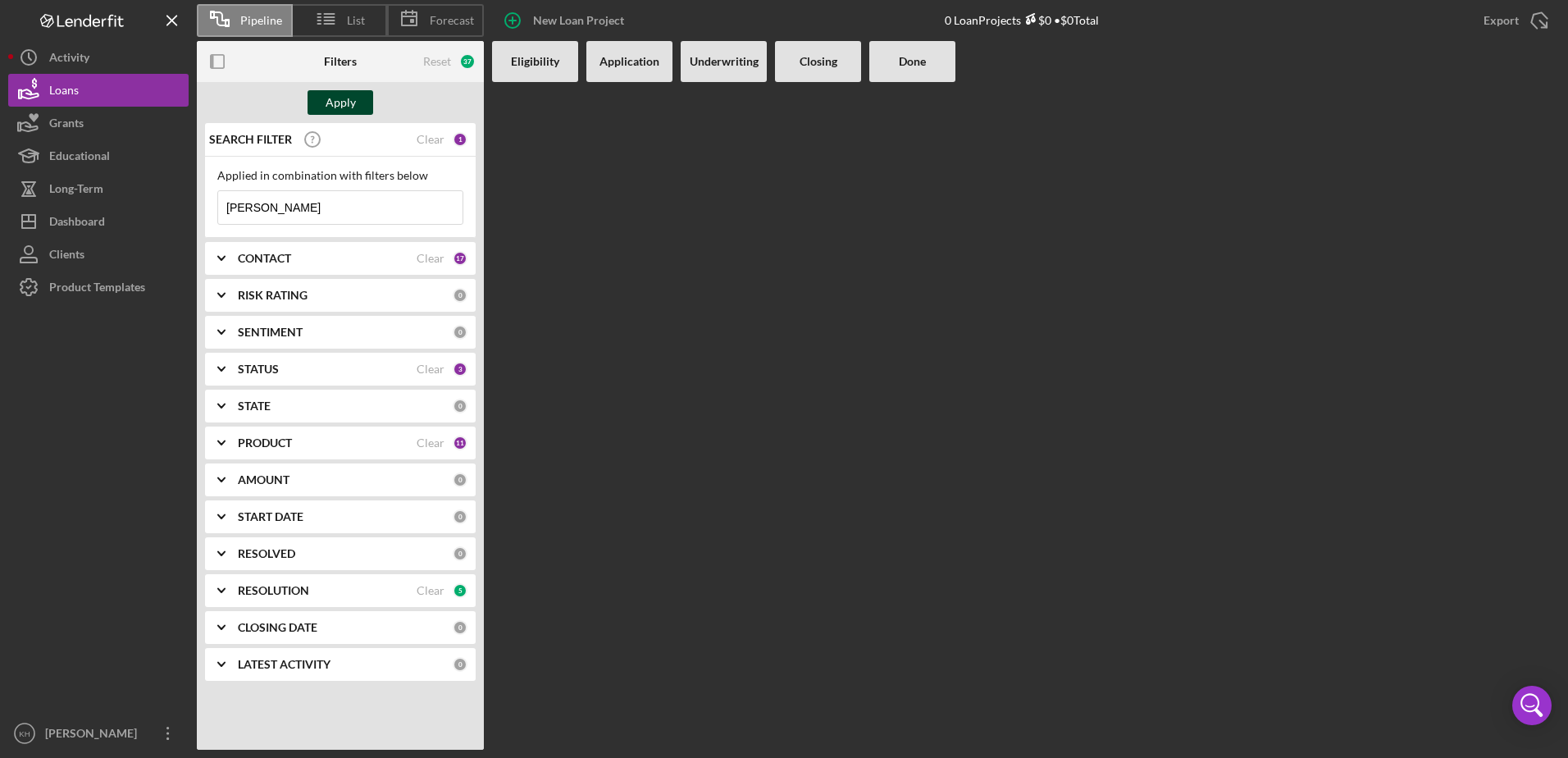
click at [330, 98] on div "Apply" at bounding box center [341, 102] width 31 height 25
click at [543, 67] on b "Eligibility" at bounding box center [535, 61] width 49 height 13
click at [269, 264] on b "CONTACT" at bounding box center [265, 258] width 53 height 13
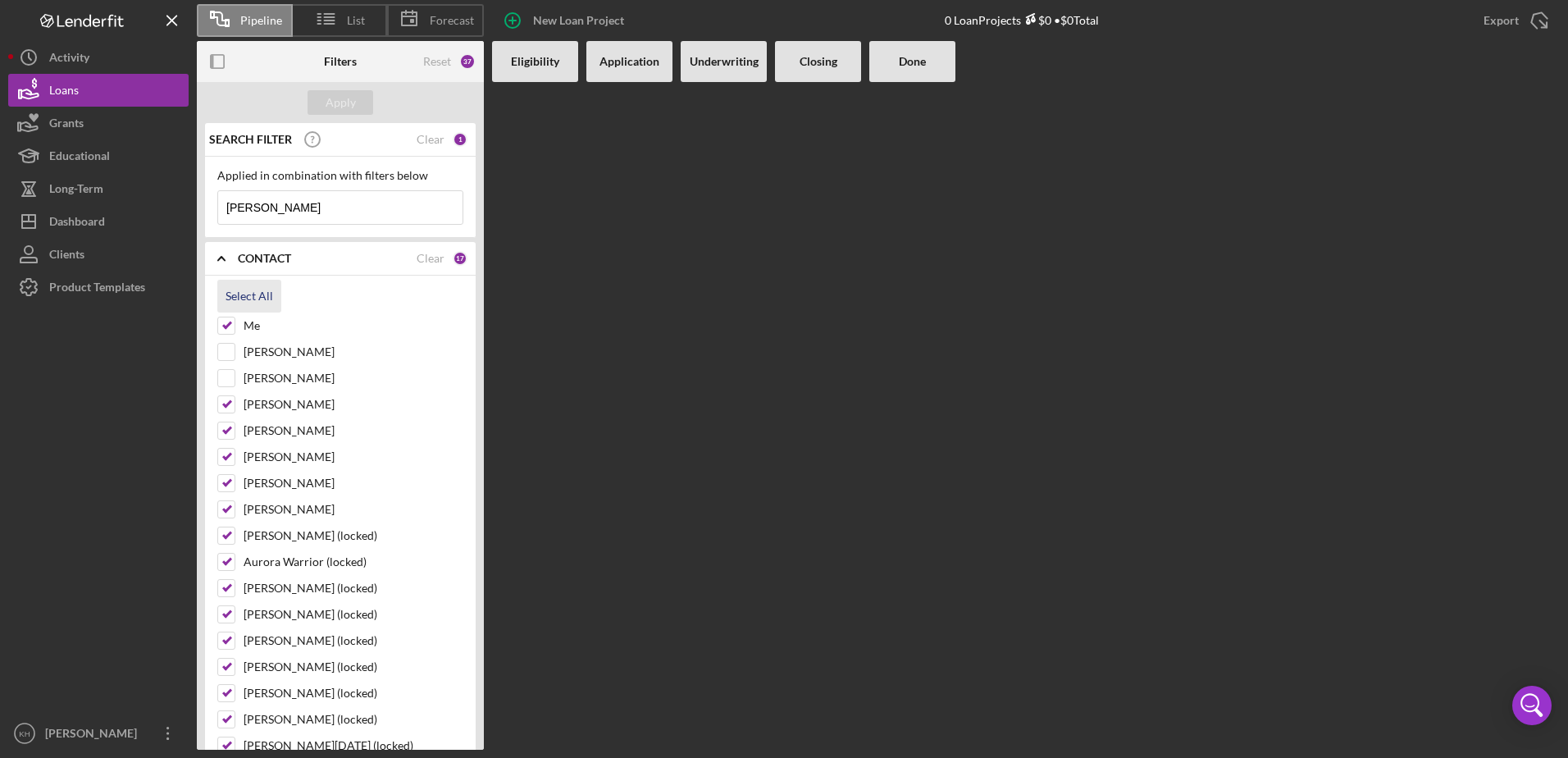
click at [252, 302] on div "Select All" at bounding box center [249, 296] width 48 height 32
checkbox input "true"
click at [352, 102] on div "Apply" at bounding box center [341, 102] width 31 height 25
click at [236, 252] on icon "Icon/Expander" at bounding box center [221, 259] width 41 height 41
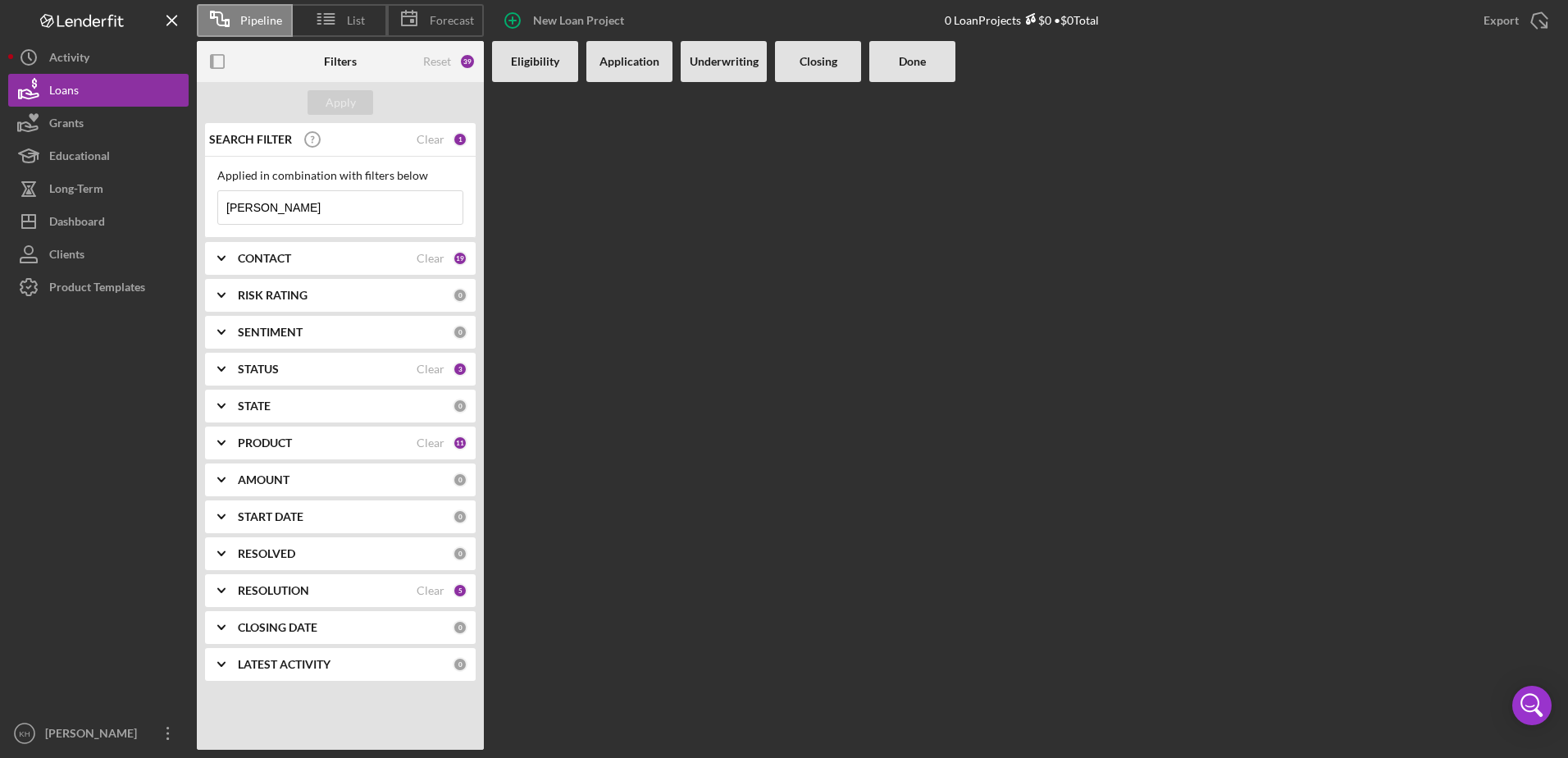
drag, startPoint x: 300, startPoint y: 214, endPoint x: 202, endPoint y: 219, distance: 98.1
click at [202, 219] on div "SEARCH FILTER Clear 1 Applied in combination with filters below [PERSON_NAME] I…" at bounding box center [341, 408] width 287 height 570
click at [337, 24] on icon at bounding box center [326, 19] width 41 height 41
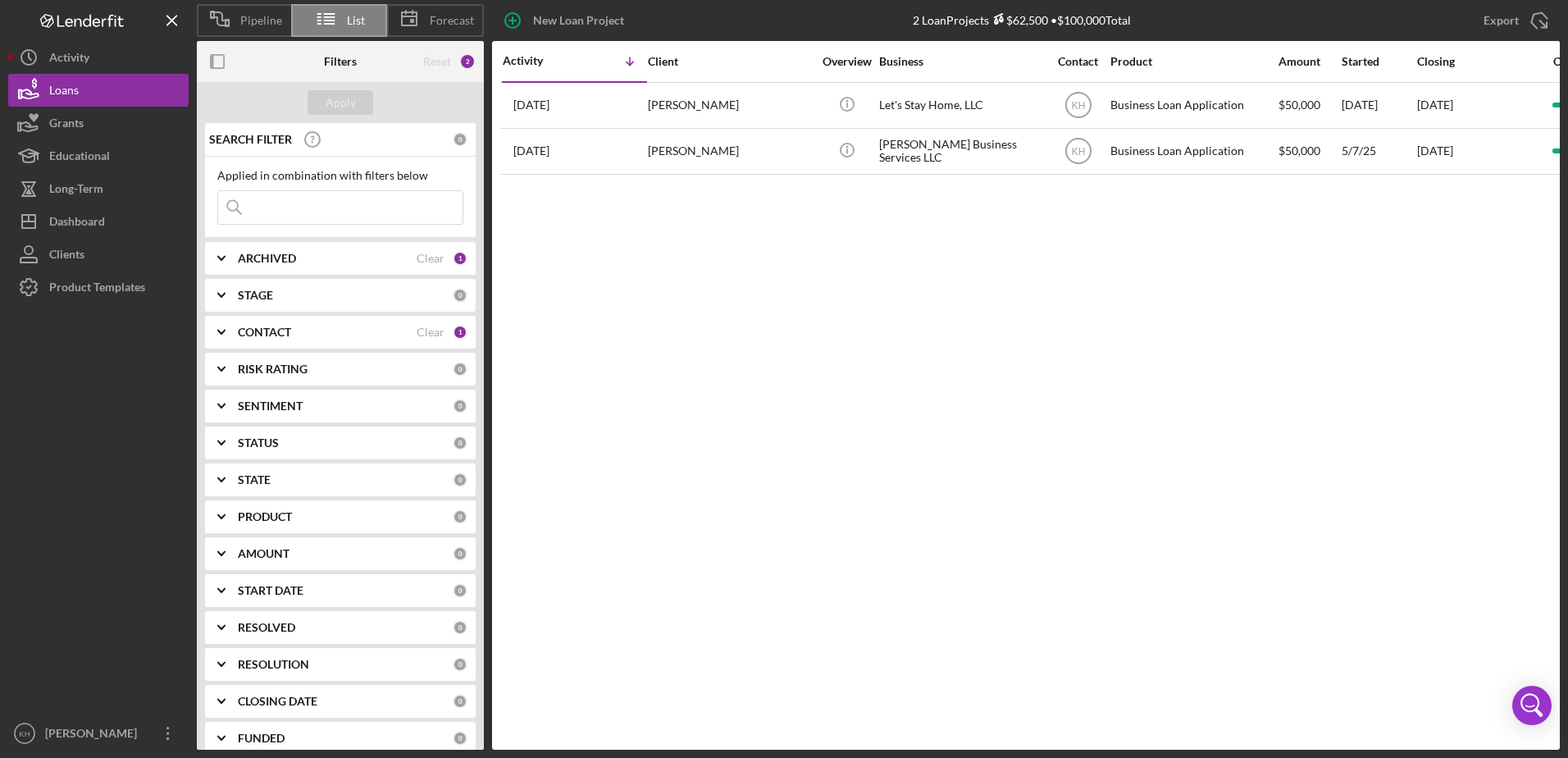
click at [302, 201] on input at bounding box center [341, 207] width 244 height 32
type input "ak care"
click at [336, 101] on div "Apply" at bounding box center [341, 102] width 31 height 25
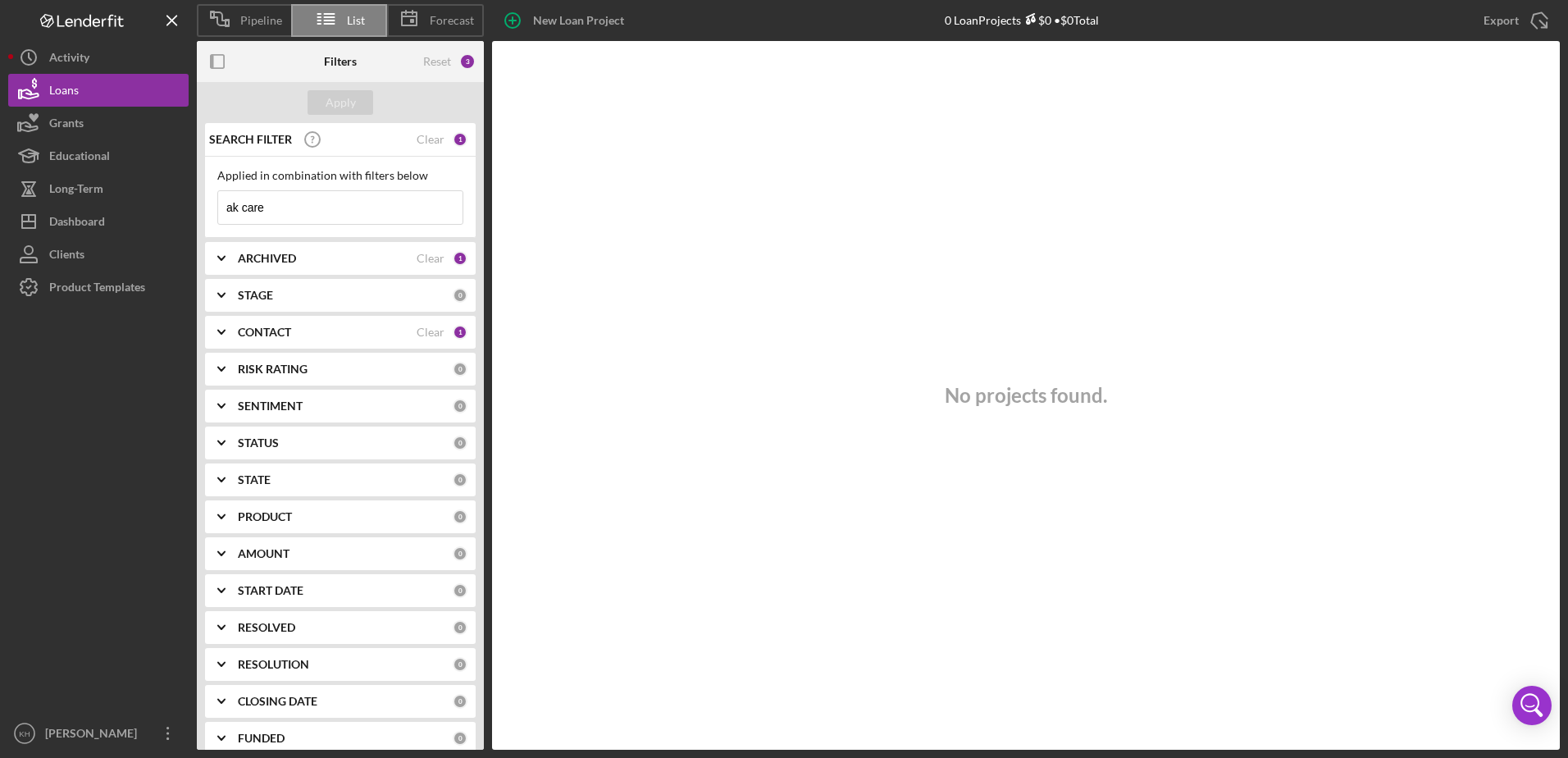
click at [288, 257] on b "ARCHIVED" at bounding box center [267, 258] width 58 height 13
click at [244, 298] on div "Select All" at bounding box center [249, 296] width 48 height 32
checkbox input "true"
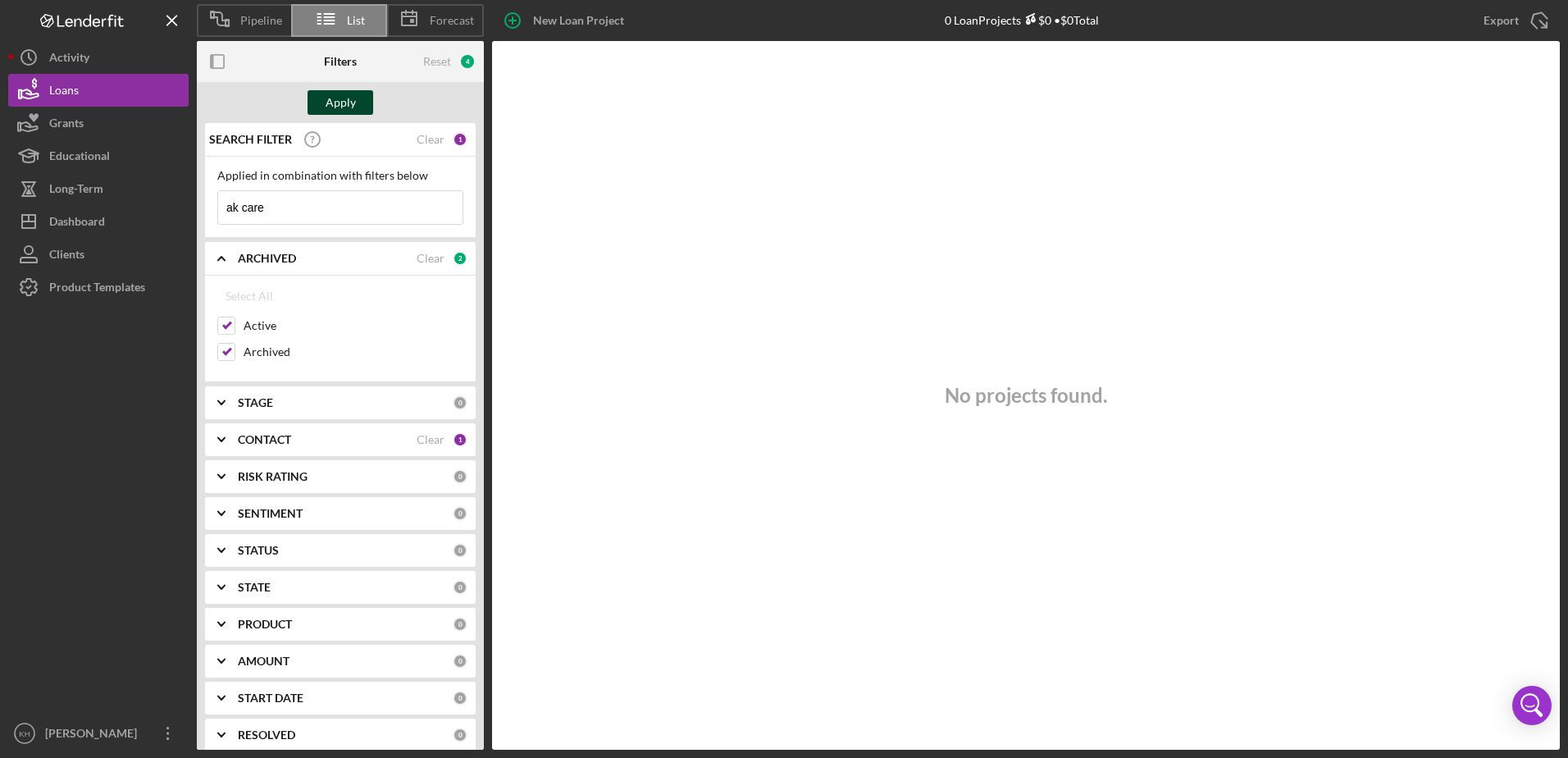
click at [334, 105] on div "Apply" at bounding box center [341, 102] width 31 height 25
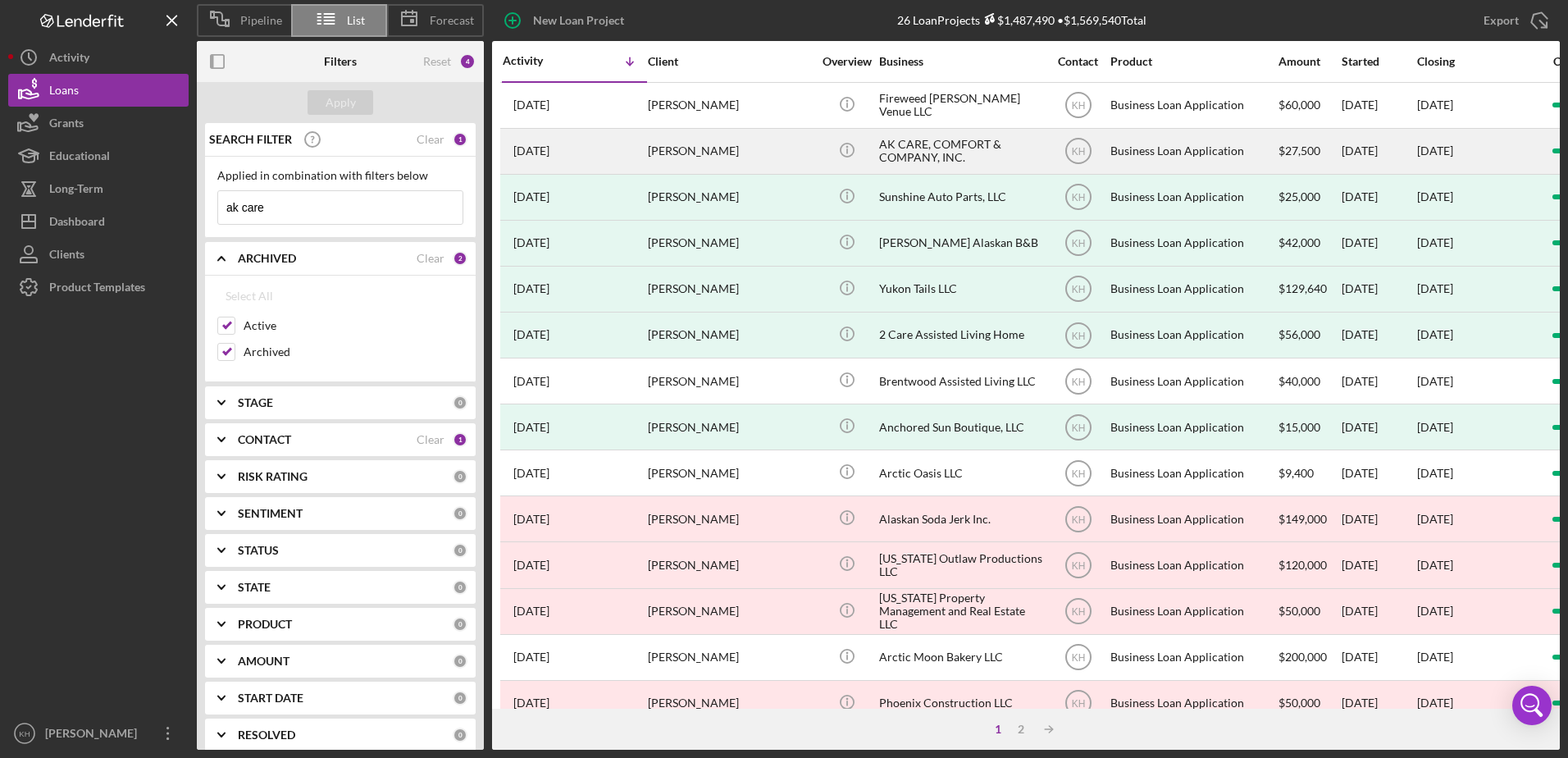
click at [599, 157] on div "[DATE] [PERSON_NAME]" at bounding box center [574, 151] width 143 height 44
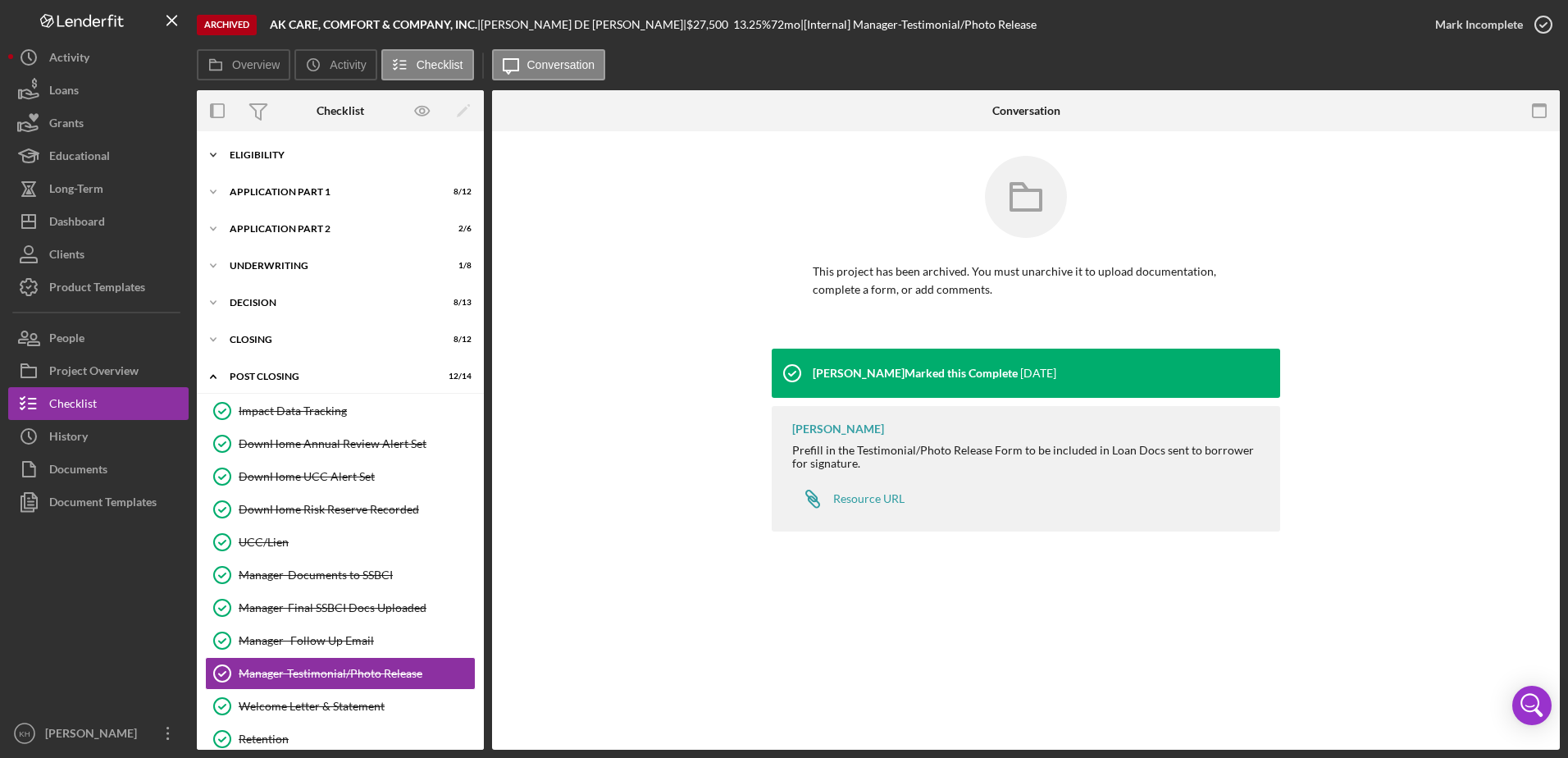
click at [252, 149] on div "Icon/Expander Eligibility 22 / 25" at bounding box center [341, 155] width 287 height 32
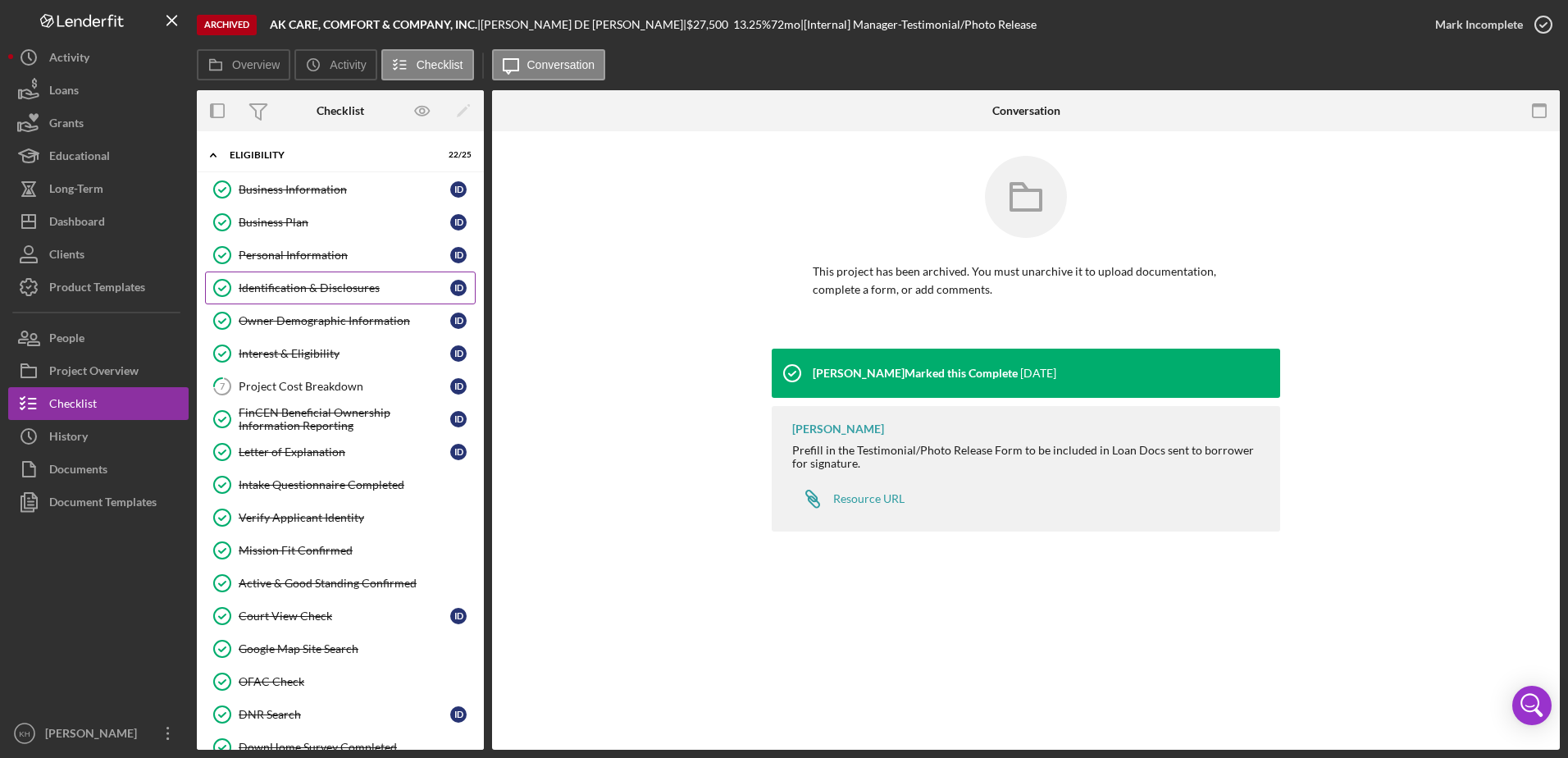
click at [296, 284] on div "Identification & Disclosures" at bounding box center [345, 288] width 212 height 13
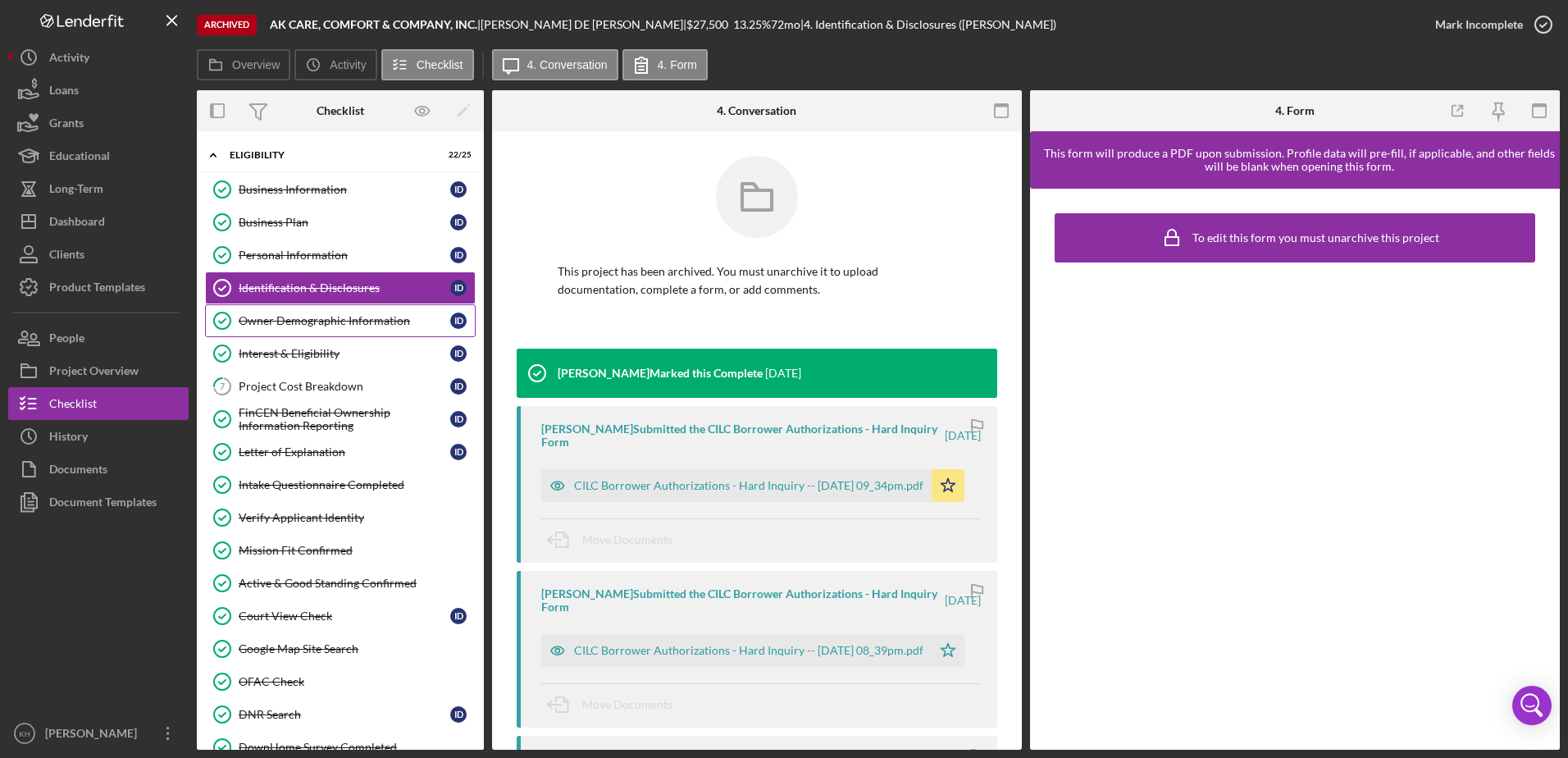
click at [329, 323] on div "Owner Demographic Information" at bounding box center [345, 320] width 212 height 13
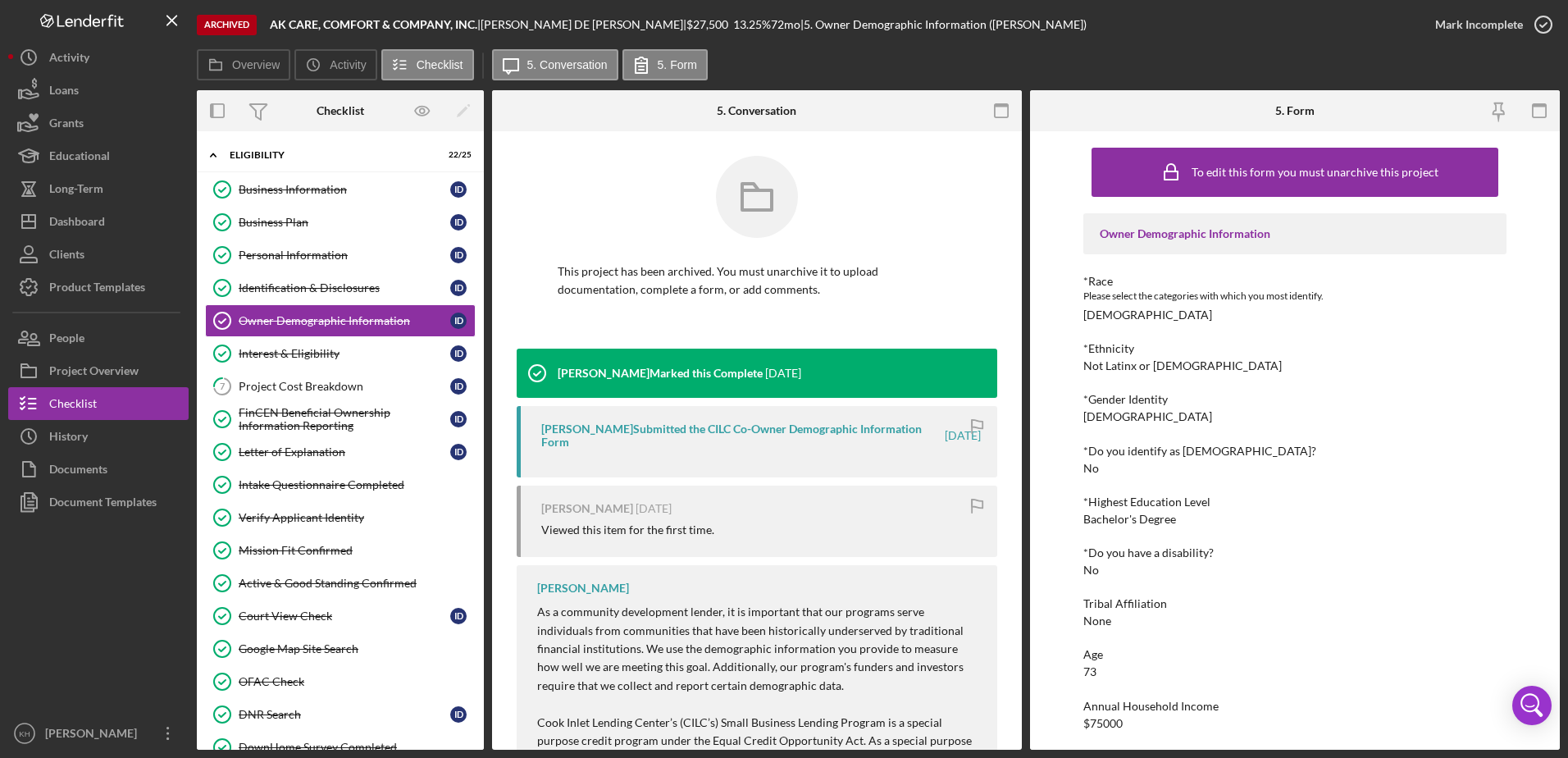
scroll to position [55, 0]
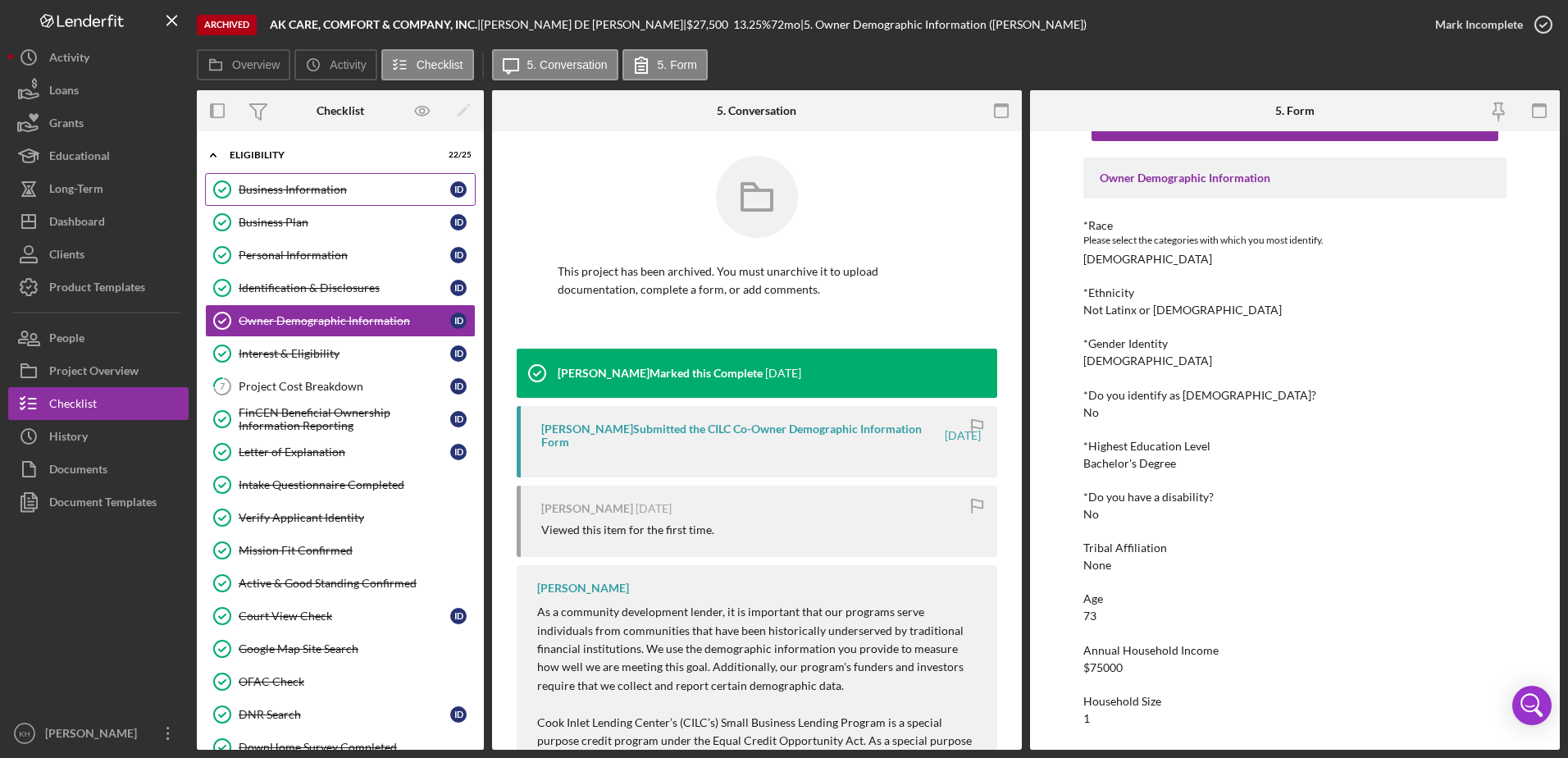
click at [289, 196] on div "Business Information" at bounding box center [345, 189] width 212 height 13
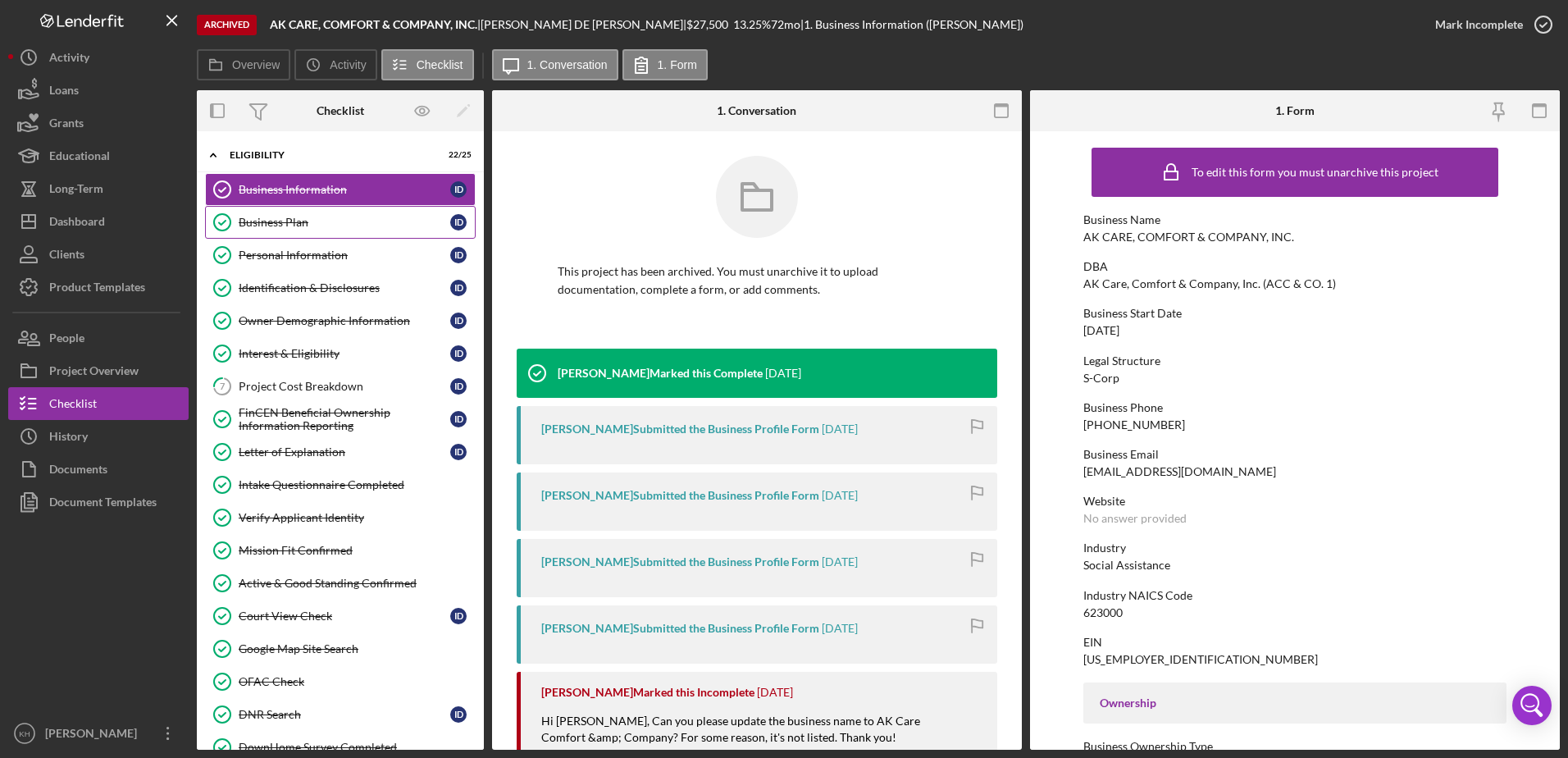
click at [287, 216] on div "Business Plan" at bounding box center [345, 222] width 212 height 13
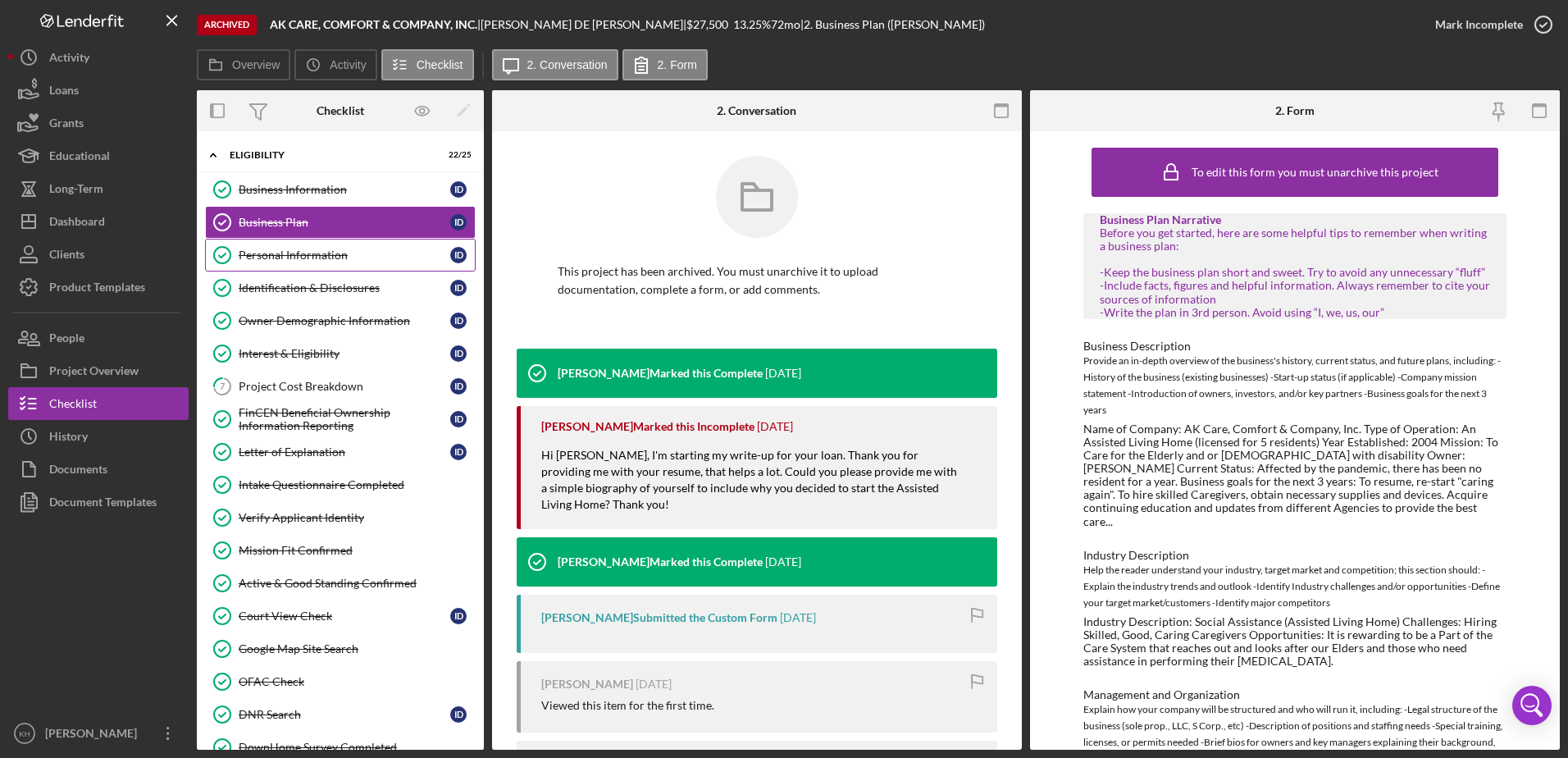
click at [288, 254] on div "Personal Information" at bounding box center [345, 254] width 212 height 13
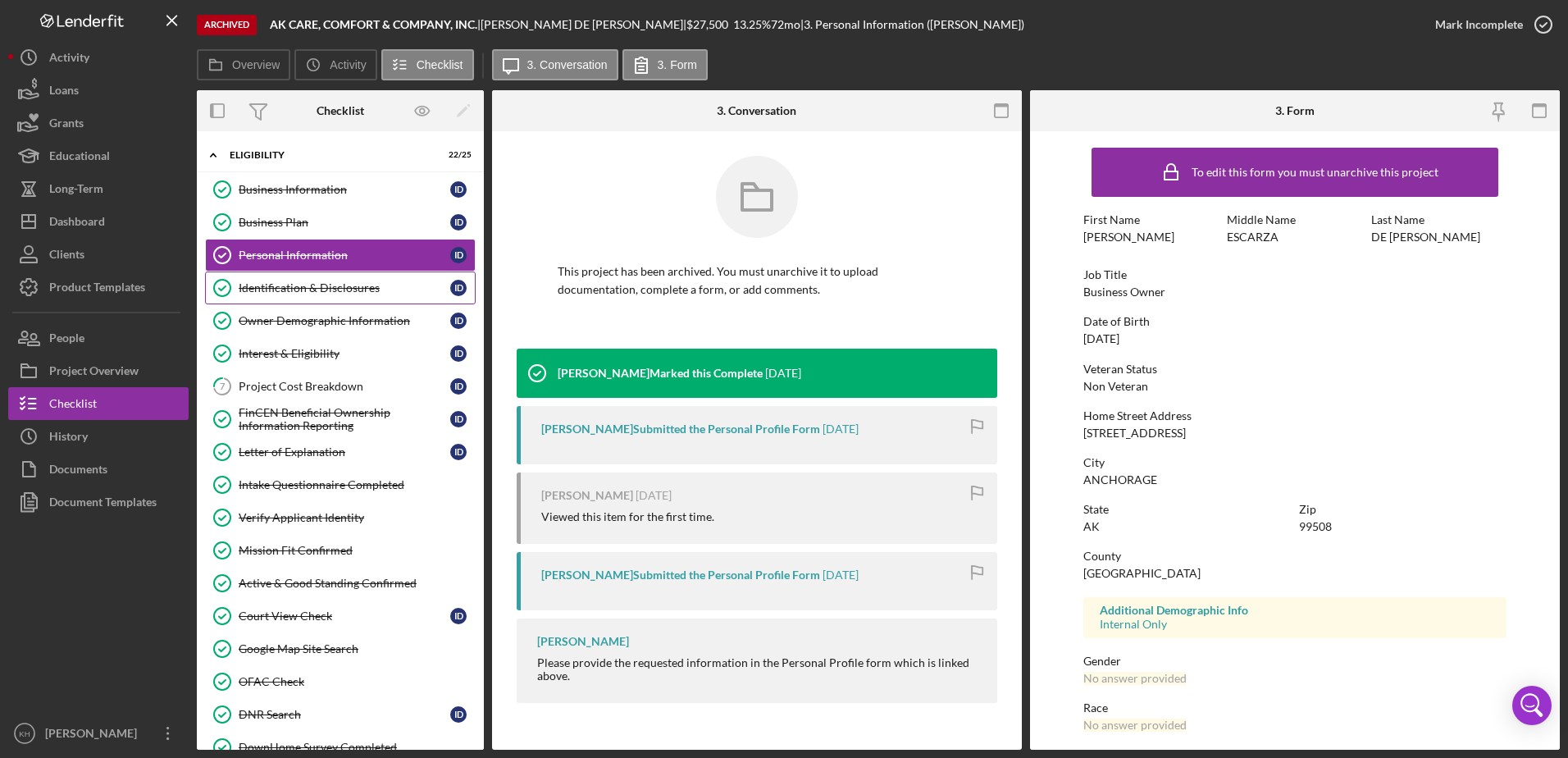
click at [292, 294] on div "Identification & Disclosures" at bounding box center [345, 288] width 212 height 13
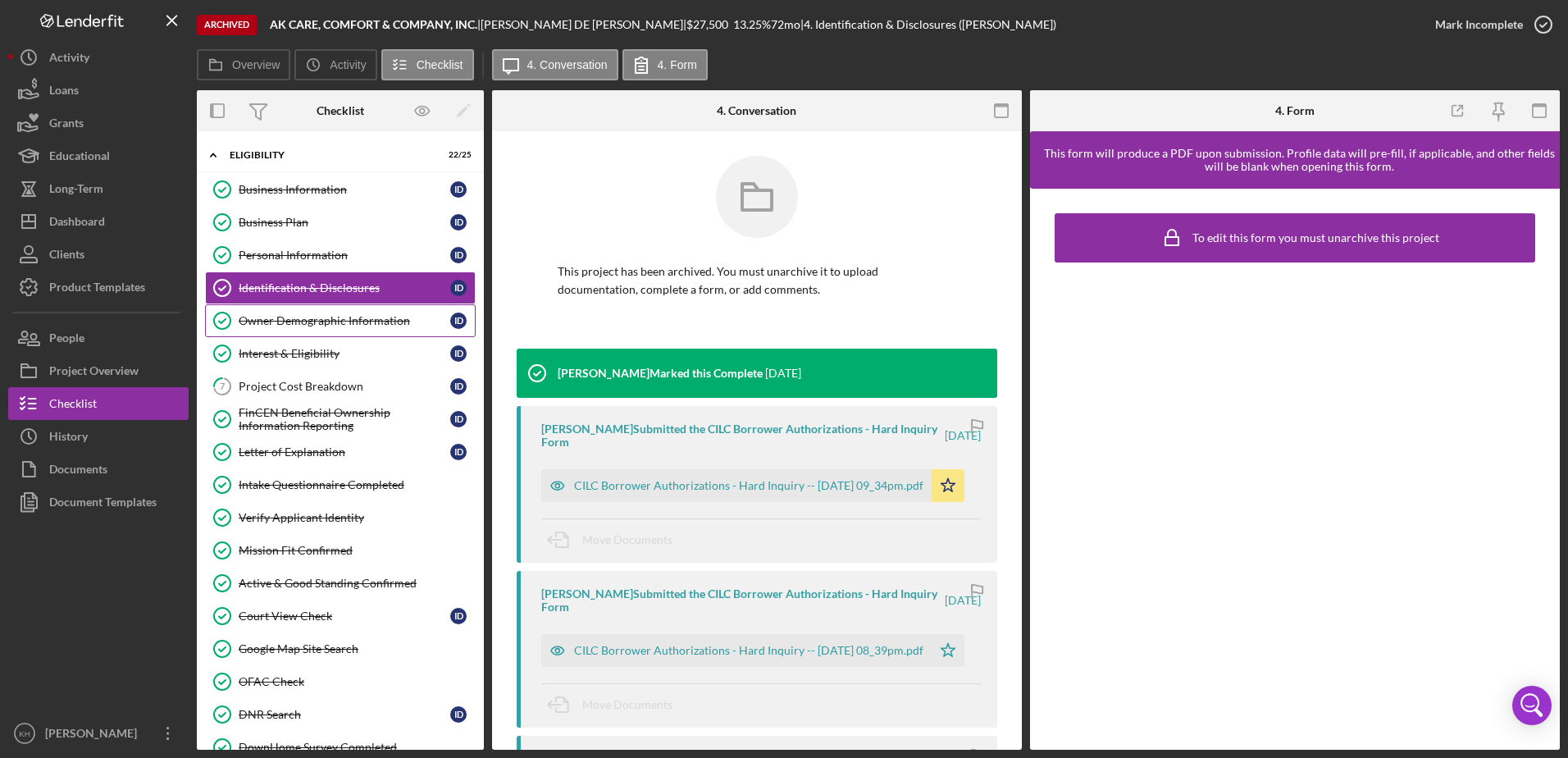
click at [302, 310] on link "Owner Demographic Information Owner Demographic Information I D" at bounding box center [340, 321] width 271 height 32
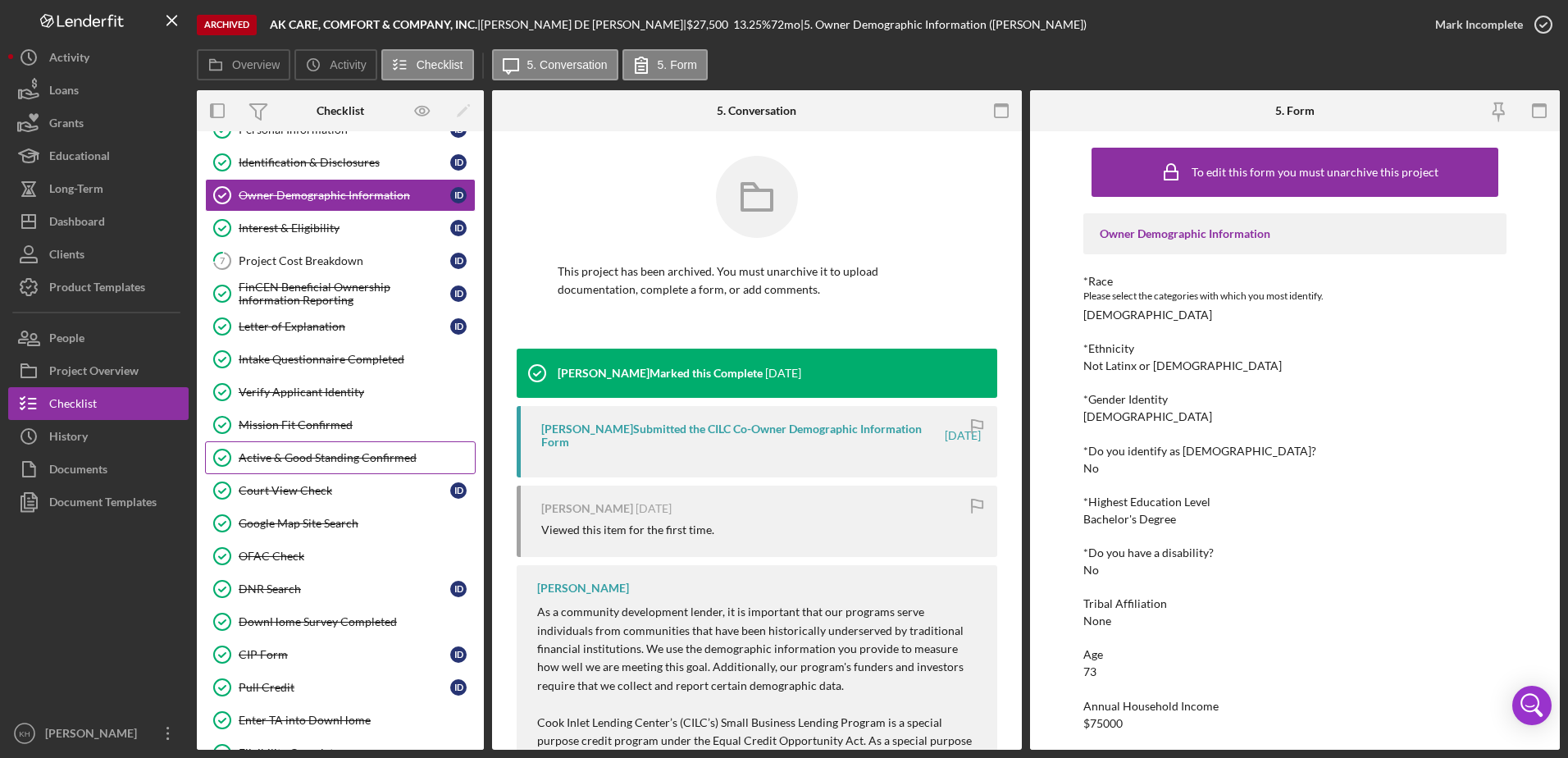
scroll to position [164, 0]
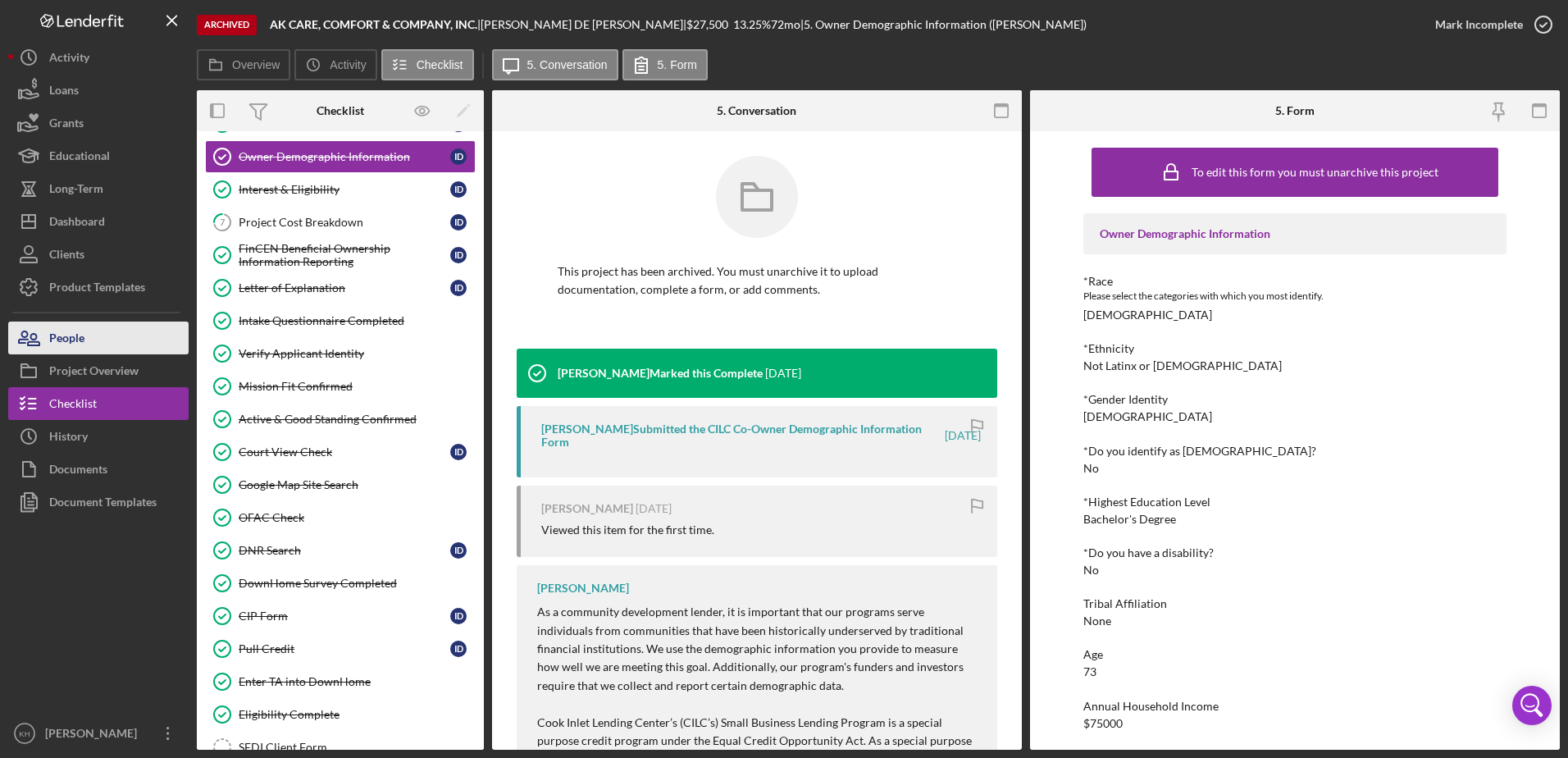
click at [80, 339] on div "People" at bounding box center [67, 340] width 35 height 37
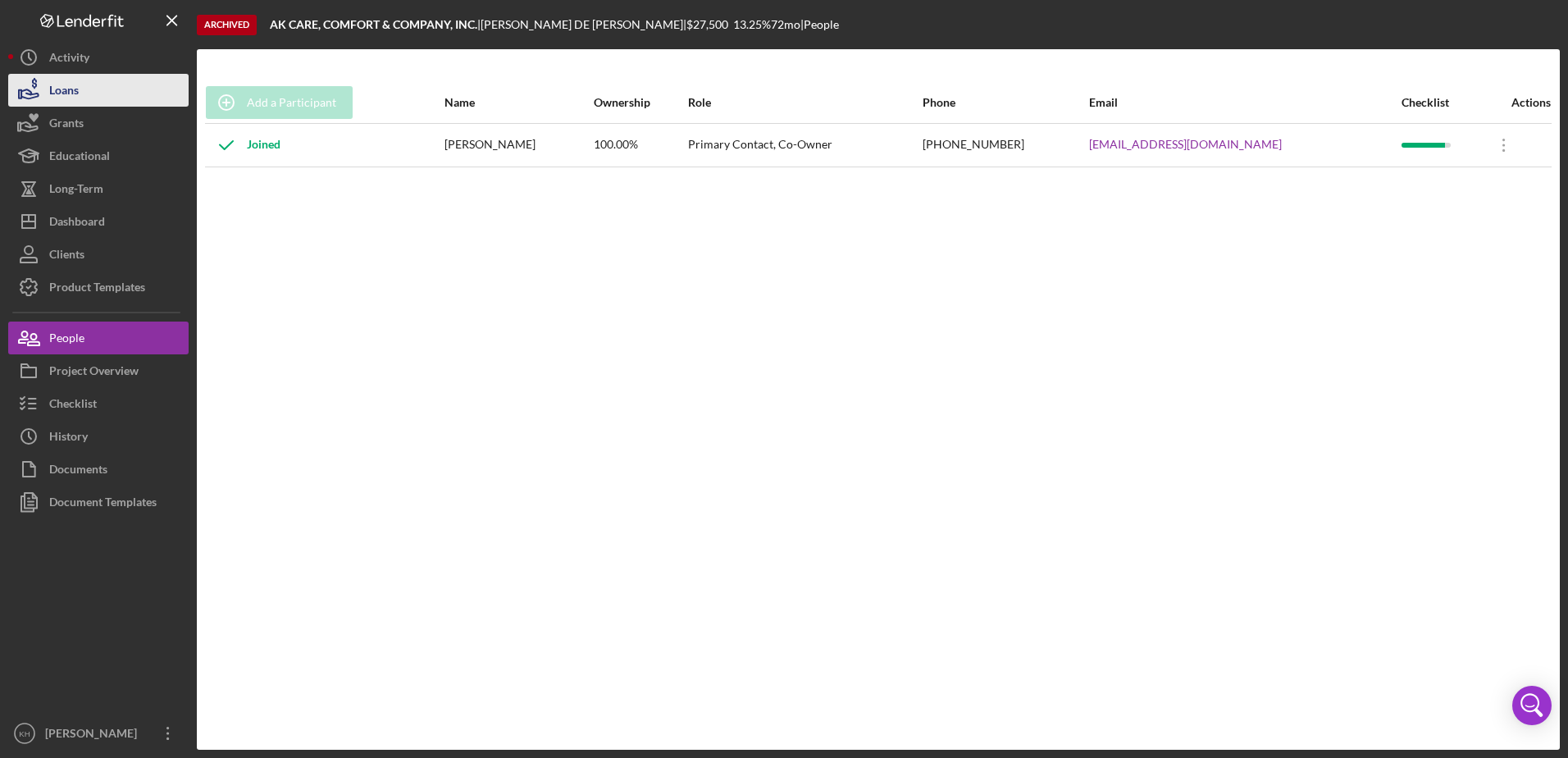
click at [75, 93] on div "Loans" at bounding box center [64, 91] width 30 height 37
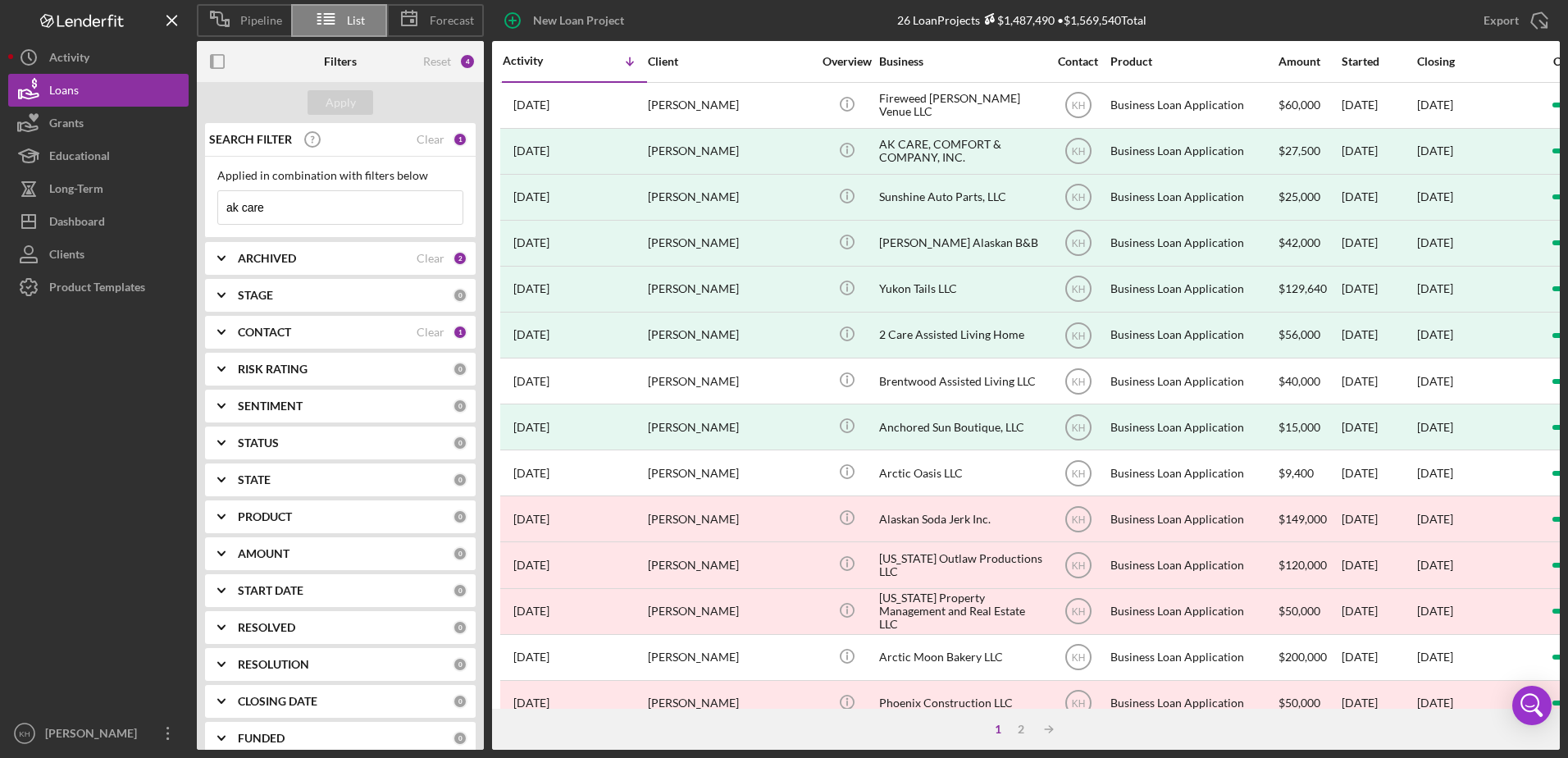
click at [272, 213] on input "ak care" at bounding box center [341, 207] width 244 height 32
paste input "Forget Me Not Pottery LLC"
type input "Forget Me Not Pottery LLC"
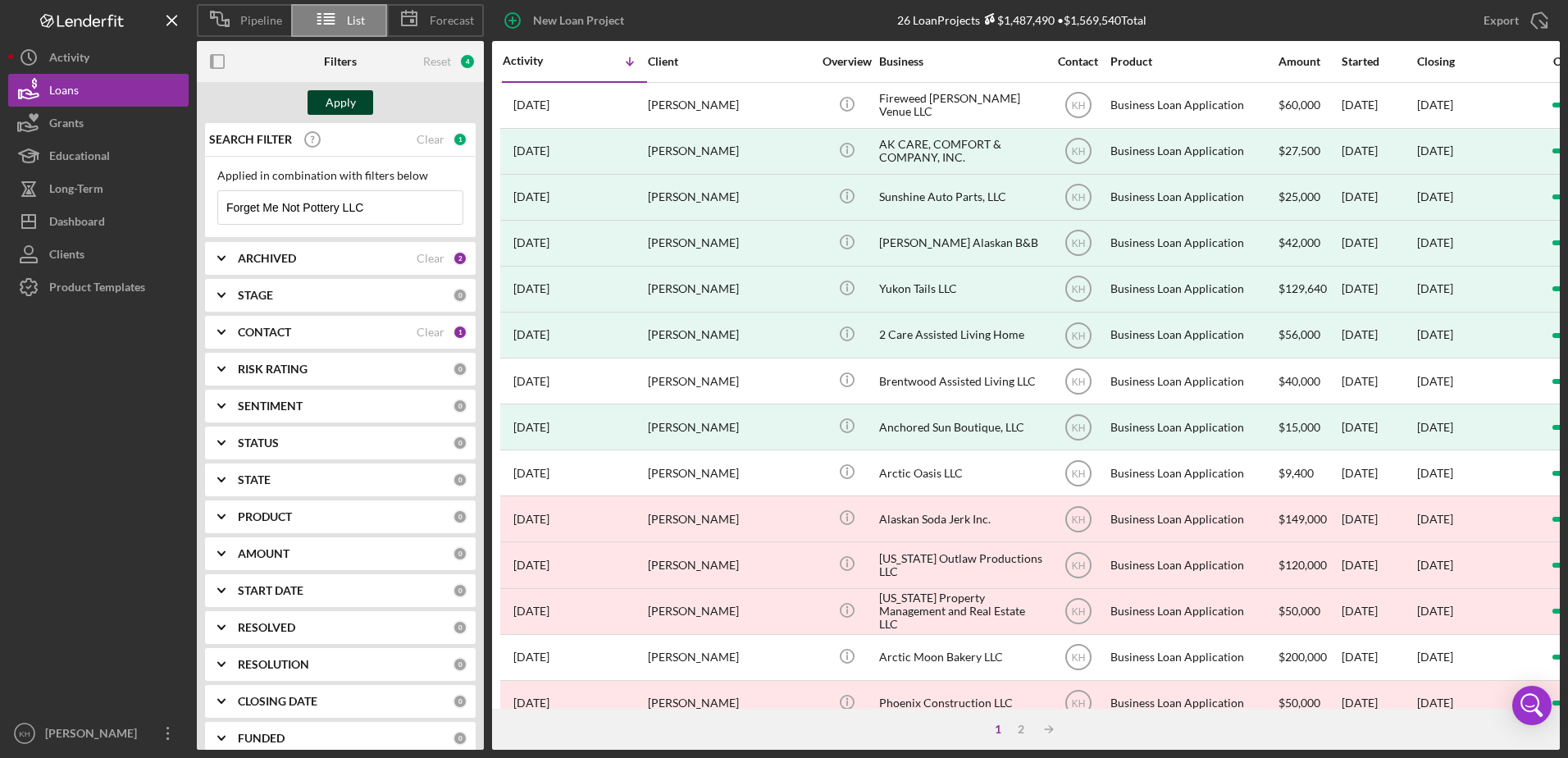
click at [335, 101] on div "Apply" at bounding box center [341, 102] width 31 height 25
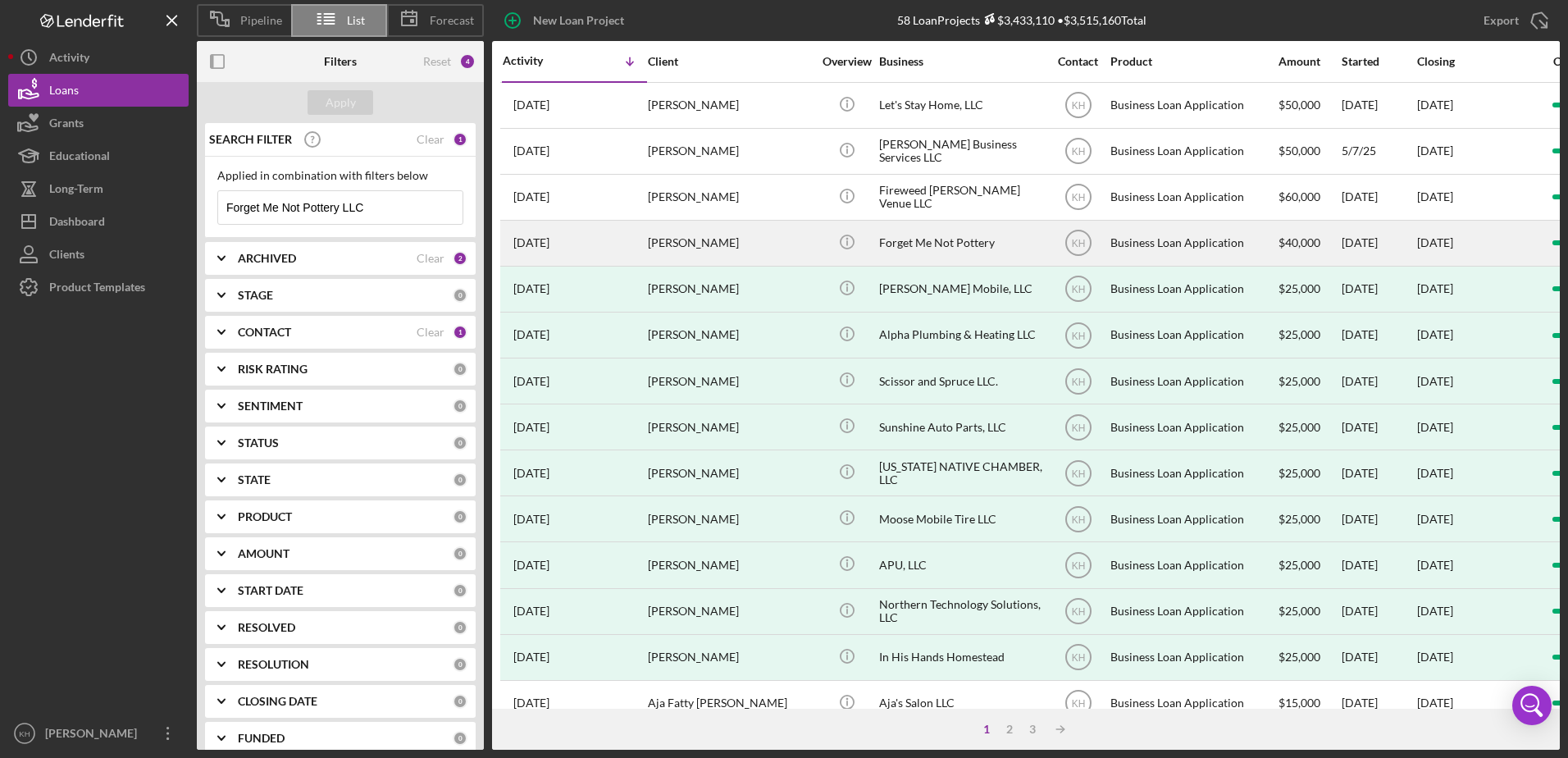
click at [683, 246] on div "[PERSON_NAME]" at bounding box center [730, 242] width 164 height 44
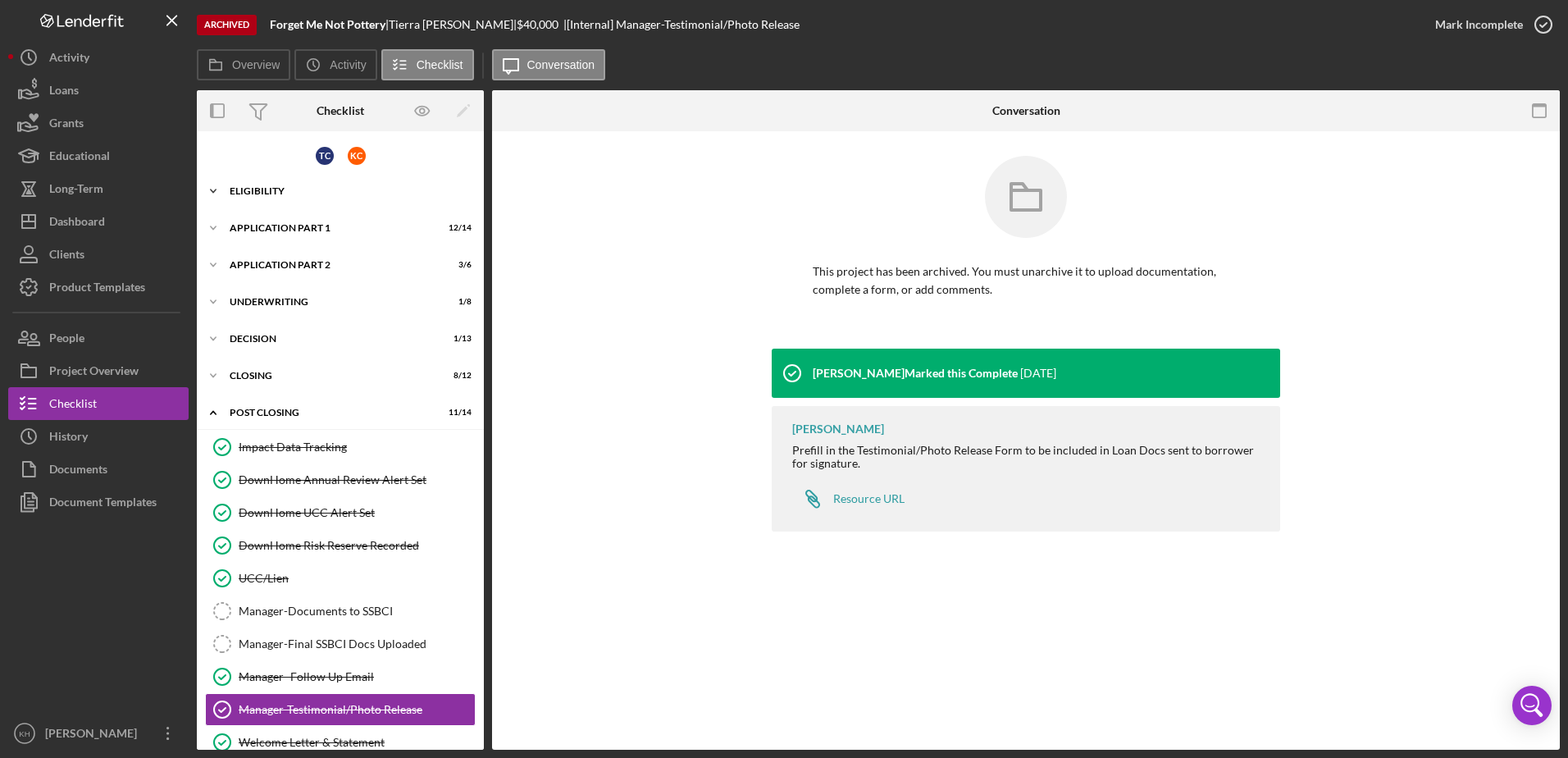
click at [247, 200] on div "Icon/Expander Eligibility 27 / 34" at bounding box center [341, 191] width 287 height 32
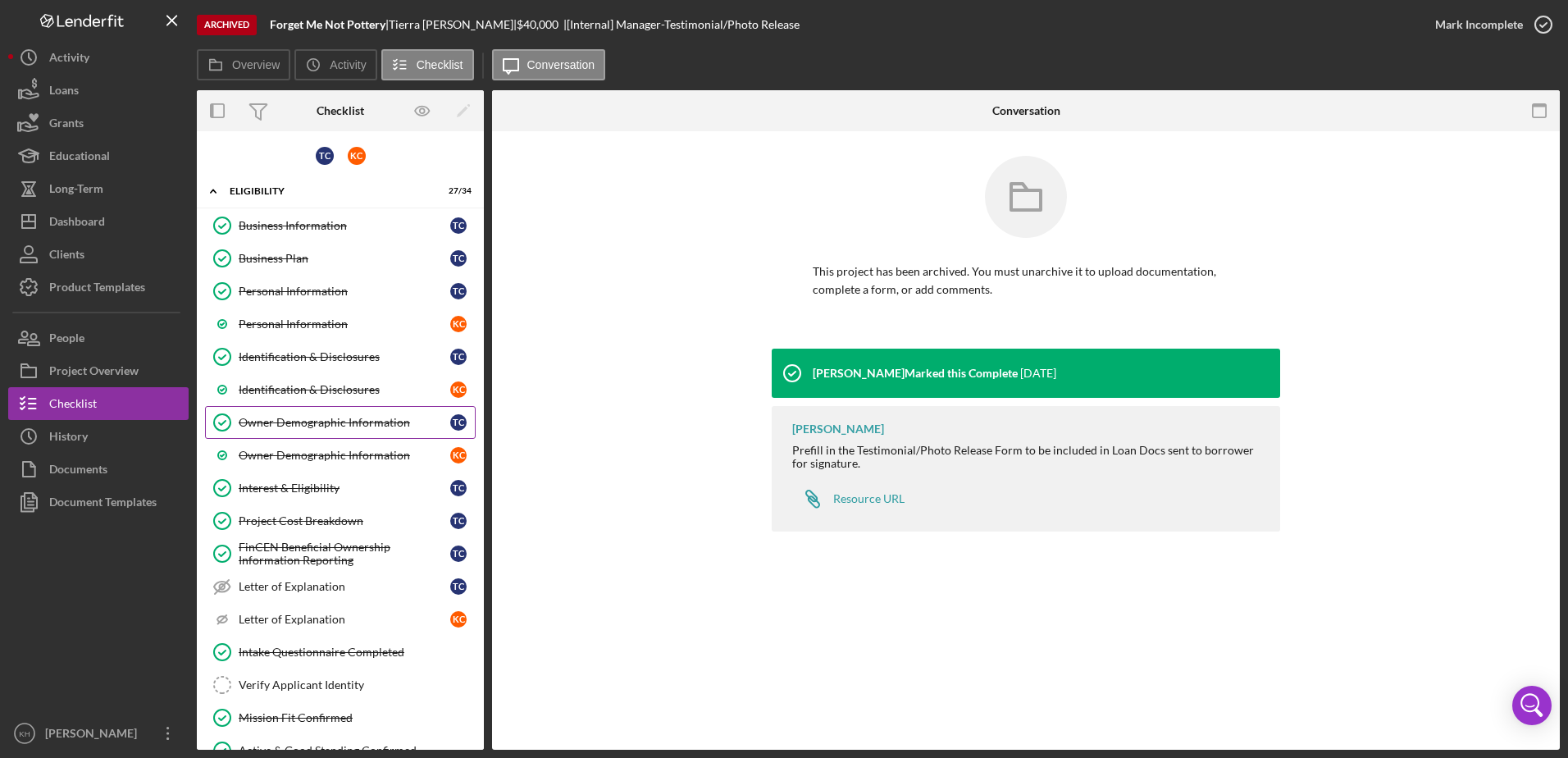
click at [306, 418] on div "Owner Demographic Information" at bounding box center [345, 422] width 212 height 13
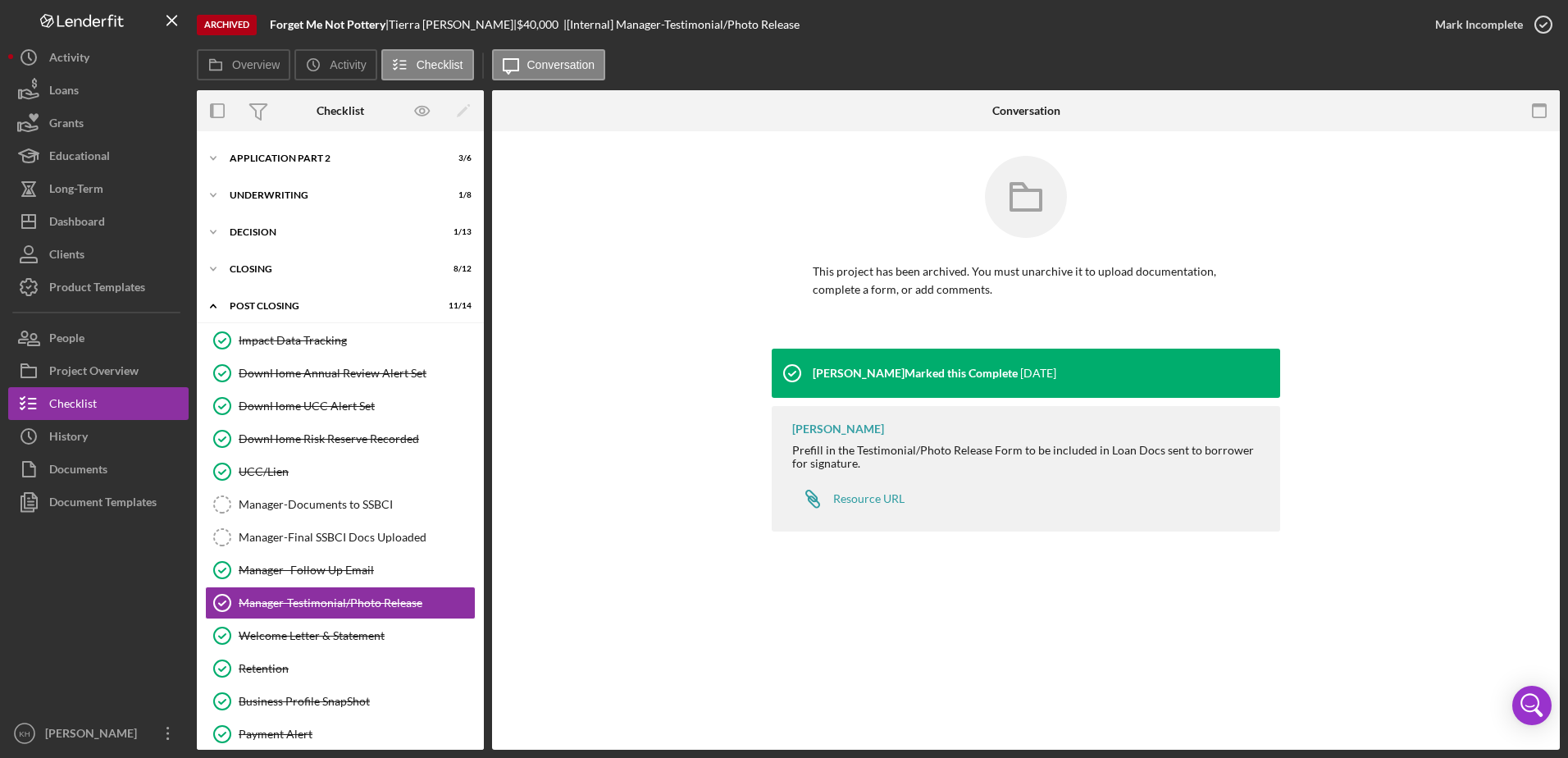
scroll to position [1281, 0]
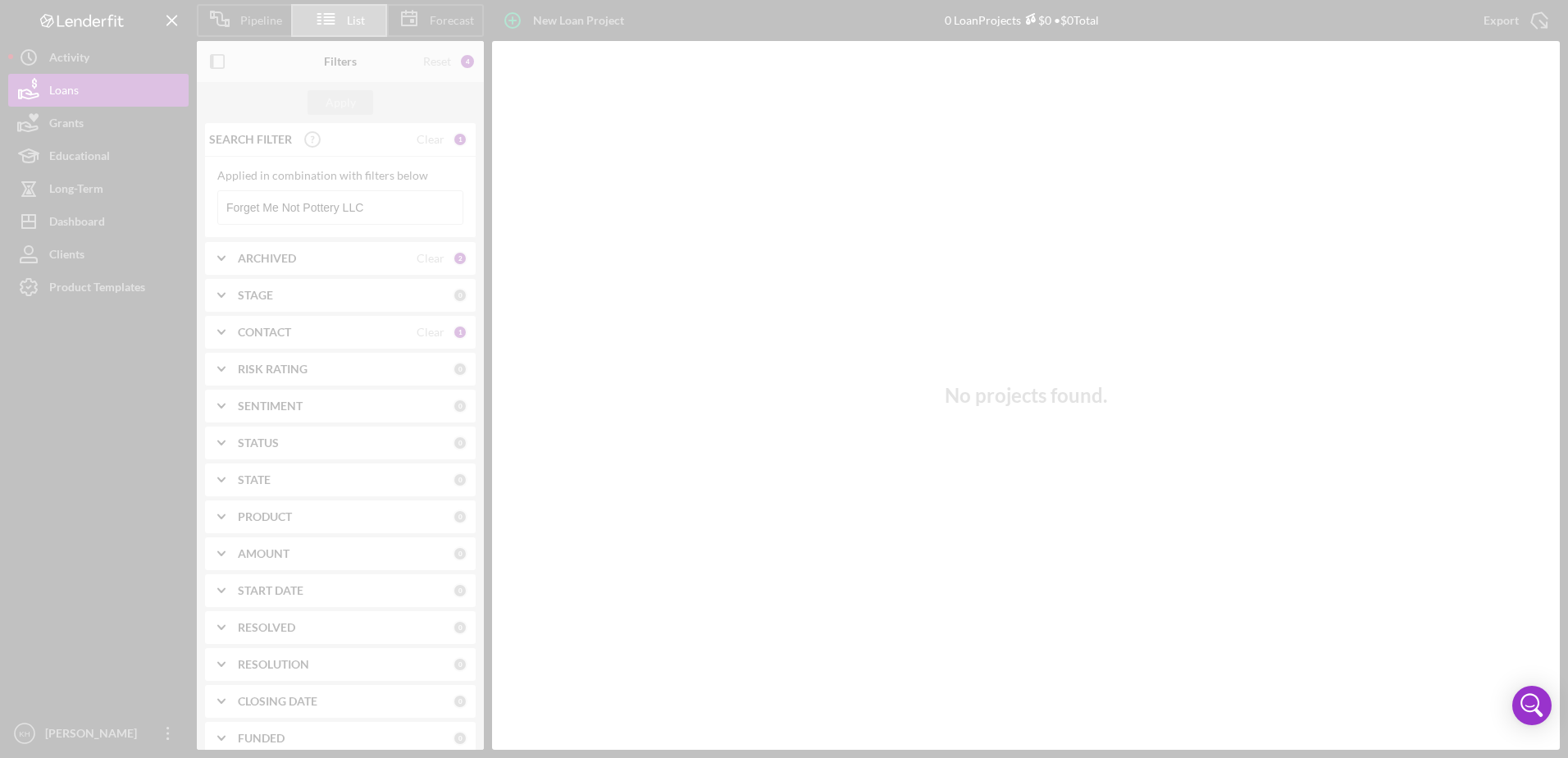
click at [300, 194] on div at bounding box center [784, 379] width 1568 height 758
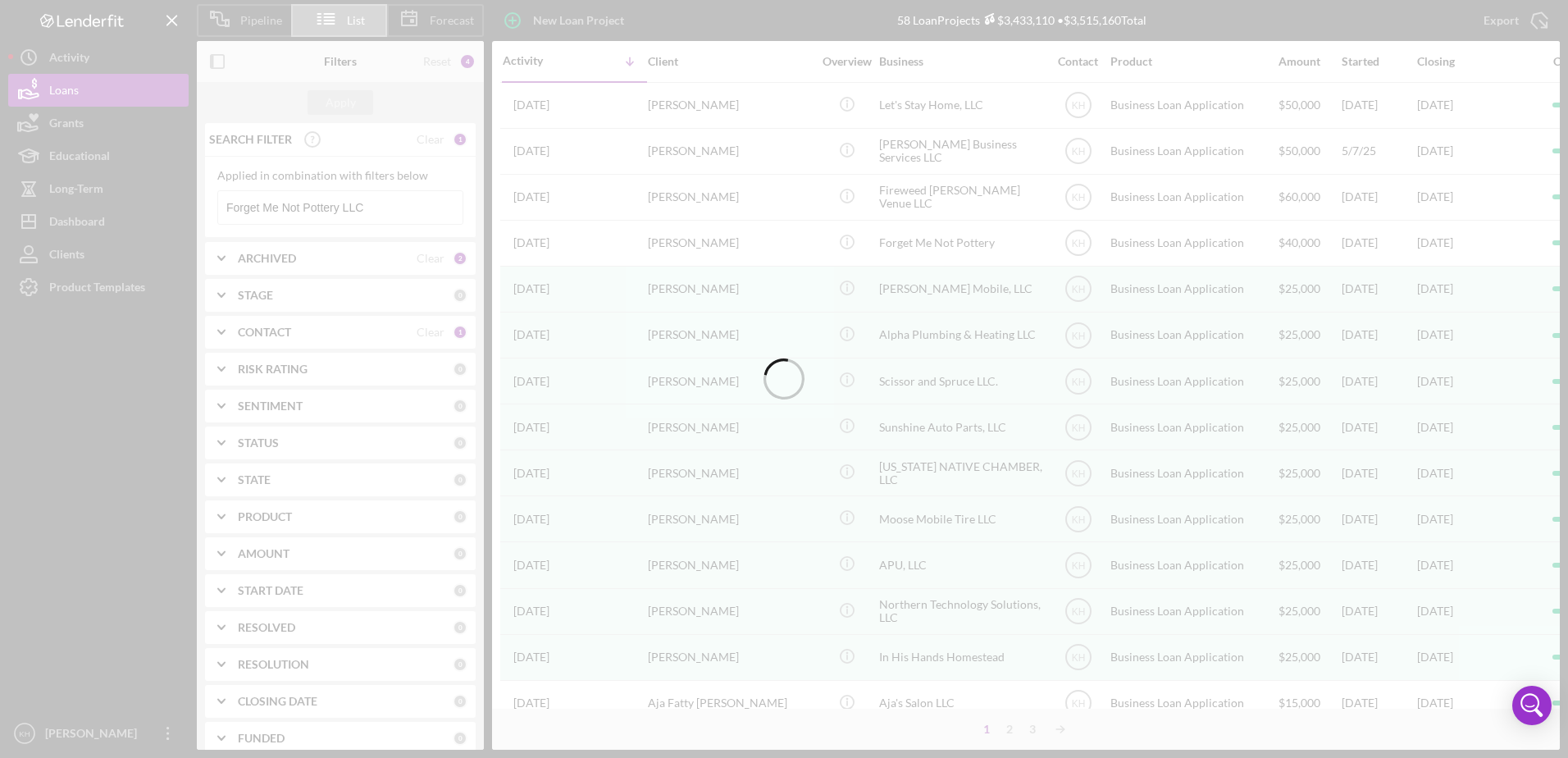
drag, startPoint x: 305, startPoint y: 207, endPoint x: 314, endPoint y: 213, distance: 10.8
click at [305, 208] on div at bounding box center [784, 379] width 1568 height 758
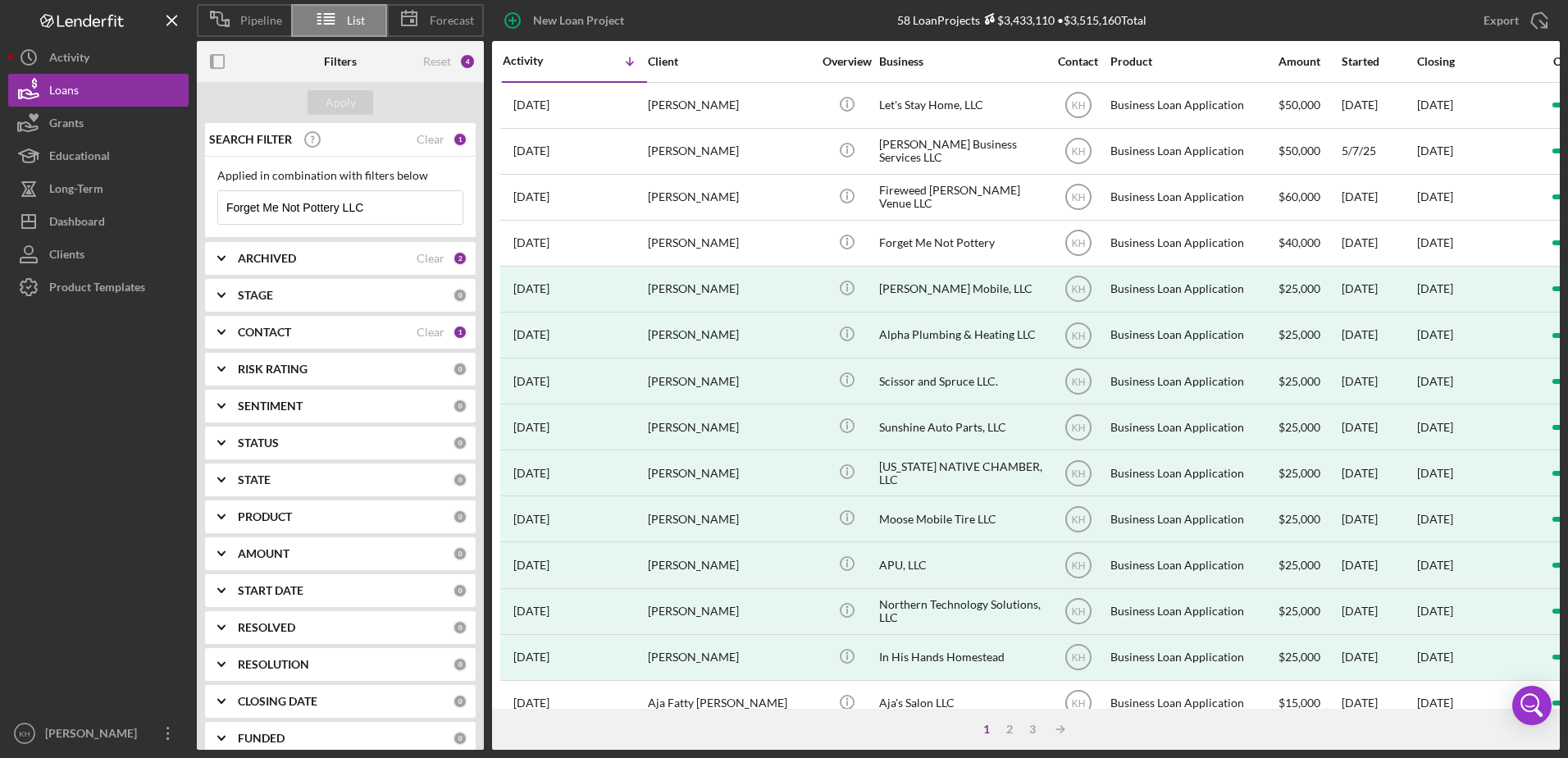
click at [336, 214] on input "Forget Me Not Pottery LLC" at bounding box center [341, 207] width 244 height 32
paste input "ireweed [PERSON_NAME] Venue LLC"
drag, startPoint x: 399, startPoint y: 208, endPoint x: 442, endPoint y: 215, distance: 43.6
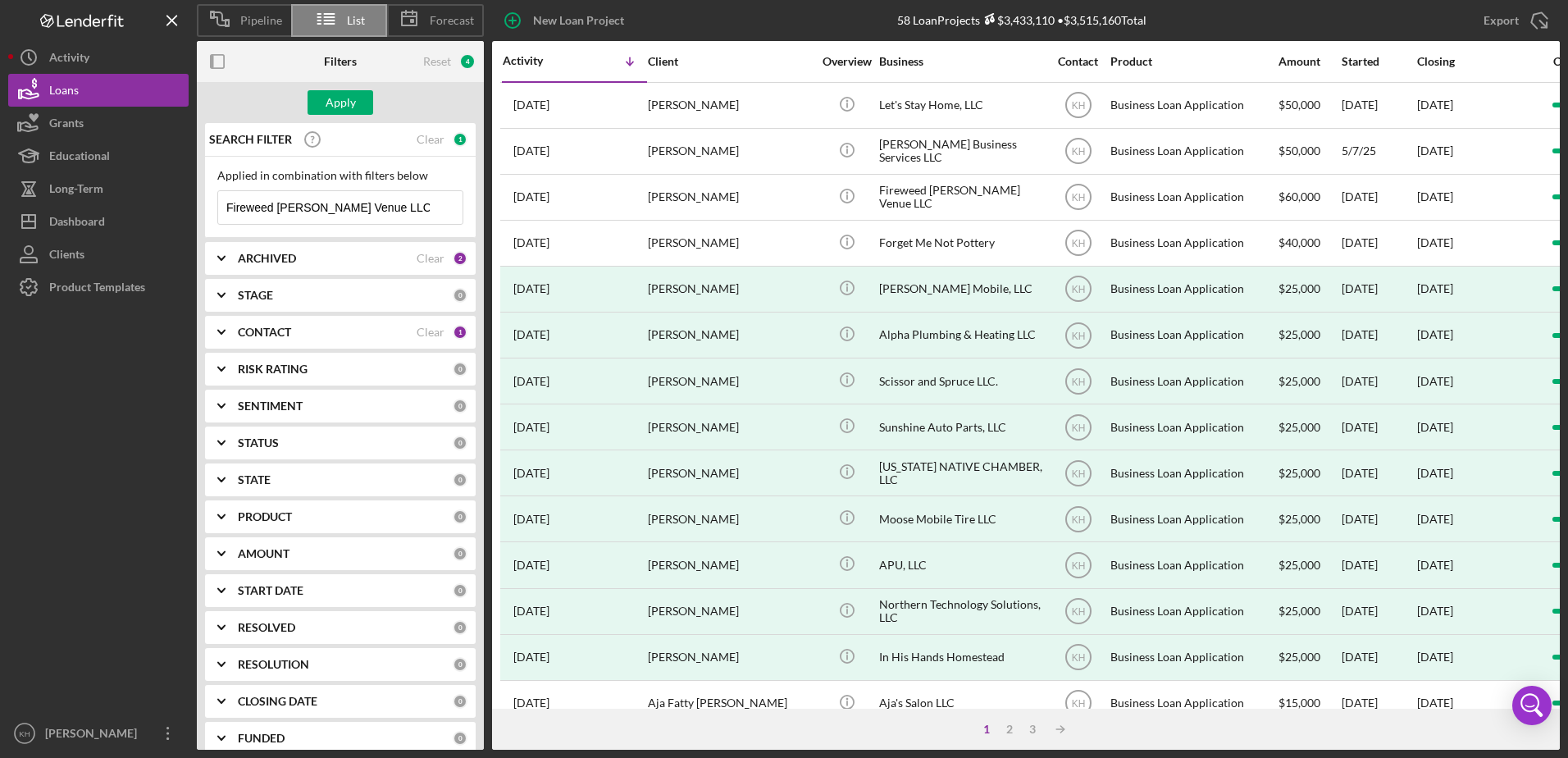
click at [442, 215] on div "Fireweed [PERSON_NAME] Venue LLC Icon/Menu Close" at bounding box center [341, 207] width 246 height 34
type input "Fireweed [PERSON_NAME] Venue LLC"
click at [341, 115] on div "Apply" at bounding box center [341, 102] width 287 height 41
click at [338, 106] on div "Apply" at bounding box center [341, 102] width 31 height 25
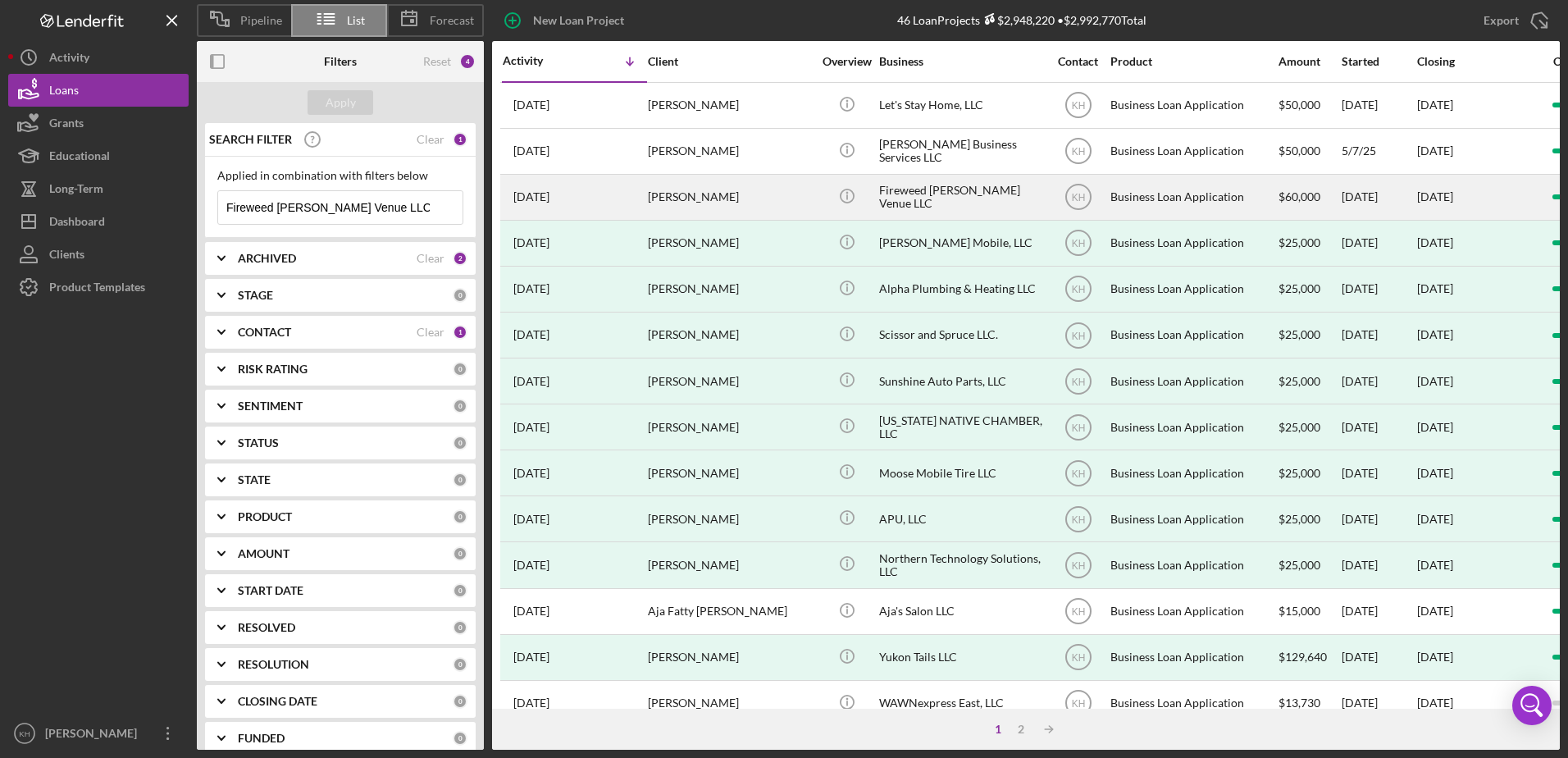
click at [629, 192] on div "[DATE] [PERSON_NAME]" at bounding box center [574, 197] width 143 height 44
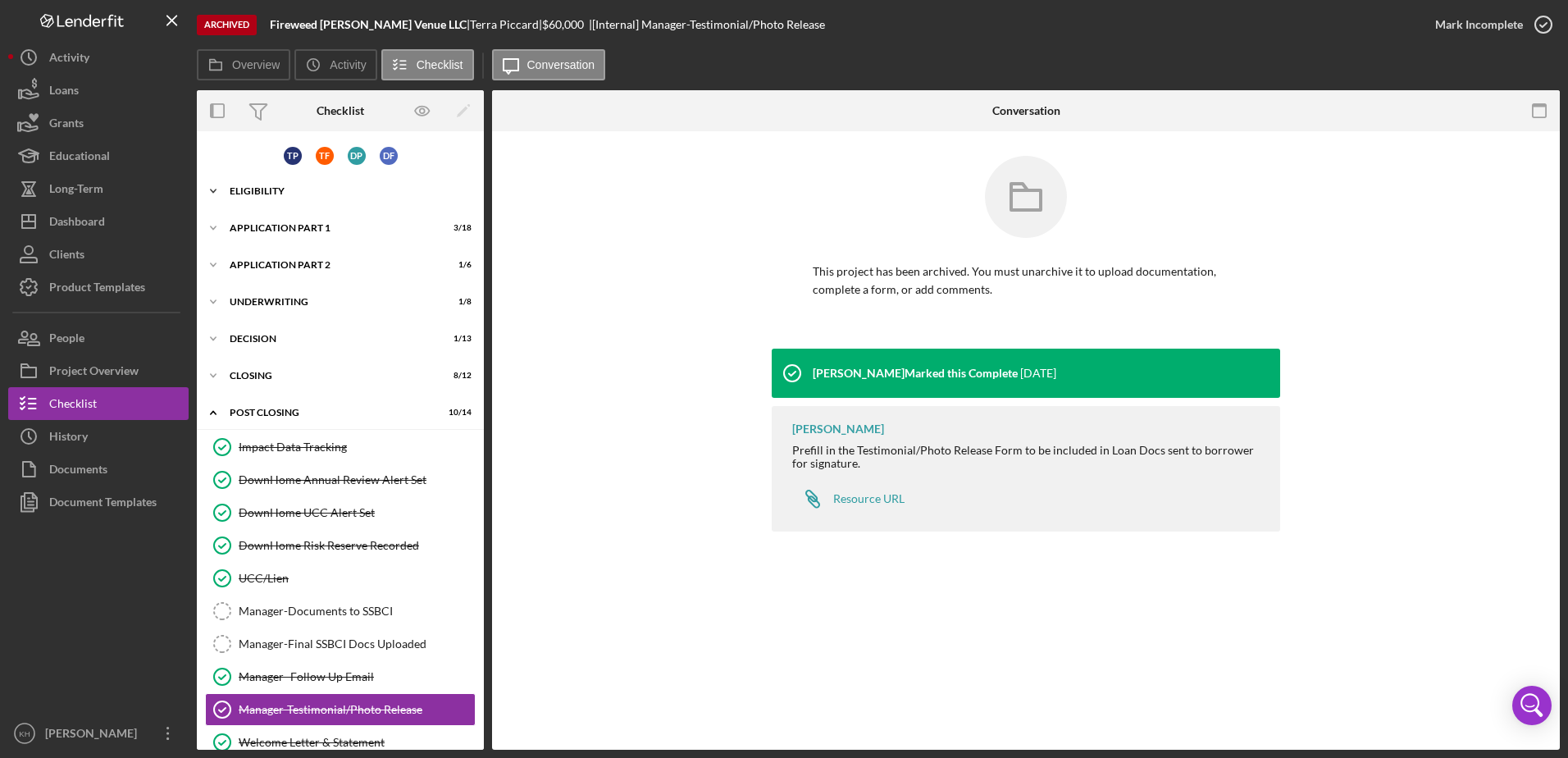
click at [247, 193] on div "Eligibility" at bounding box center [347, 191] width 234 height 10
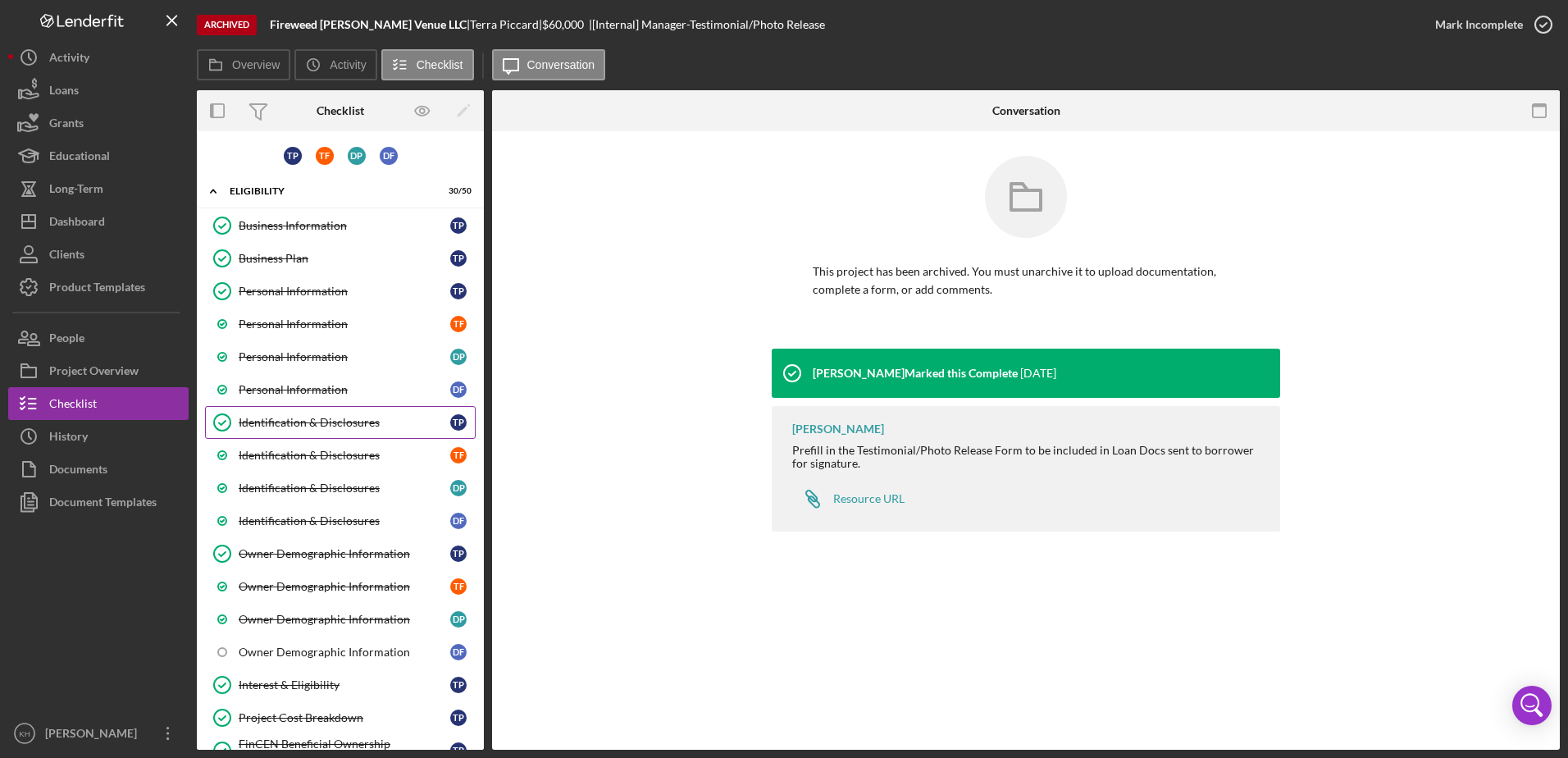
click at [345, 422] on div "Identification & Disclosures" at bounding box center [345, 422] width 212 height 13
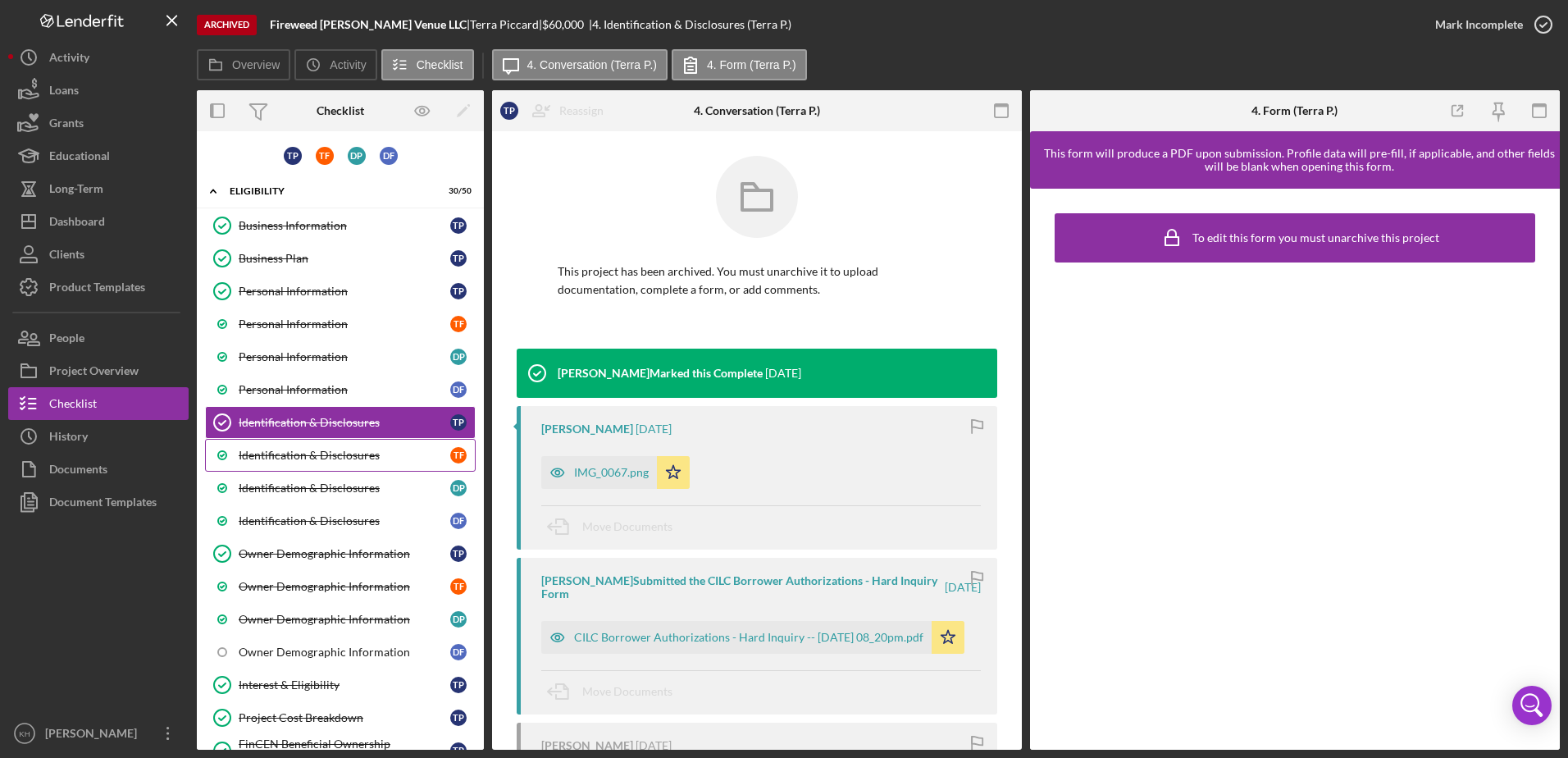
click at [341, 440] on link "Identification & Disclosures T F" at bounding box center [340, 455] width 271 height 32
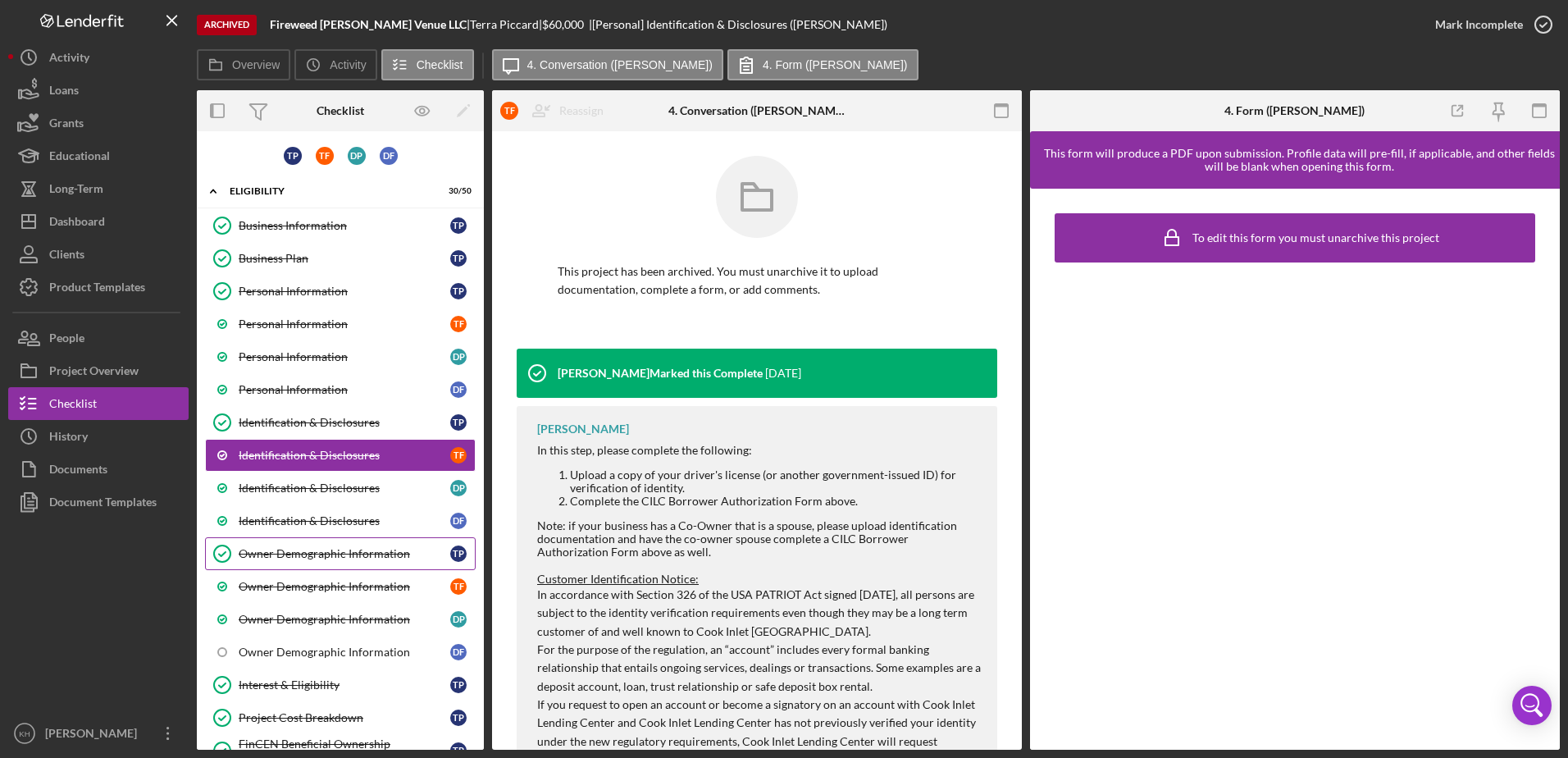
click at [366, 551] on div "Owner Demographic Information" at bounding box center [345, 553] width 212 height 13
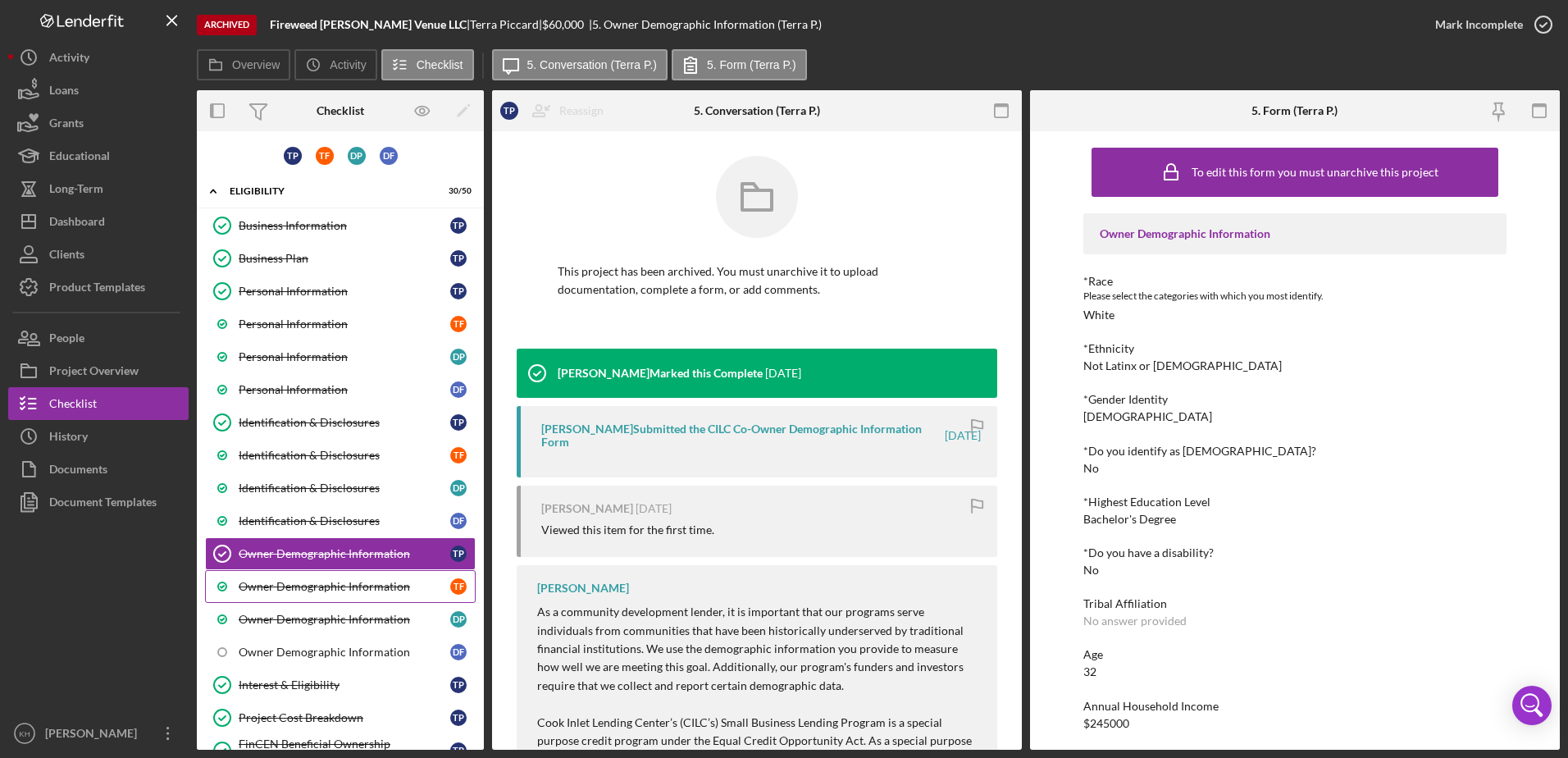
click at [356, 589] on div "Owner Demographic Information" at bounding box center [345, 586] width 212 height 13
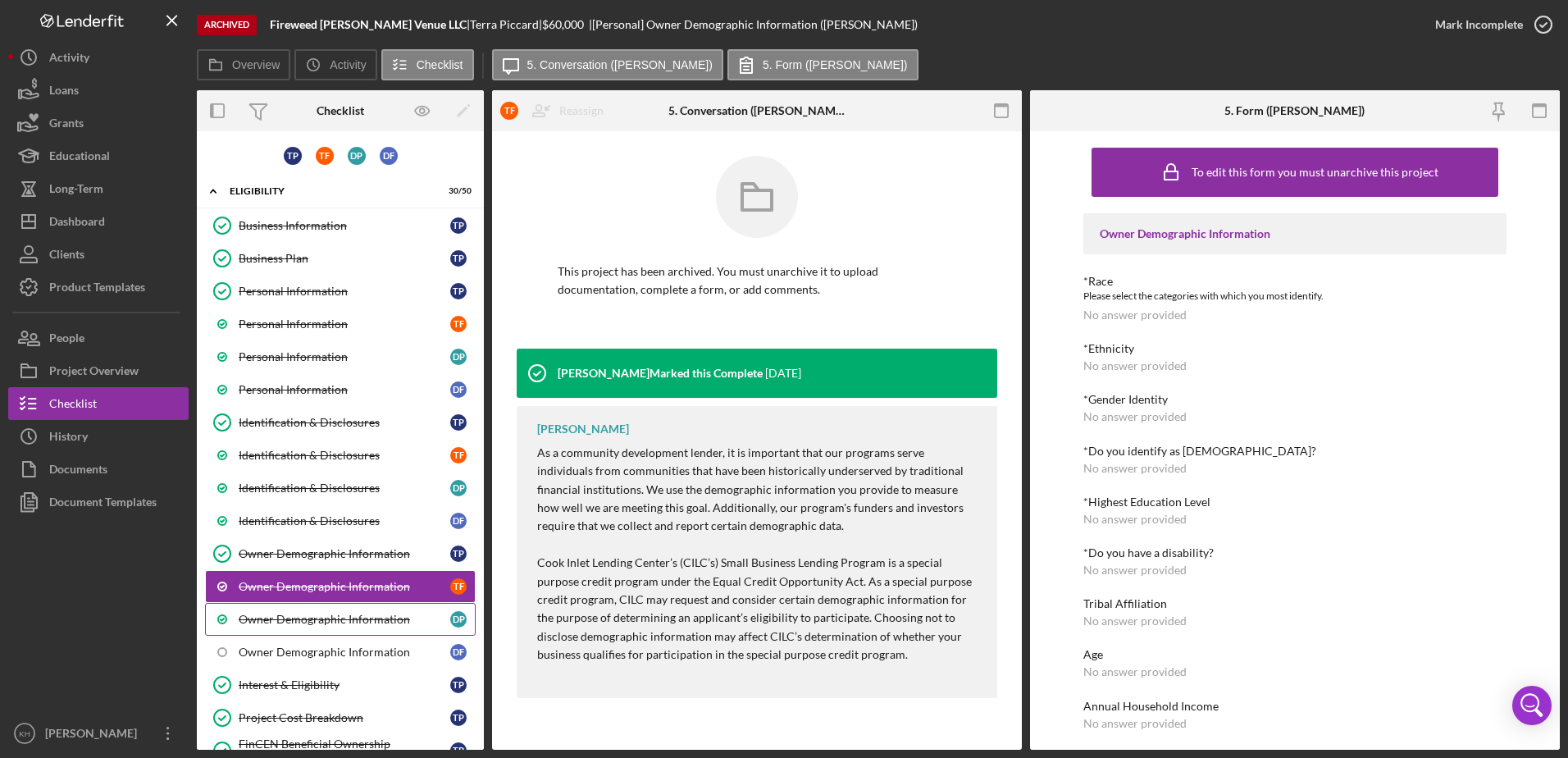
click at [352, 610] on link "Owner Demographic Information D P" at bounding box center [340, 619] width 271 height 32
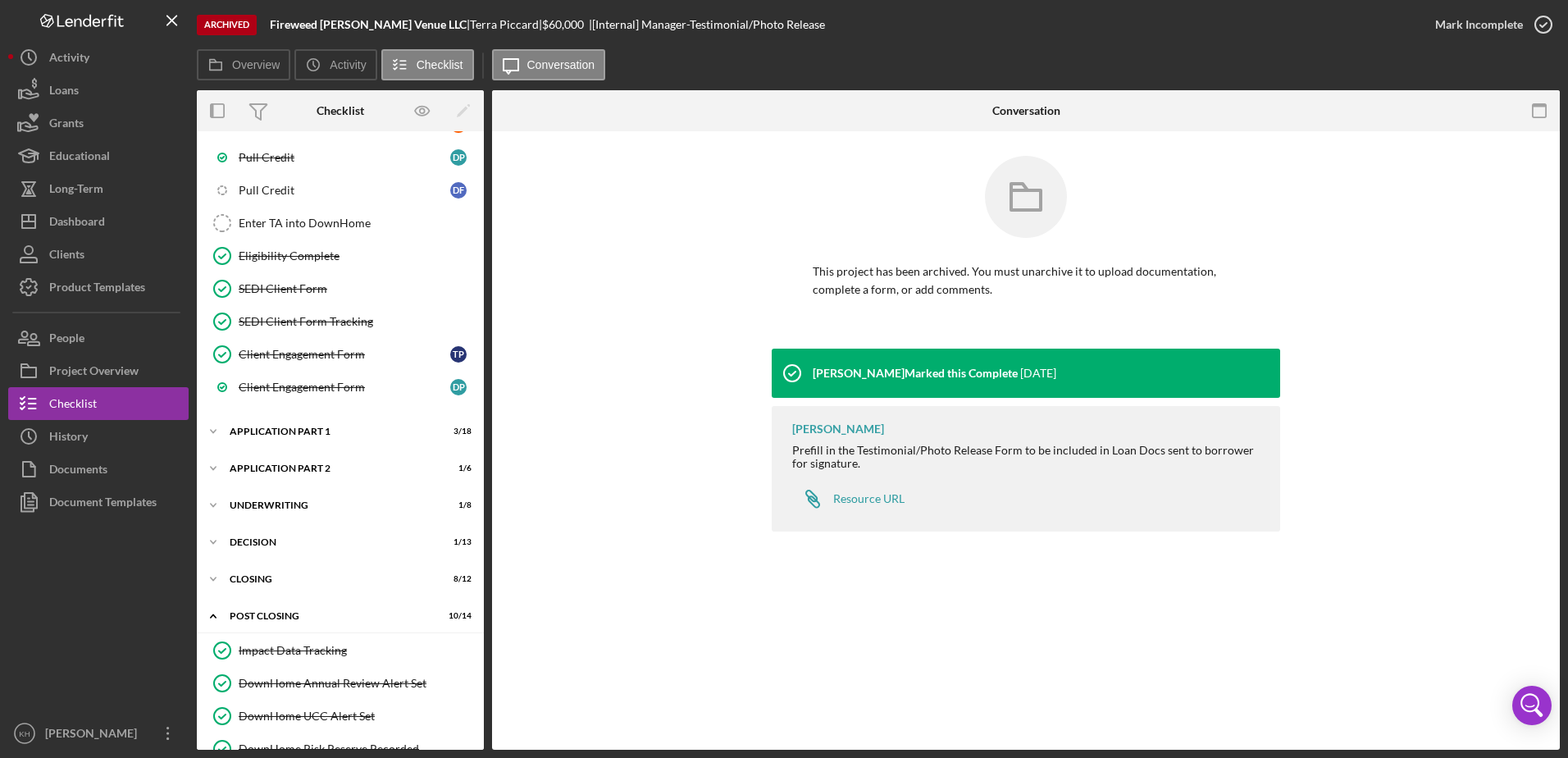
scroll to position [1806, 0]
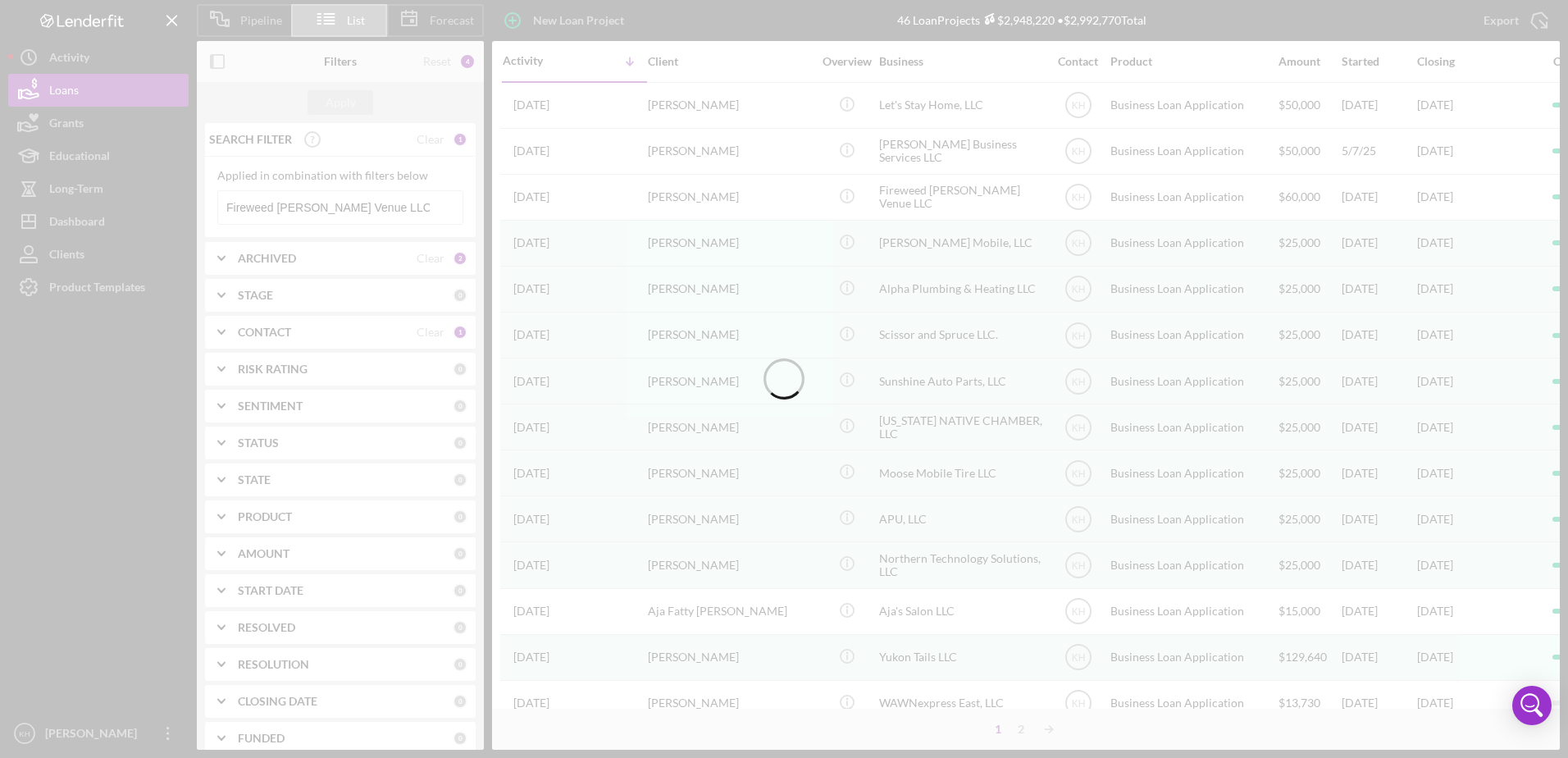
click at [303, 205] on div at bounding box center [784, 379] width 1568 height 758
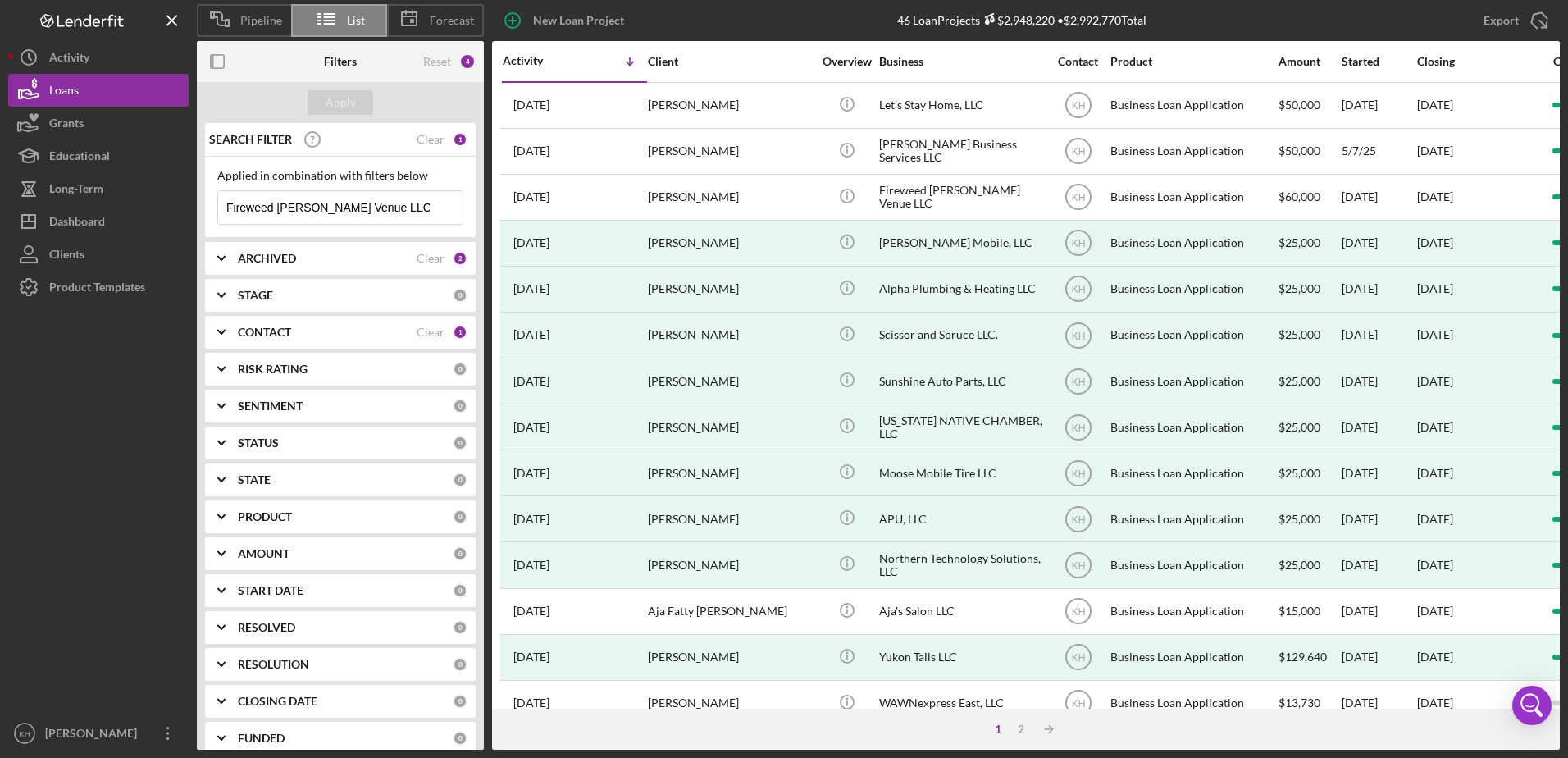
click at [335, 211] on input "Fireweed [PERSON_NAME] Venue LLC" at bounding box center [341, 207] width 244 height 32
paste input "[PERSON_NAME] Business Solutions LLC"
type input "[PERSON_NAME] Business Solutions LLC"
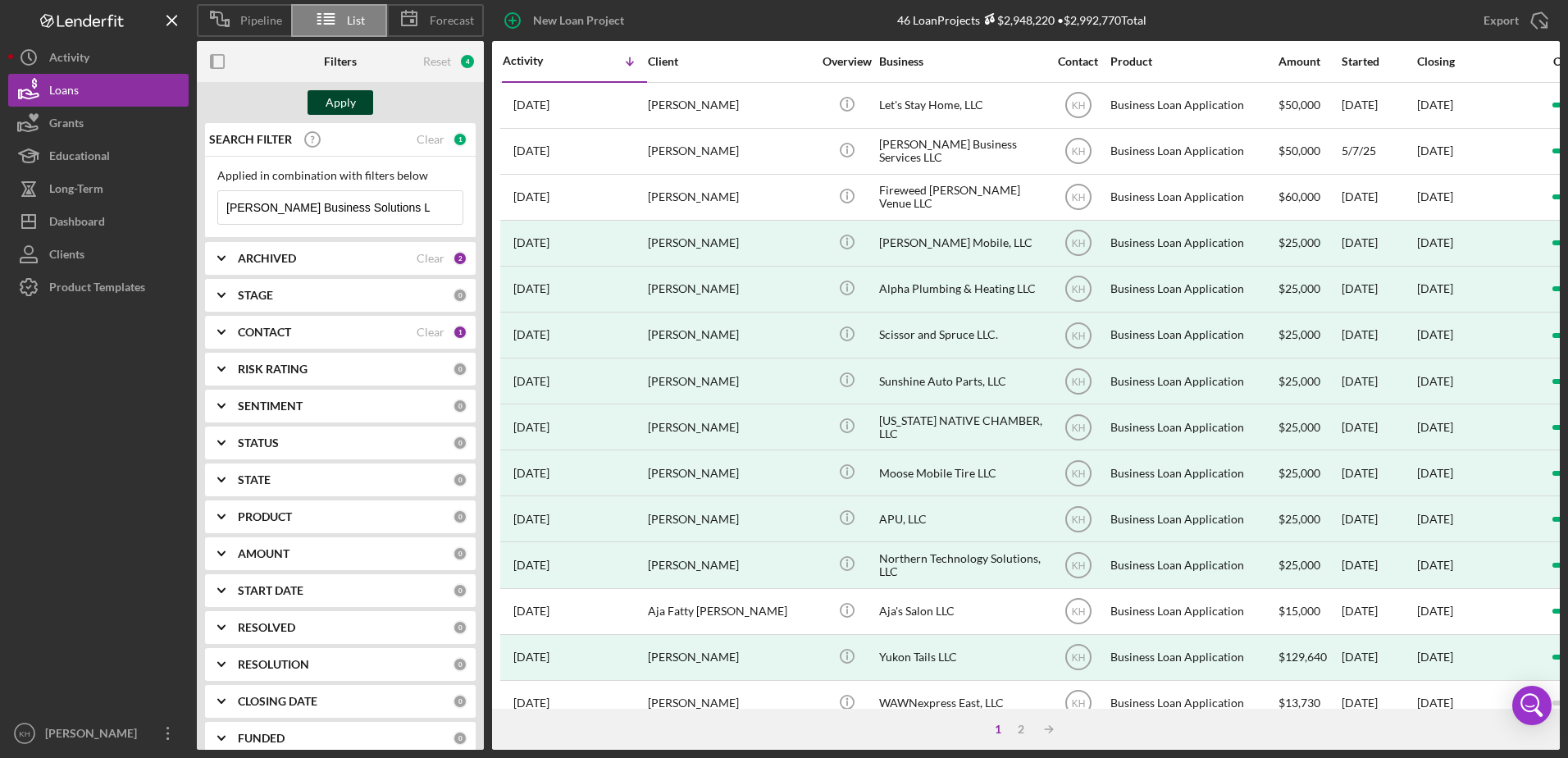
click at [357, 105] on button "Apply" at bounding box center [340, 102] width 66 height 25
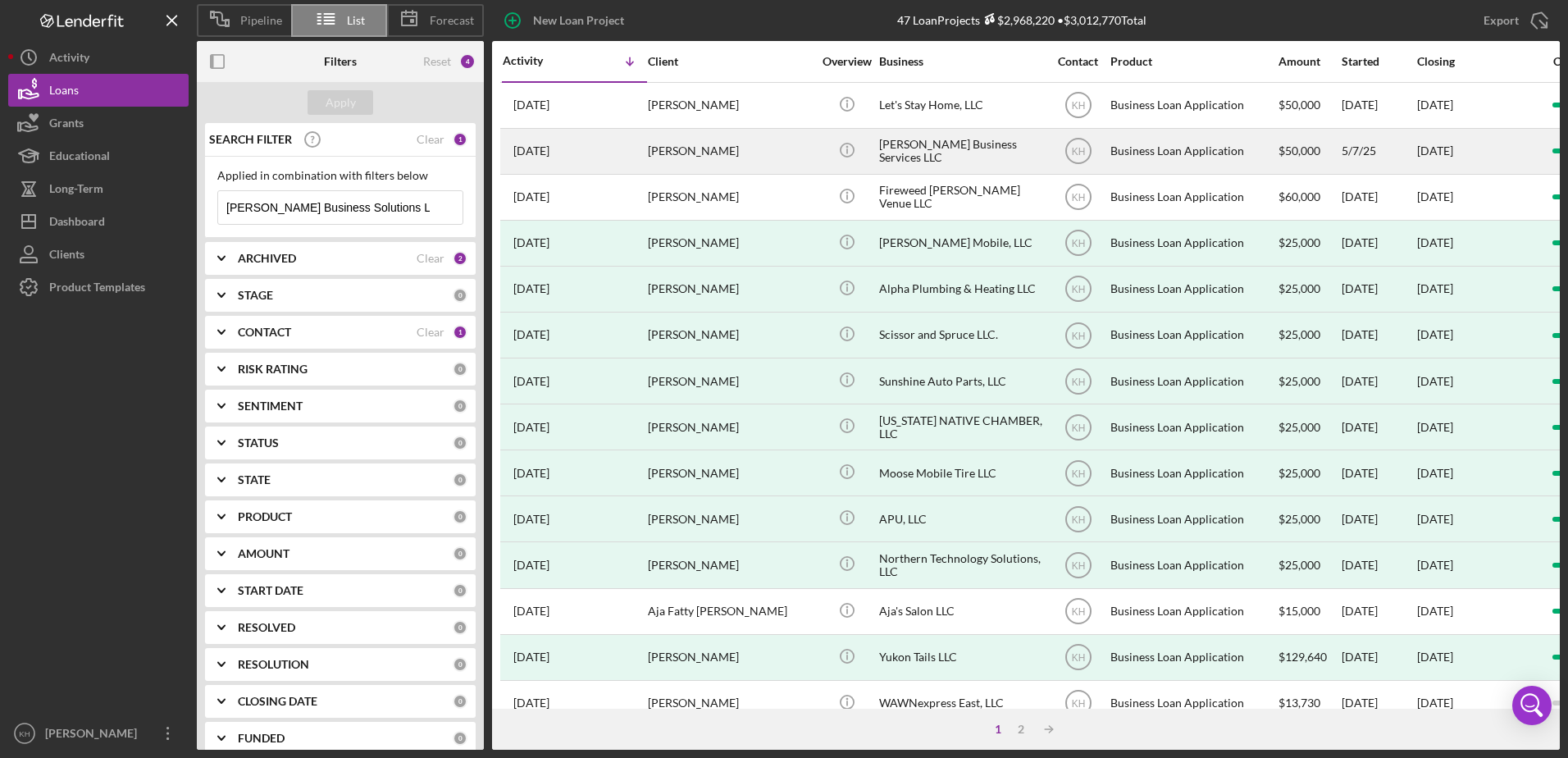
click at [641, 155] on div "[DATE] [PERSON_NAME]" at bounding box center [574, 151] width 143 height 44
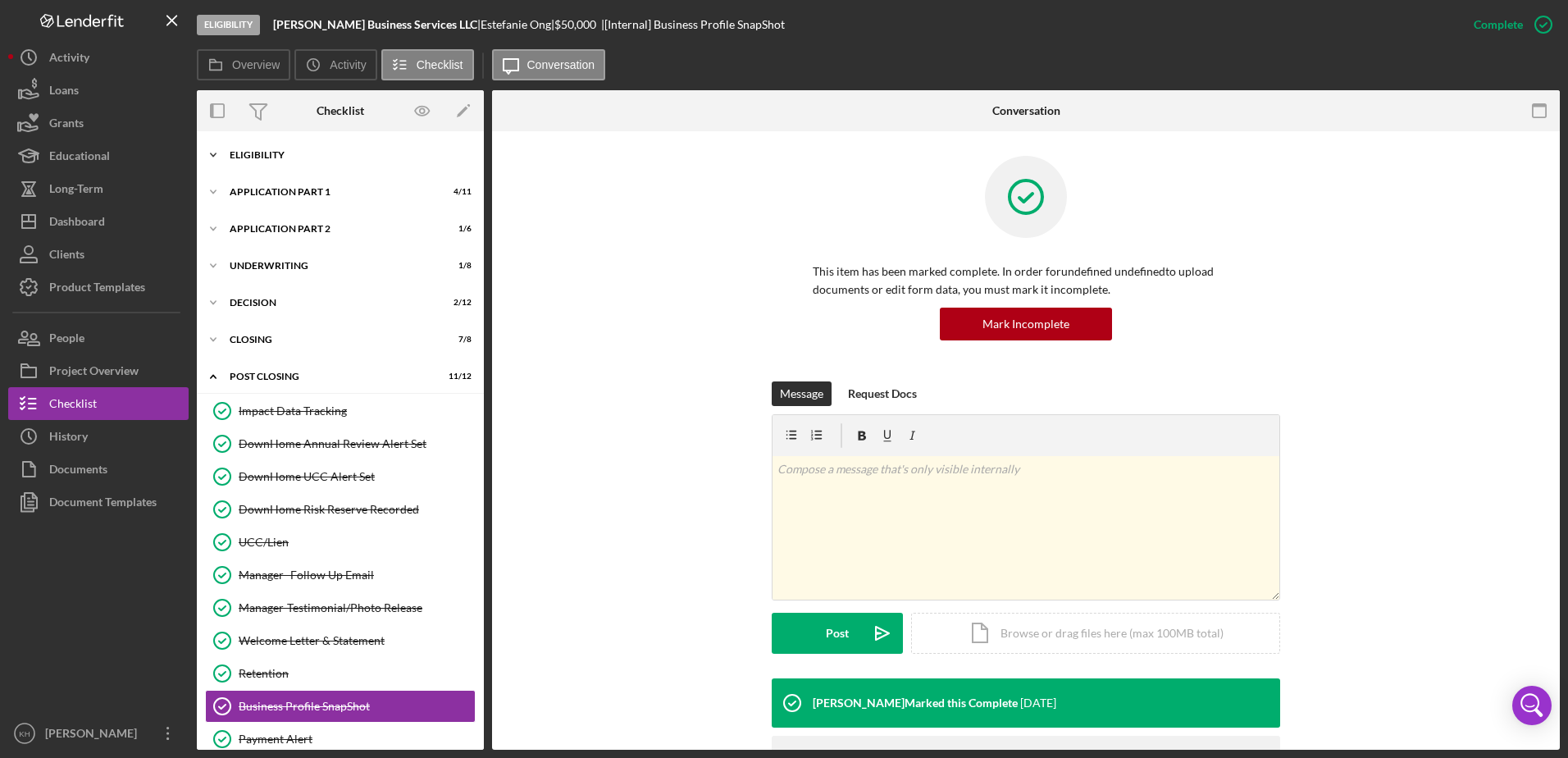
click at [270, 156] on div "Eligibility" at bounding box center [347, 155] width 234 height 10
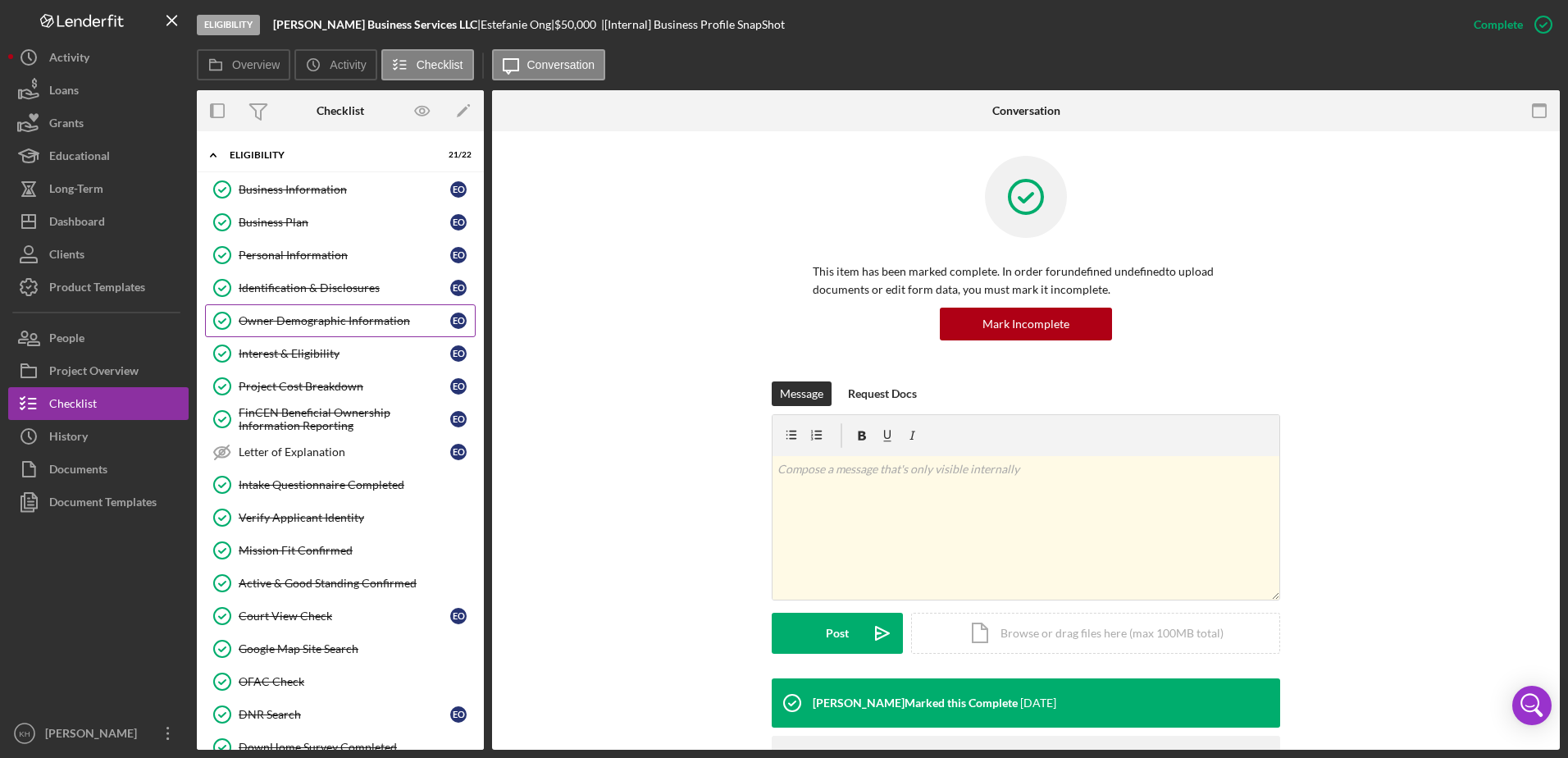
click at [305, 325] on div "Owner Demographic Information" at bounding box center [345, 320] width 212 height 13
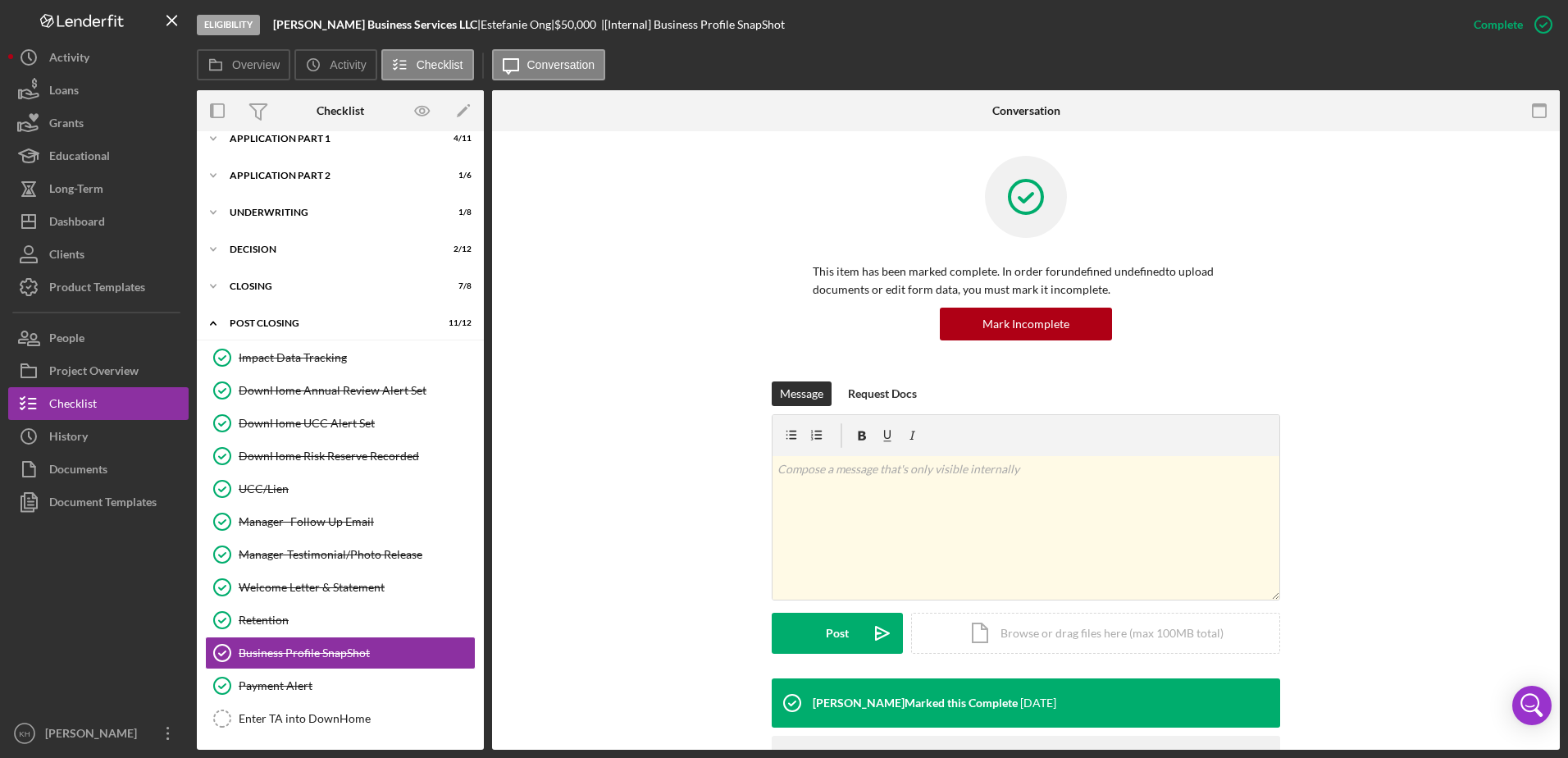
scroll to position [786, 0]
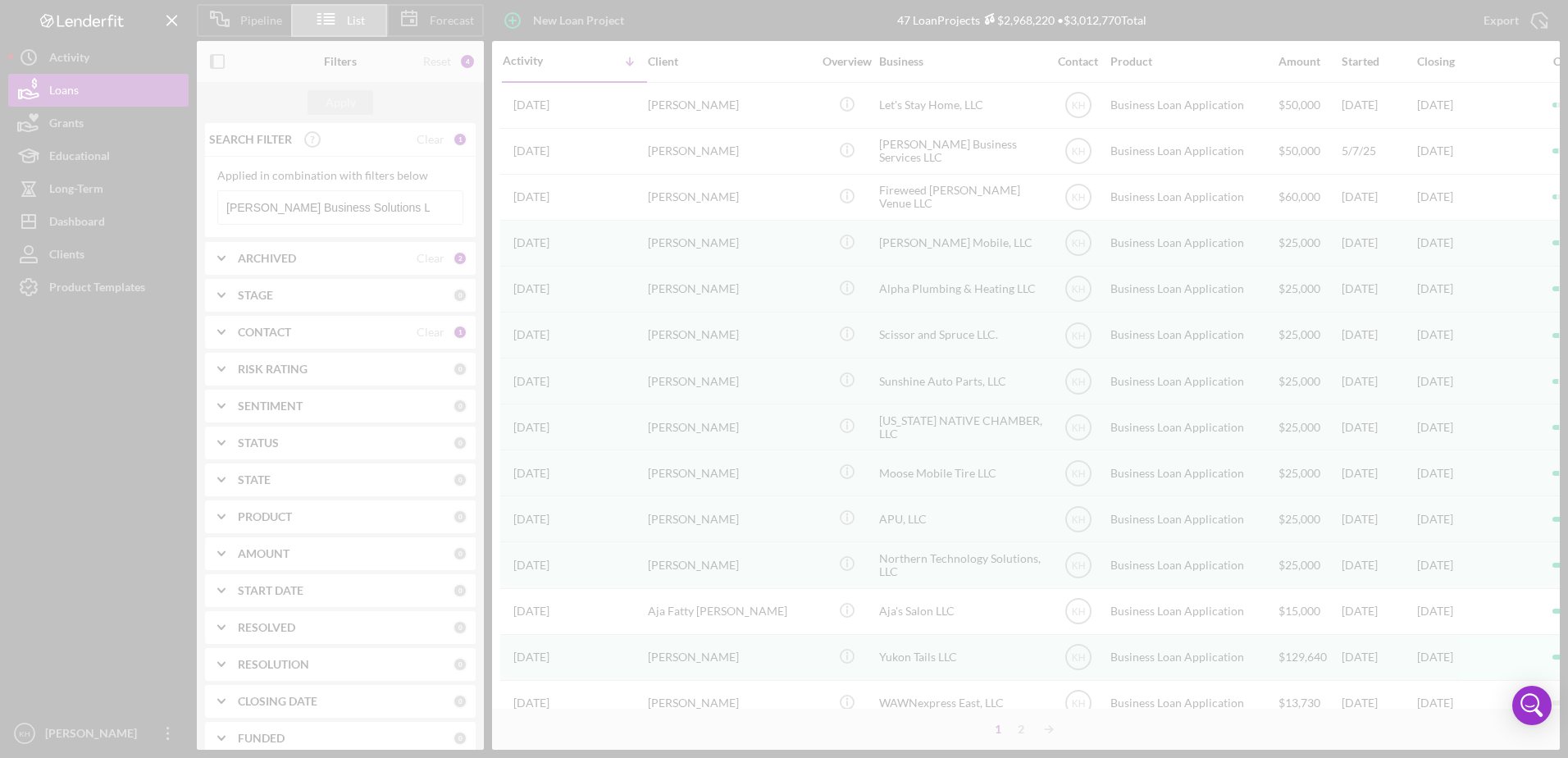
click at [326, 203] on div at bounding box center [784, 379] width 1568 height 758
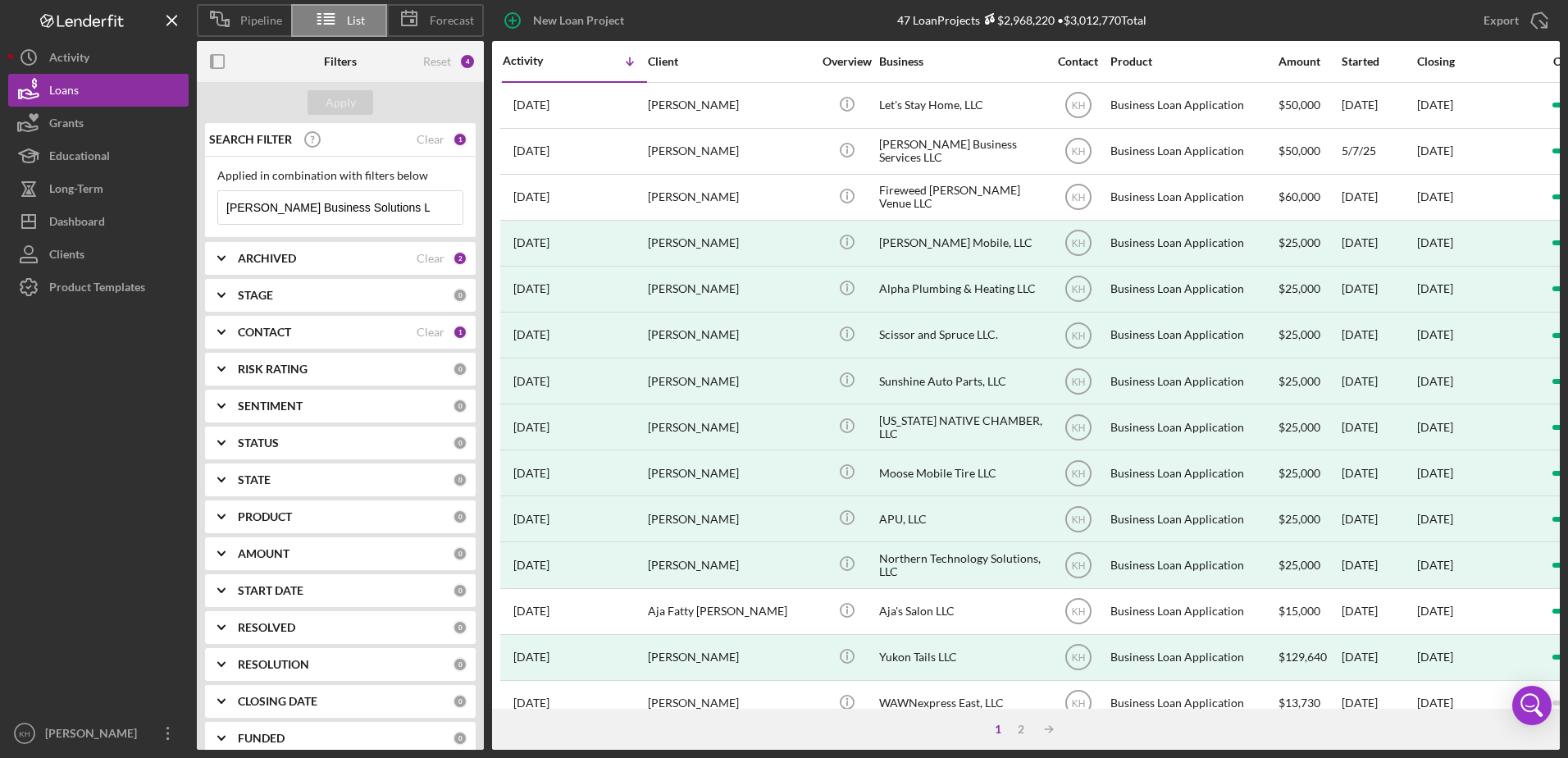
click at [326, 208] on input "[PERSON_NAME] Business Solutions LLC" at bounding box center [341, 207] width 244 height 32
paste input "Let’s Stay Home, LLC"
type input "Let’s Stay Home, LLC"
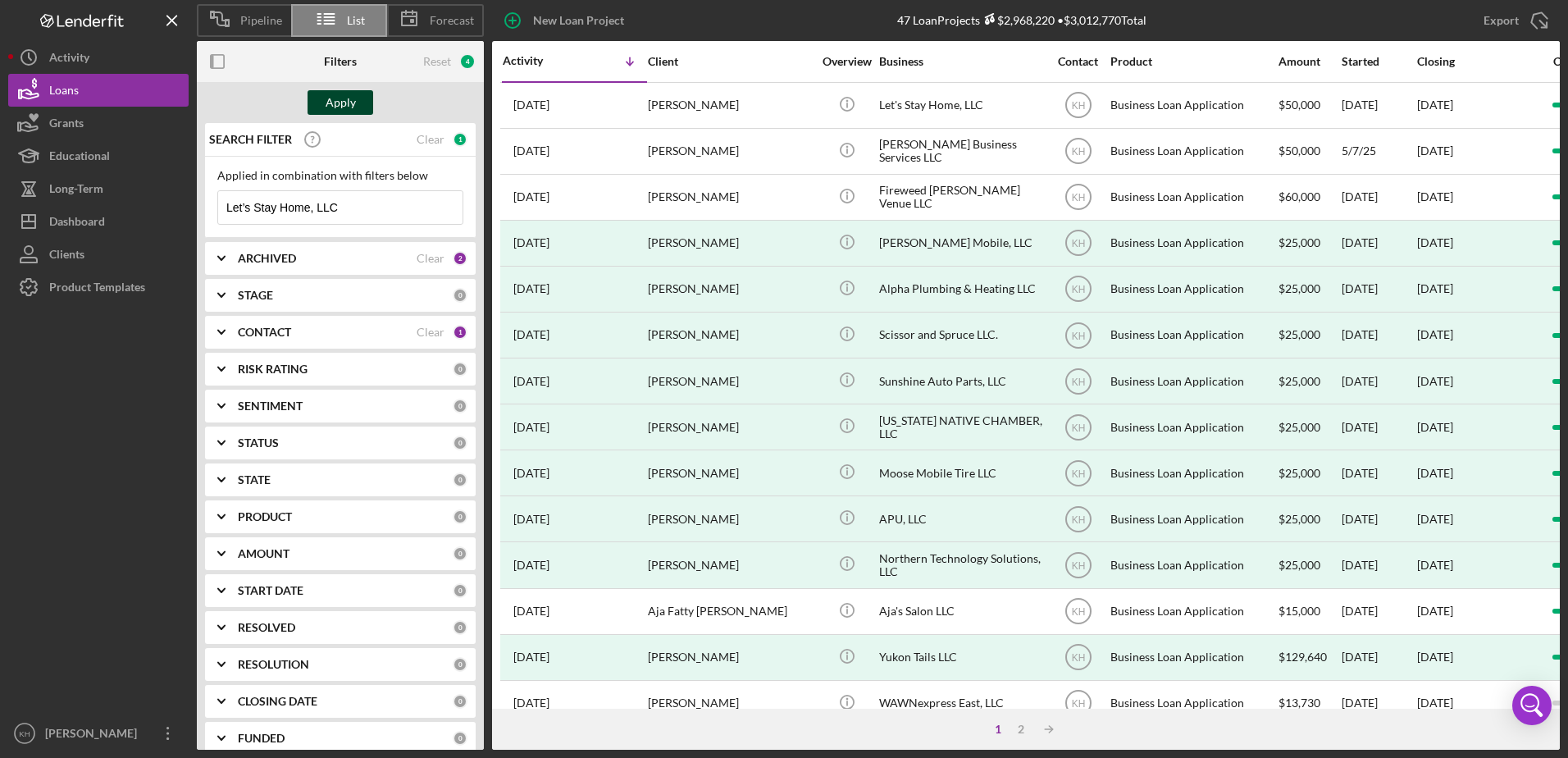
click at [343, 102] on div "Apply" at bounding box center [341, 102] width 31 height 25
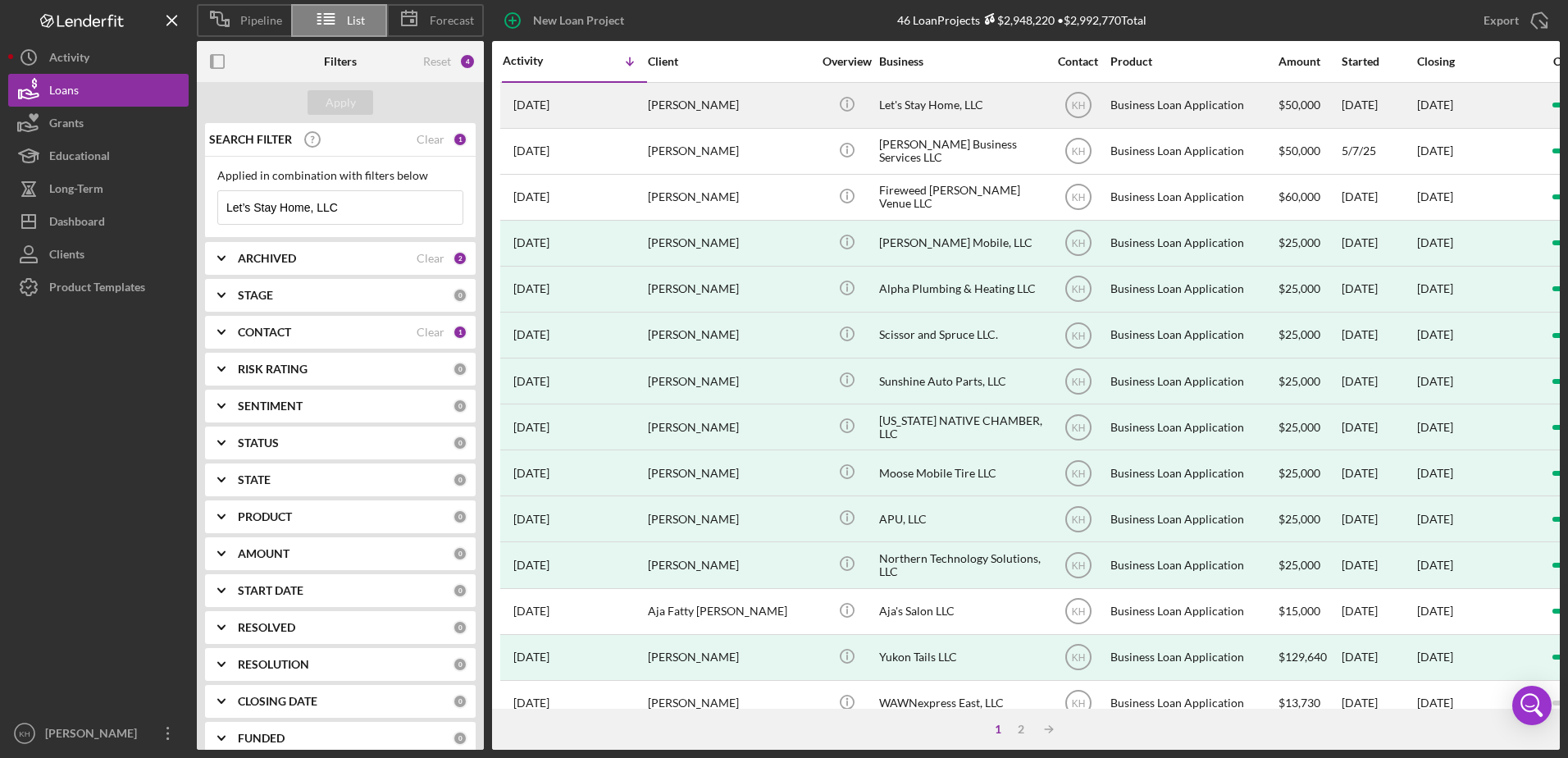
click at [595, 108] on div "[DATE] [PERSON_NAME]" at bounding box center [574, 105] width 143 height 44
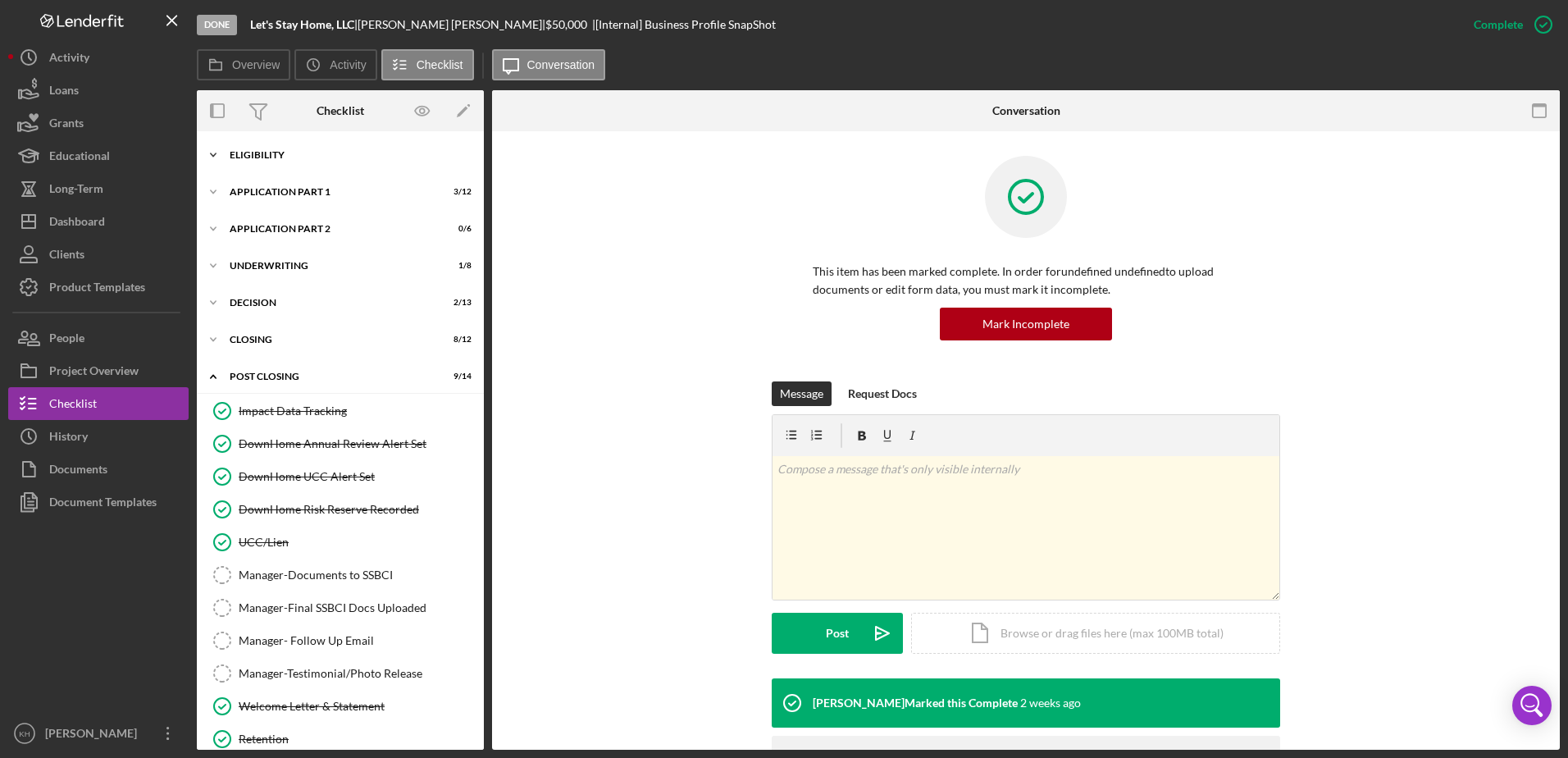
click at [255, 154] on div "Eligibility" at bounding box center [347, 155] width 234 height 10
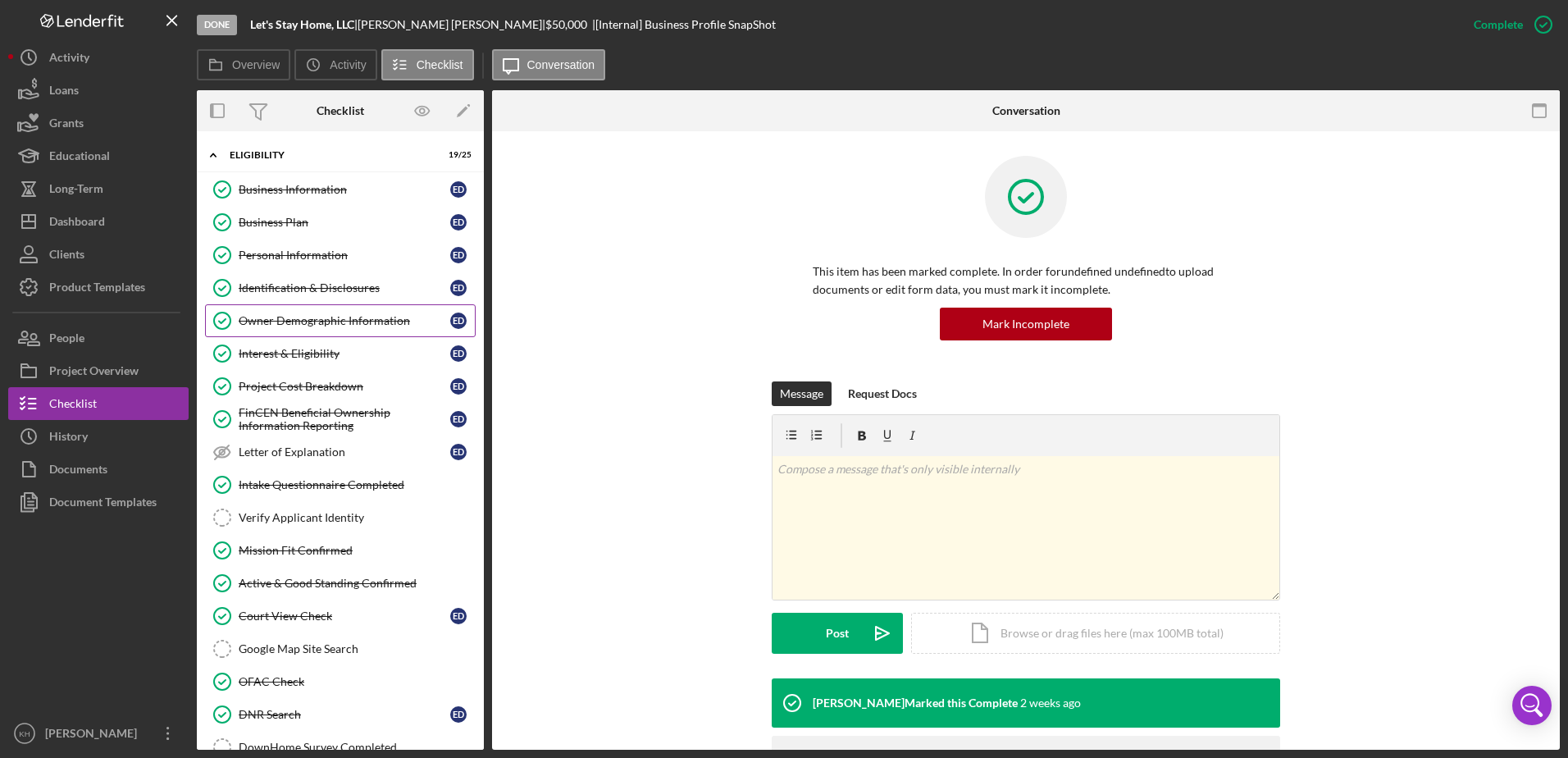
click at [325, 330] on link "Owner Demographic Information Owner Demographic Information E D" at bounding box center [340, 321] width 271 height 32
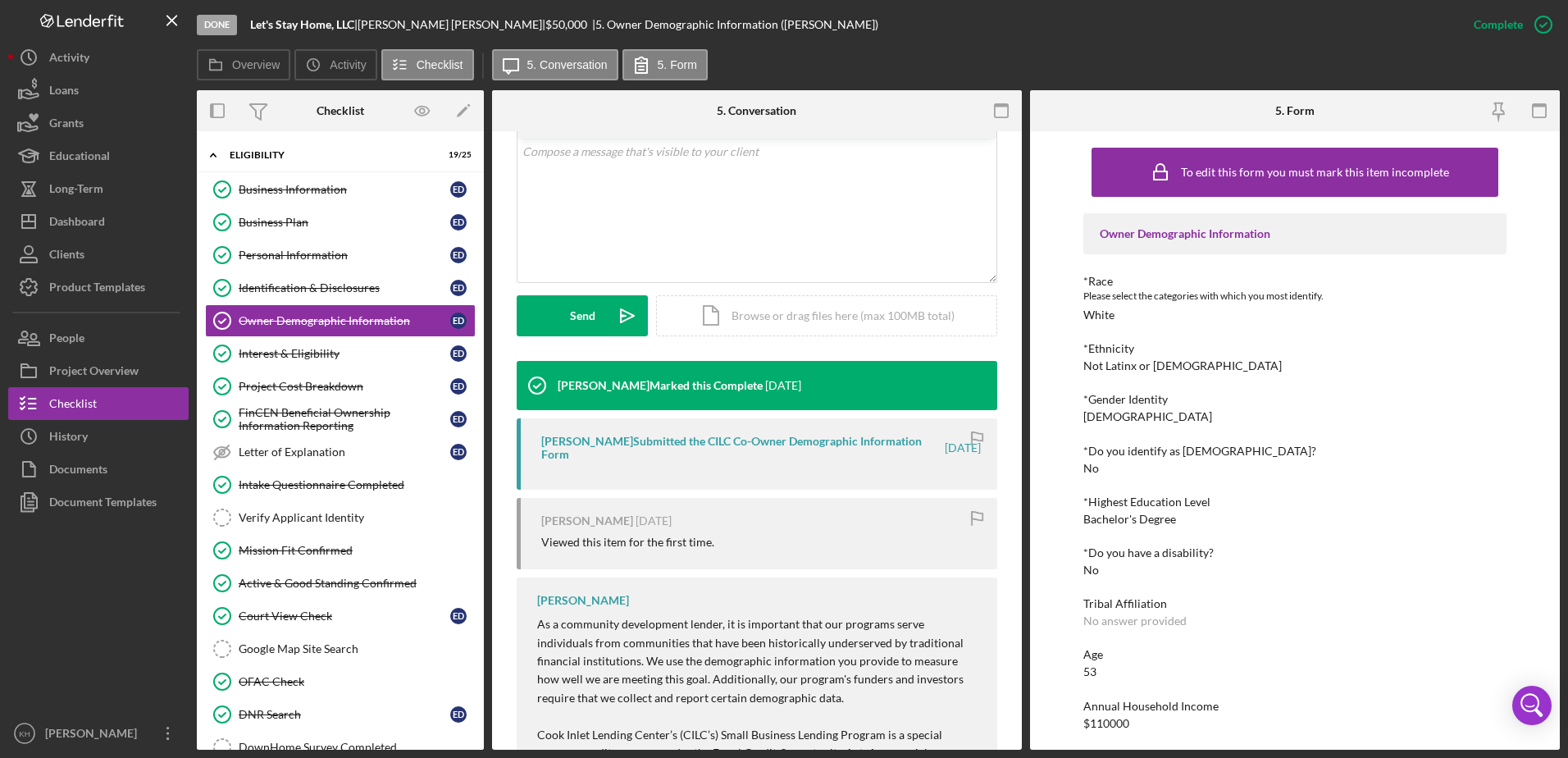
scroll to position [410, 0]
